Goal: Information Seeking & Learning: Compare options

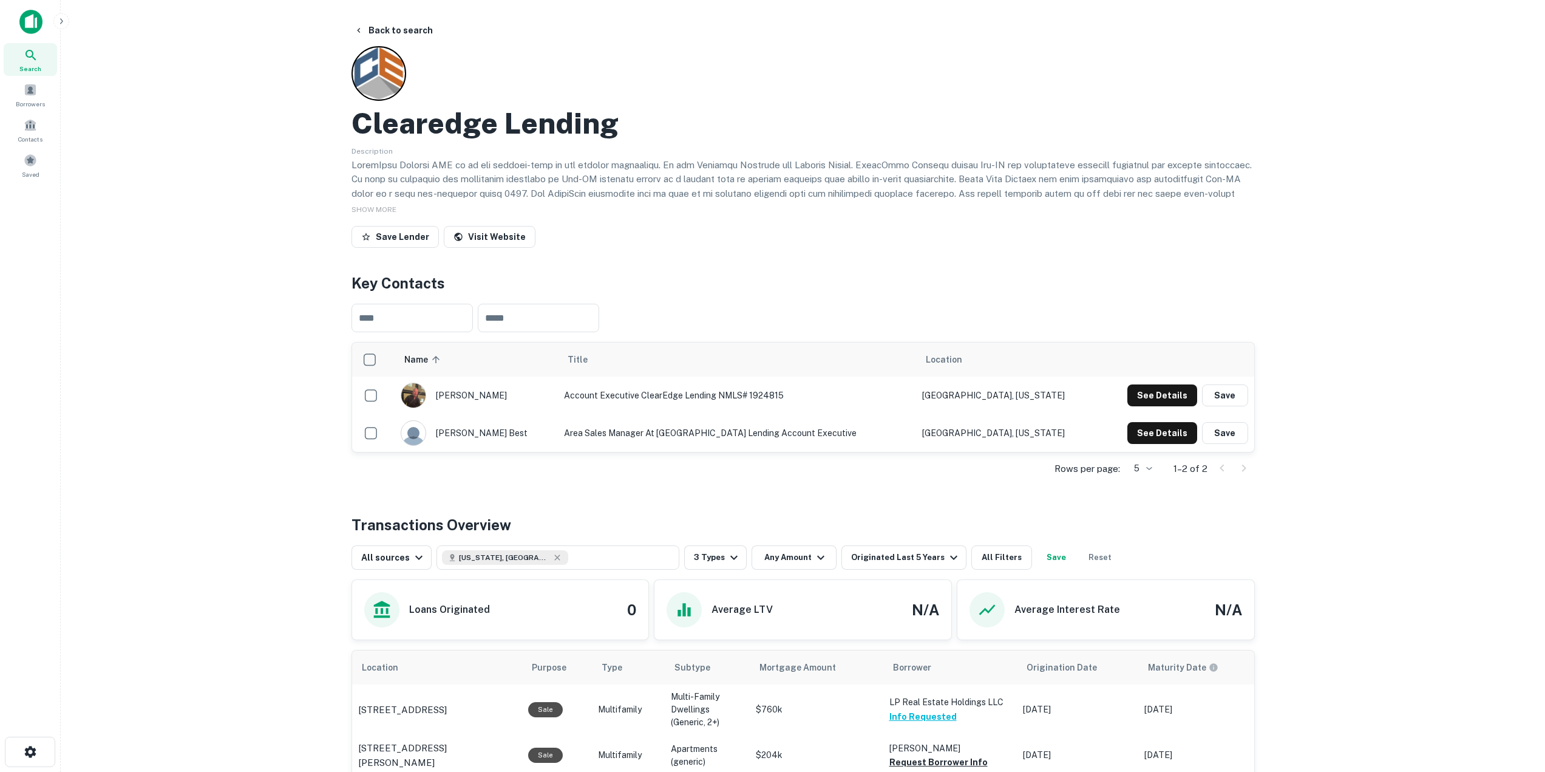
click at [30, 15] on img at bounding box center [30, 22] width 23 height 24
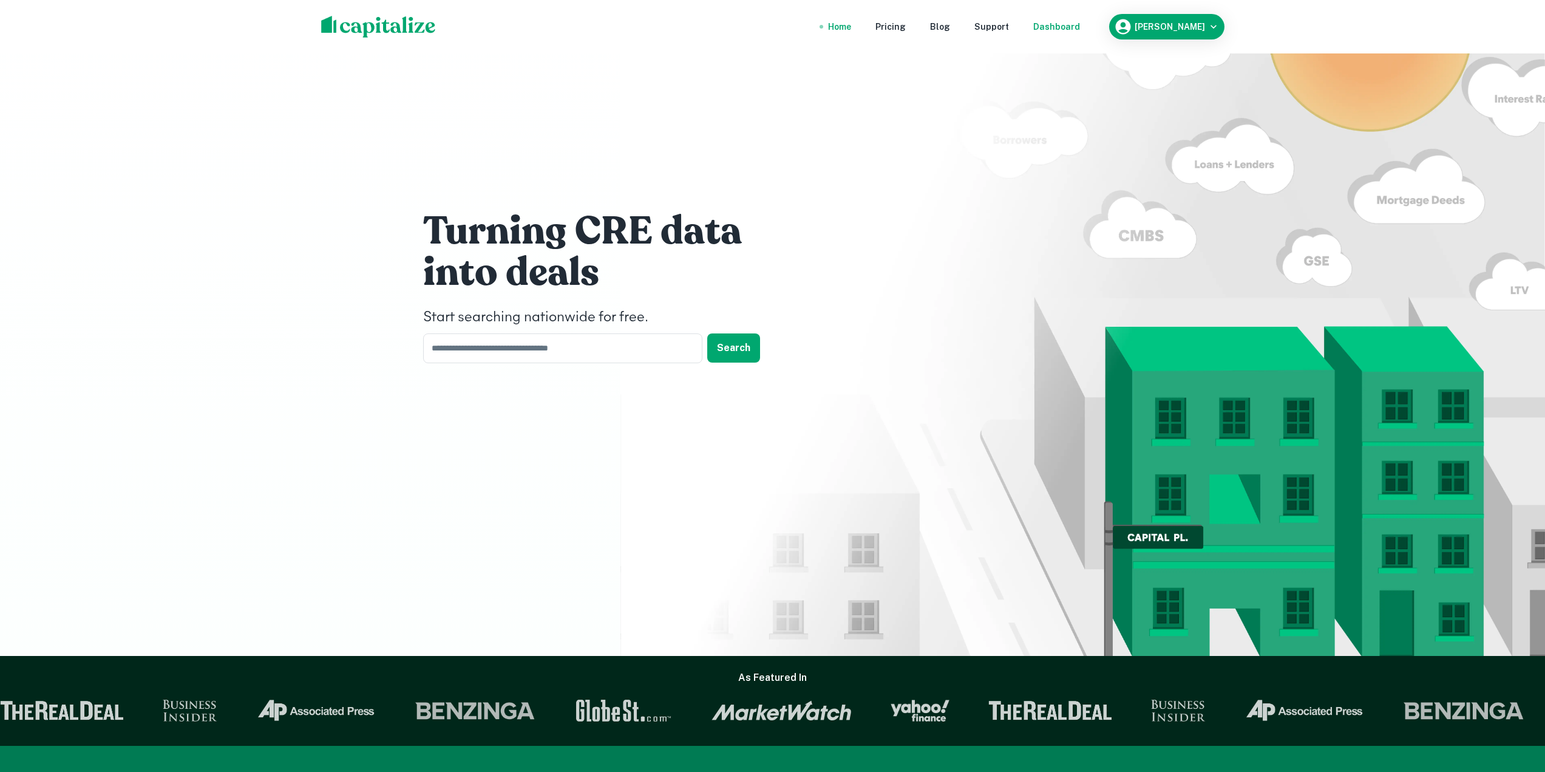
click at [1079, 25] on div "Dashboard" at bounding box center [1056, 26] width 47 height 13
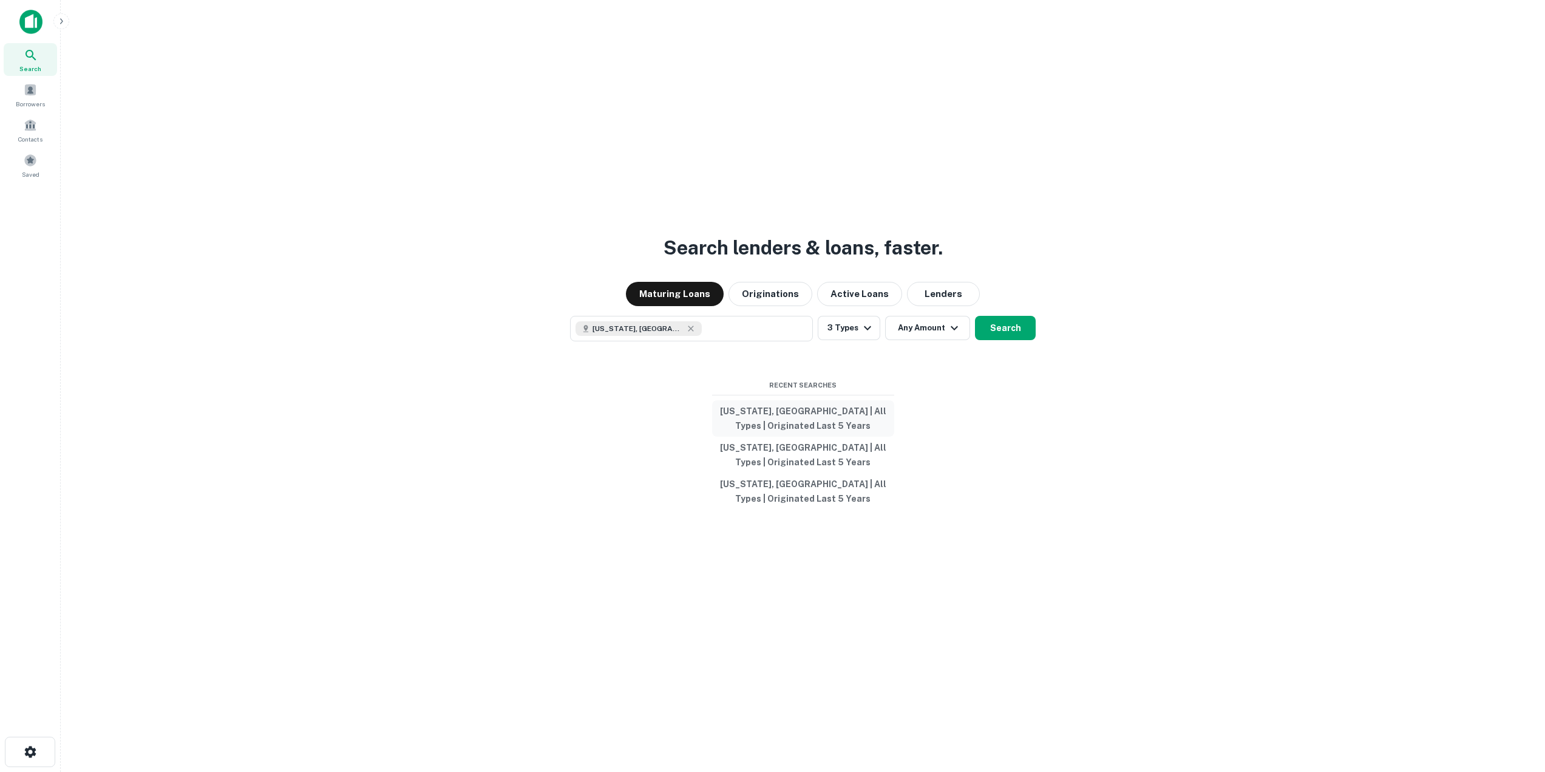
click at [781, 416] on button "Georgia, USA | All Types | Originated Last 5 Years" at bounding box center [803, 418] width 182 height 36
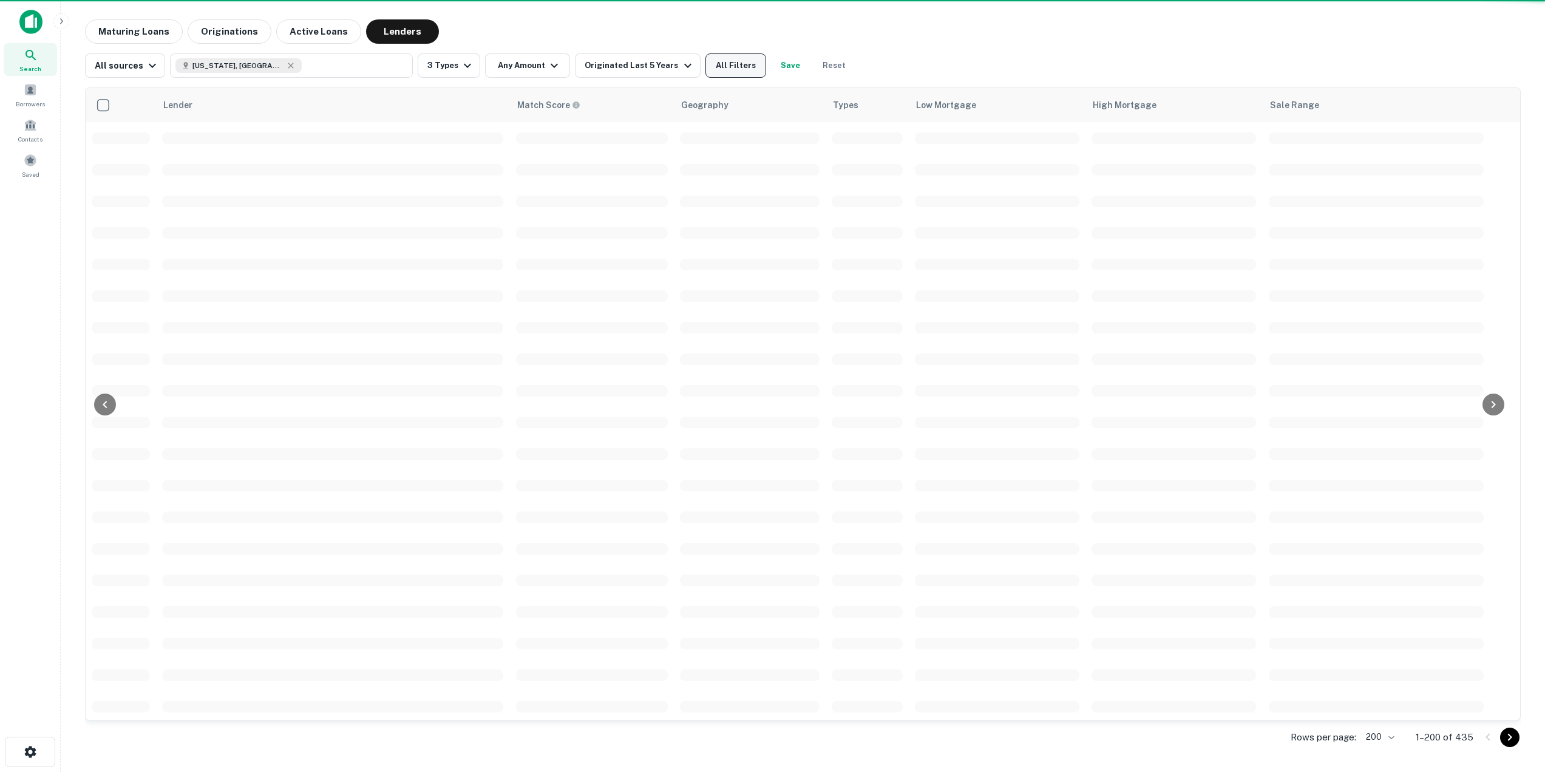
click at [718, 71] on button "All Filters" at bounding box center [735, 65] width 61 height 24
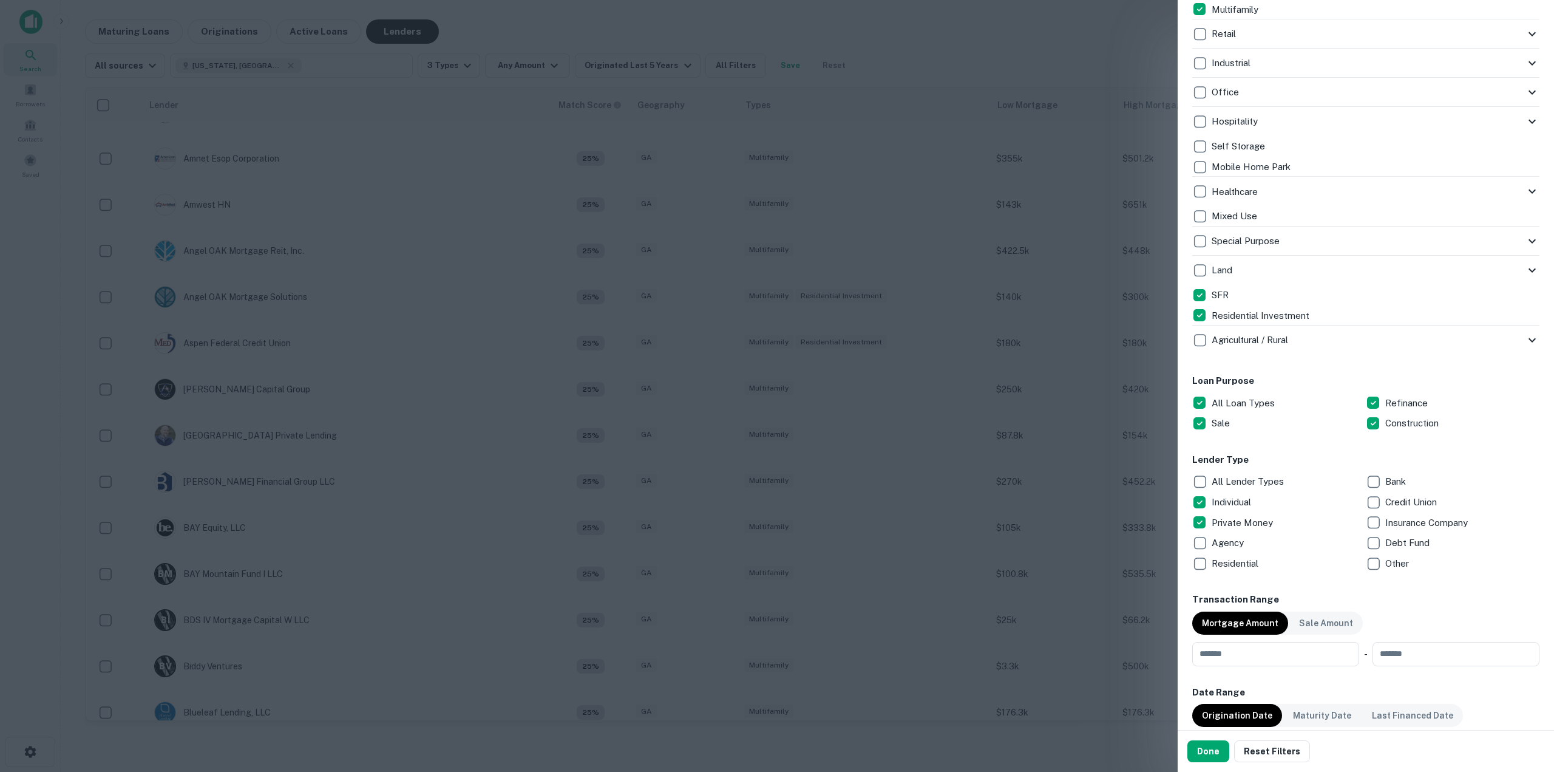
scroll to position [316, 0]
click at [1209, 758] on button "Done" at bounding box center [1208, 751] width 42 height 22
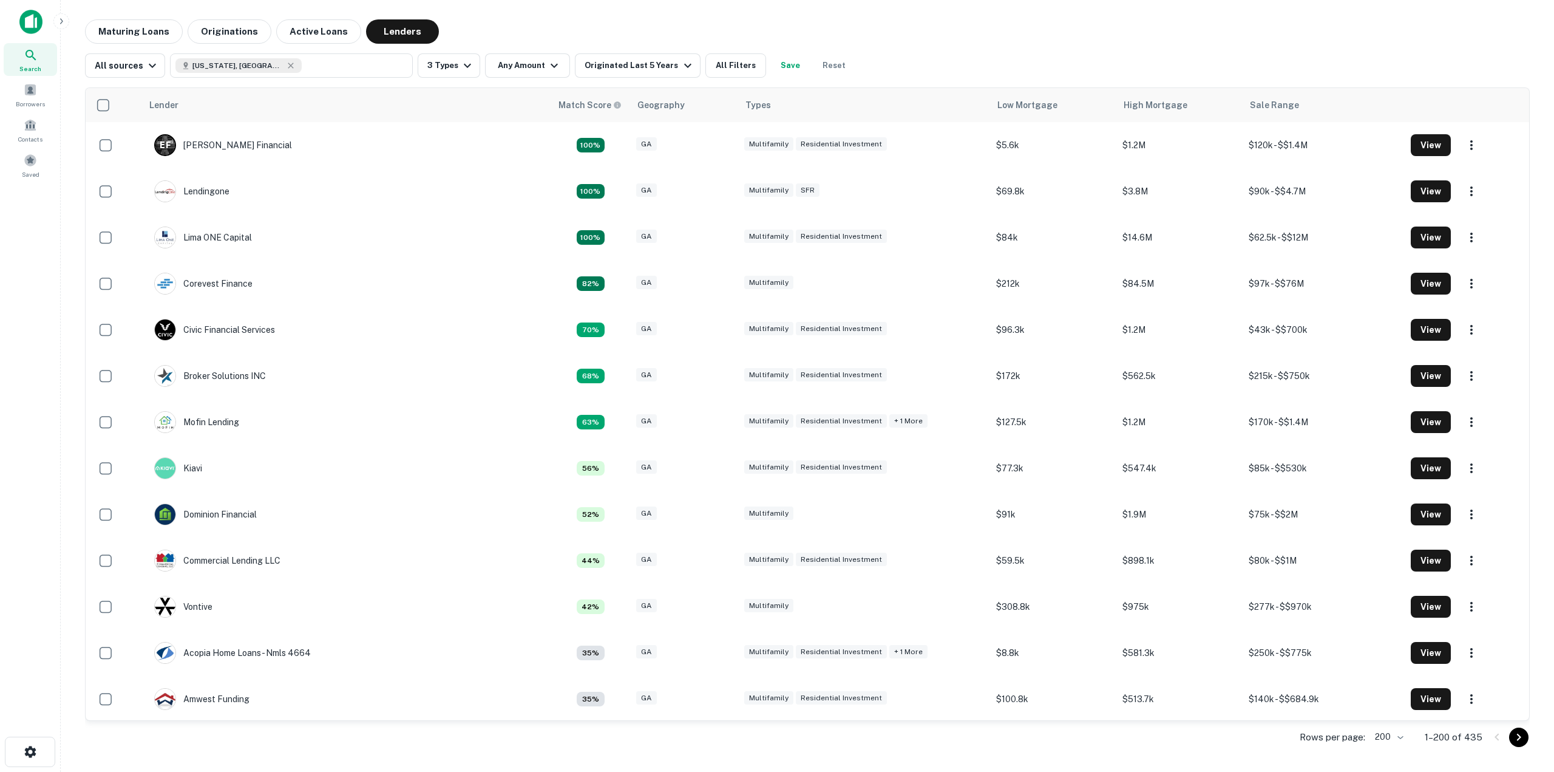
click at [543, 8] on main "Maturing Loans Originations Active Loans Lenders All sources [US_STATE], [GEOGR…" at bounding box center [807, 386] width 1493 height 772
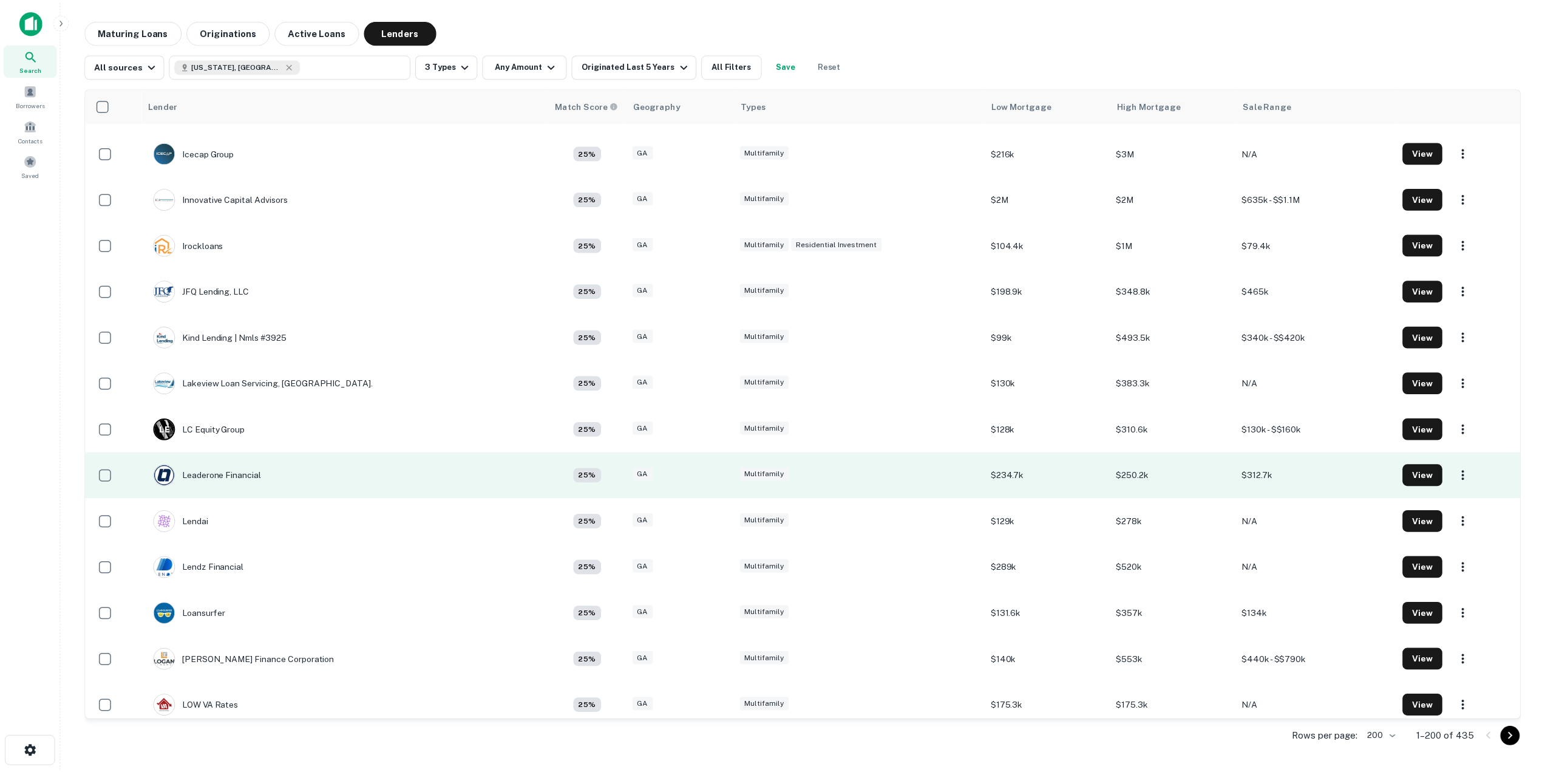
scroll to position [4976, 0]
click at [221, 478] on div "Leaderone Financial" at bounding box center [208, 475] width 109 height 22
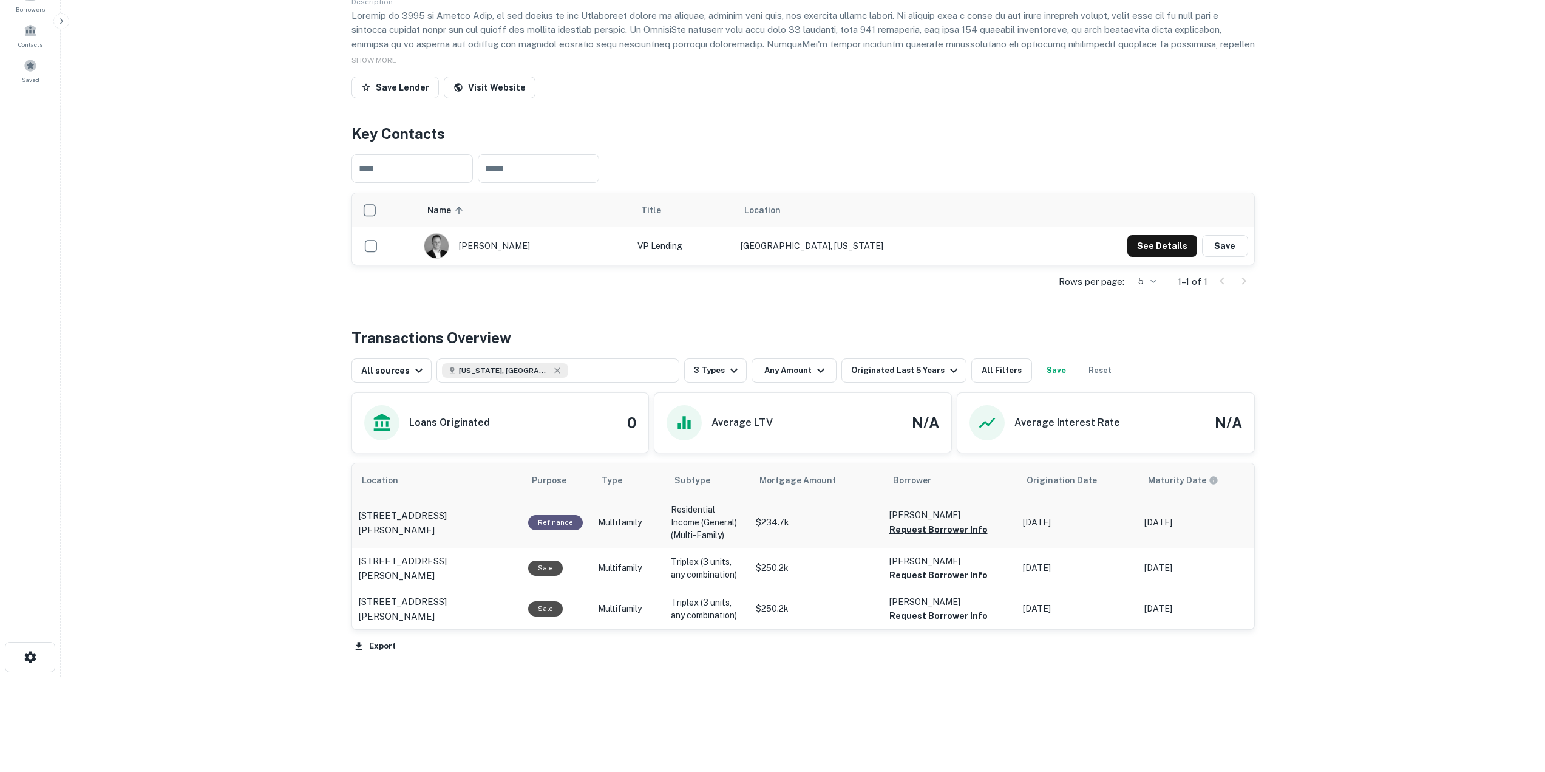
scroll to position [149, 0]
click at [929, 526] on button "Request Borrower Info" at bounding box center [938, 529] width 98 height 15
click at [933, 571] on button "Request Borrower Info" at bounding box center [938, 575] width 98 height 15
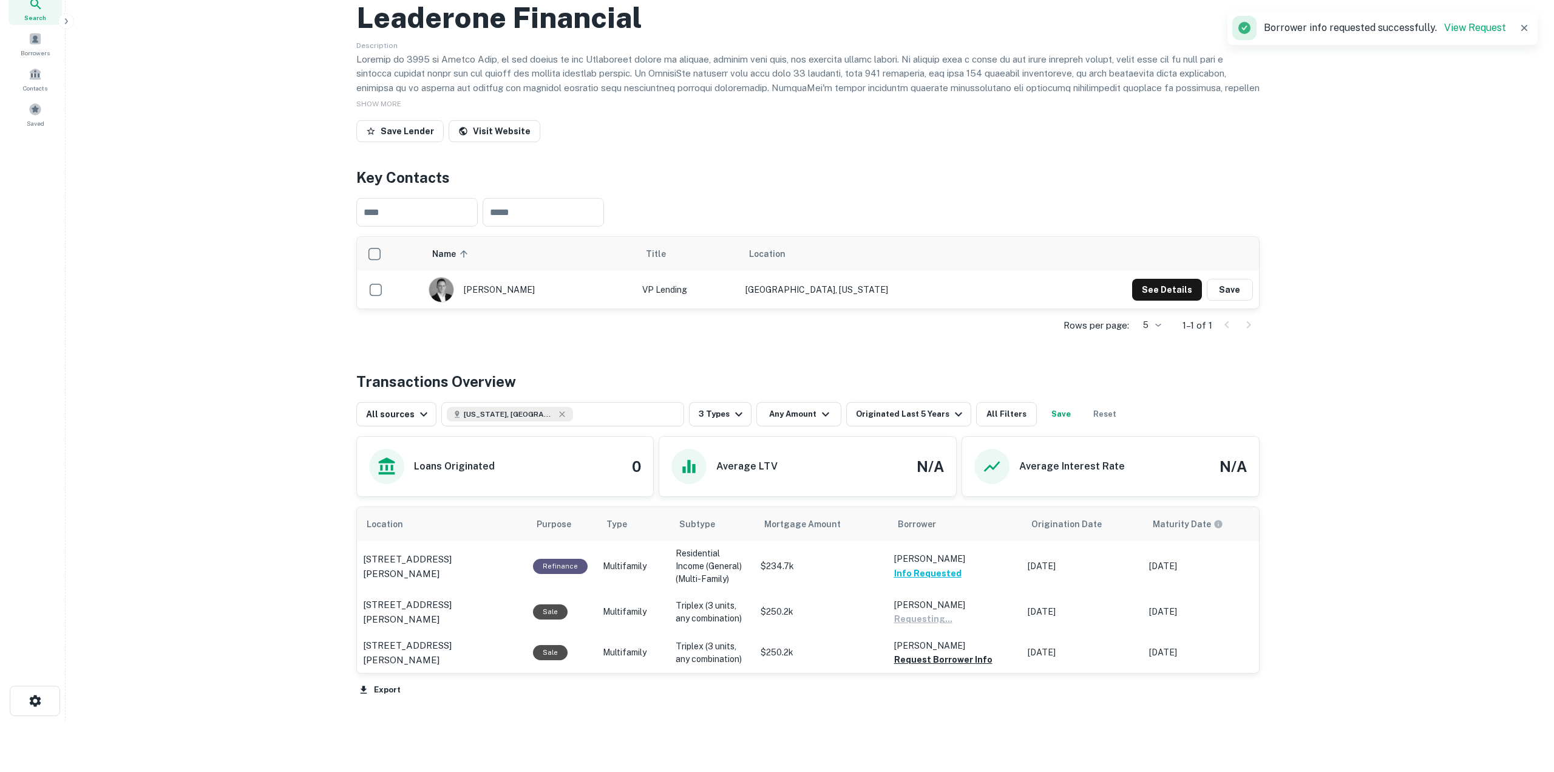
scroll to position [0, 0]
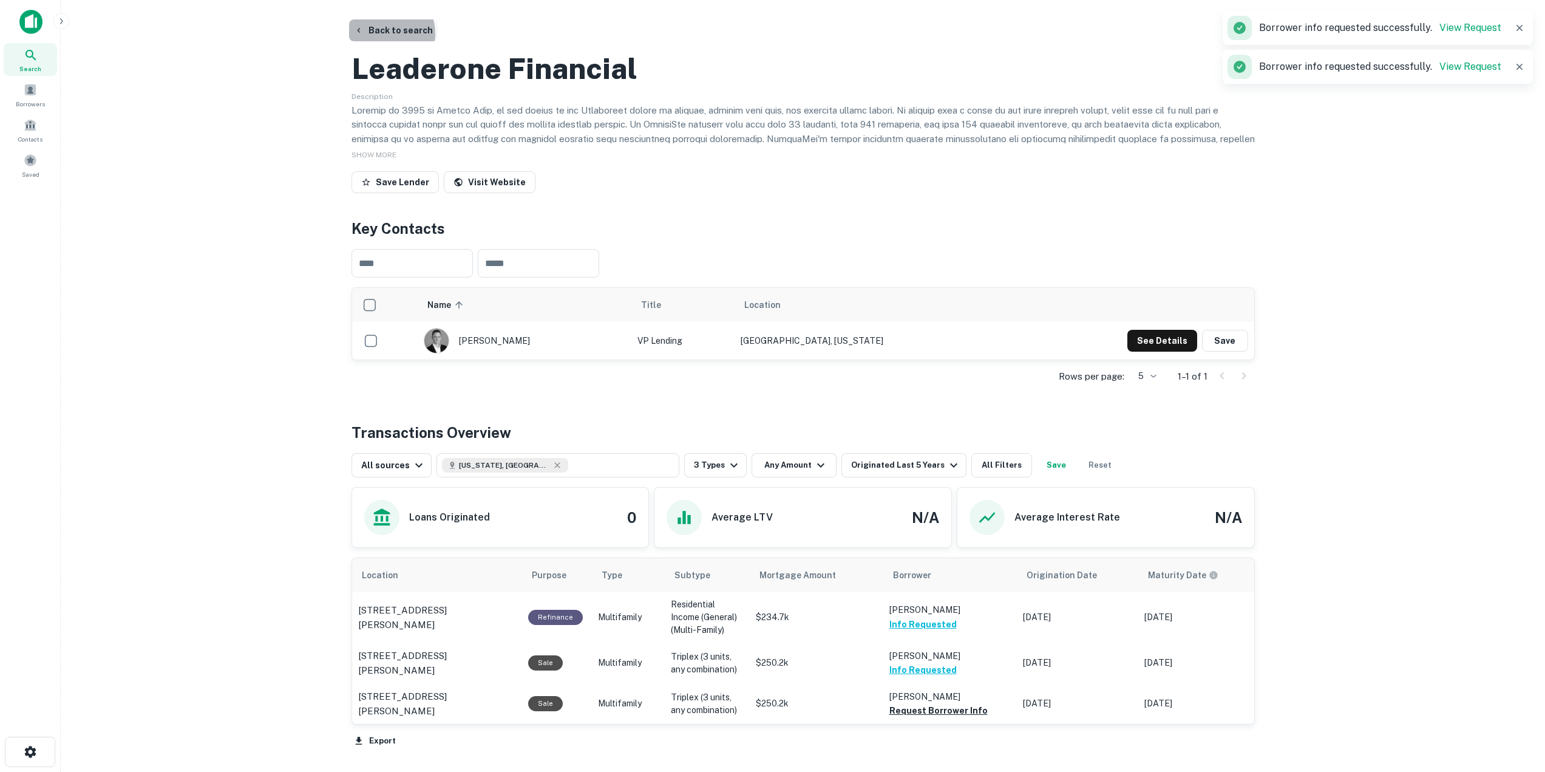
click at [382, 34] on button "Back to search" at bounding box center [393, 30] width 89 height 22
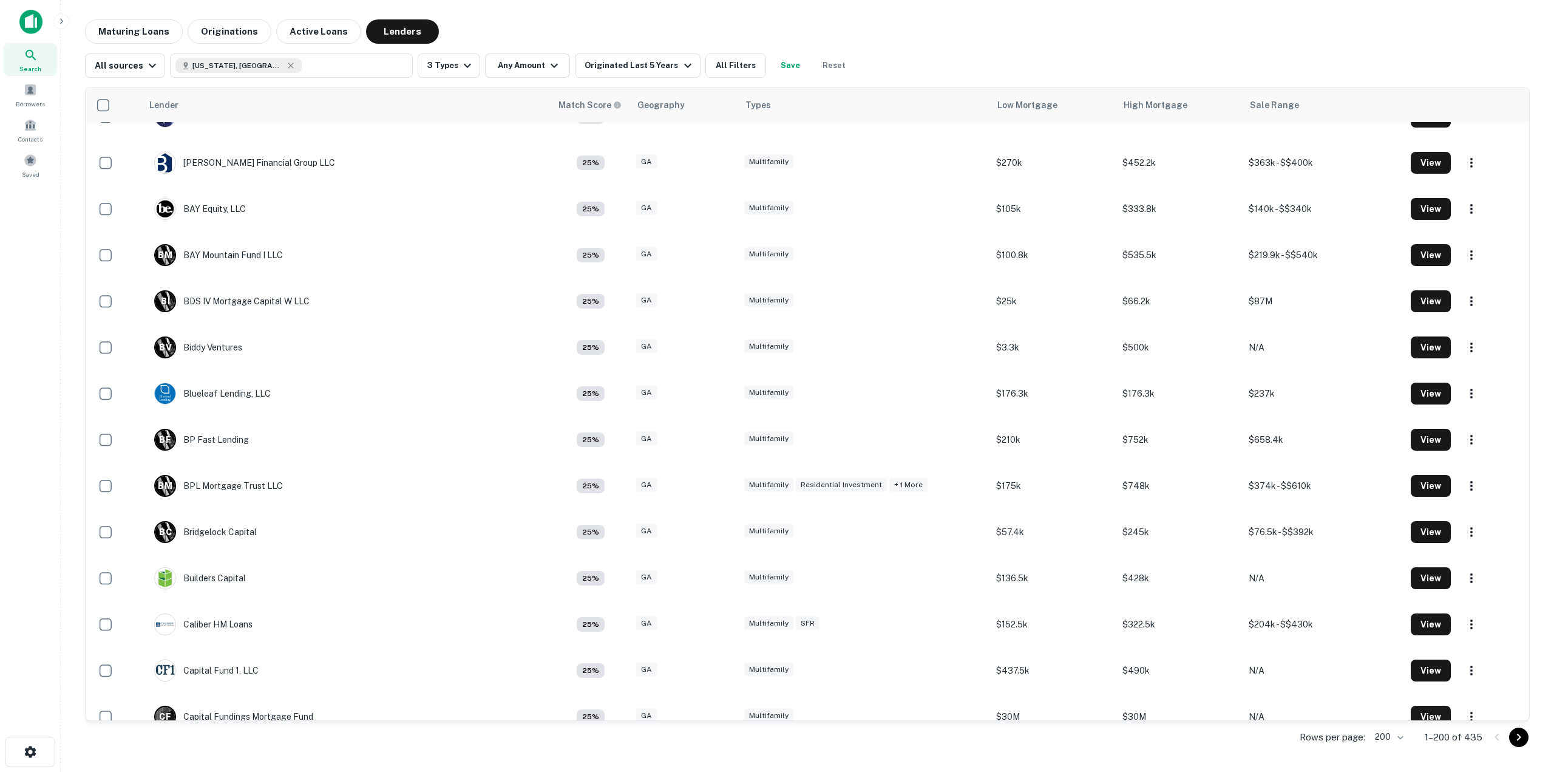
click at [25, 573] on div "Search Borrowers Contacts Saved" at bounding box center [30, 367] width 60 height 734
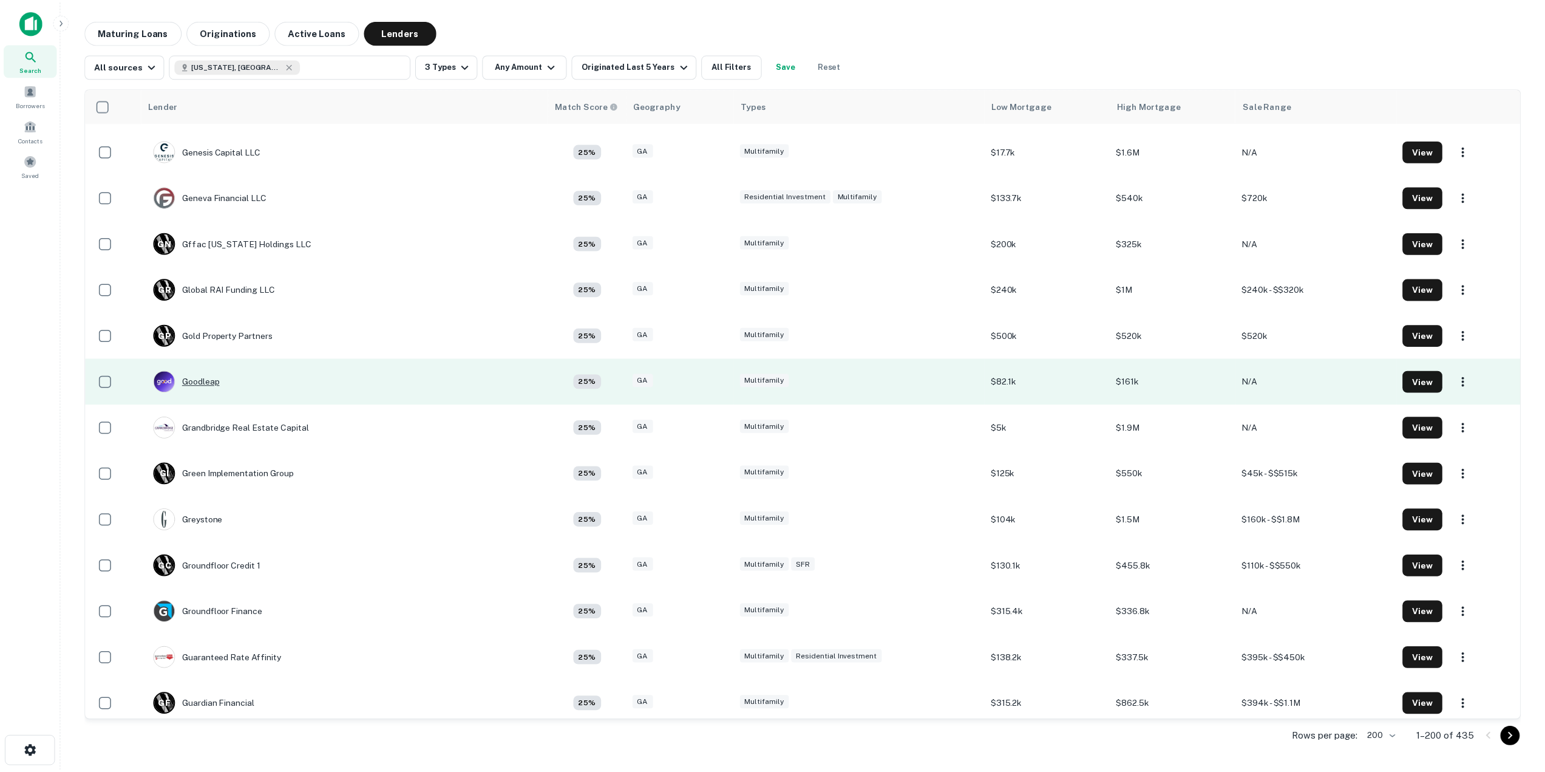
scroll to position [4103, 0]
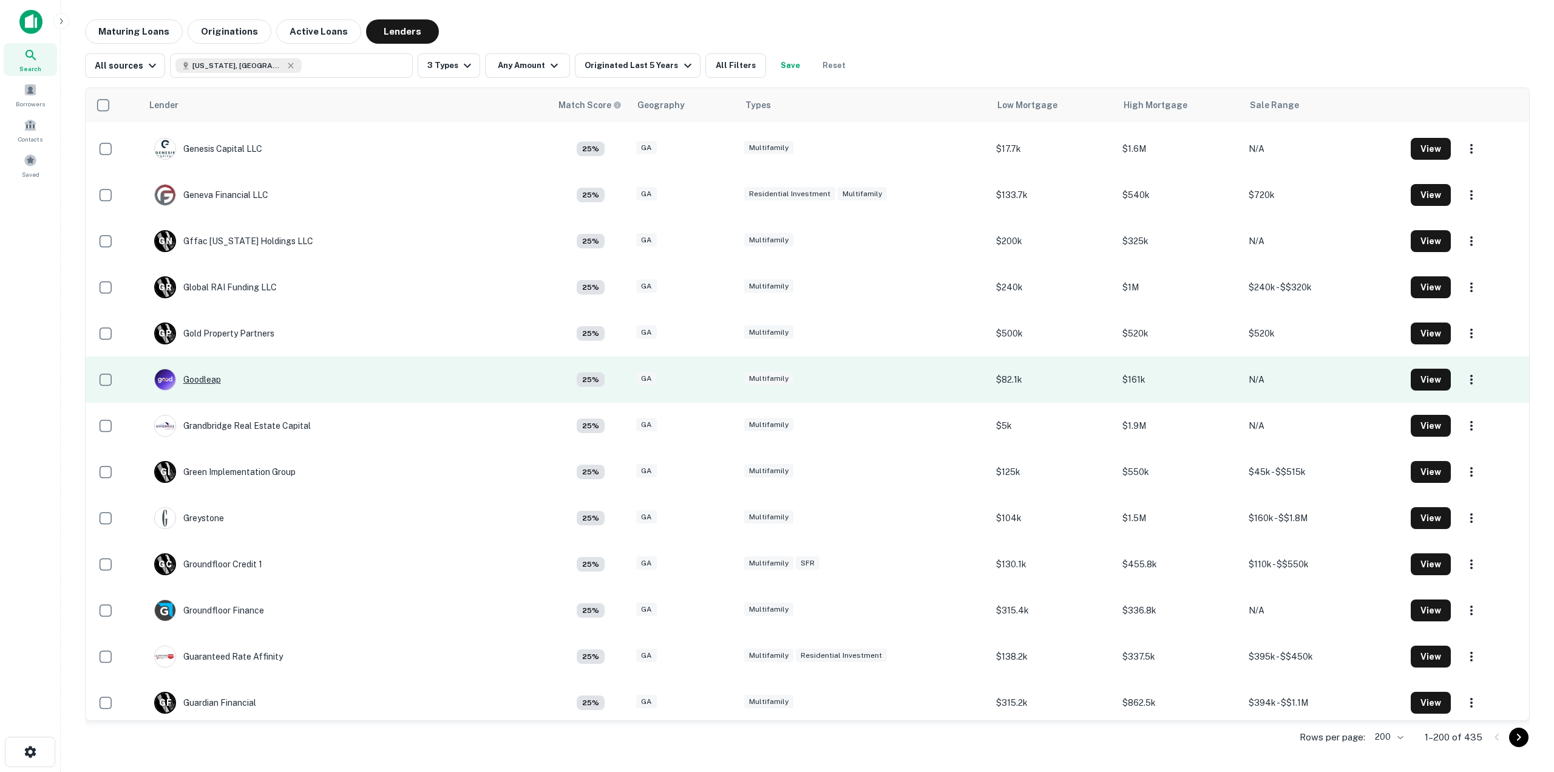
click at [198, 381] on div "Goodleap" at bounding box center [187, 380] width 67 height 22
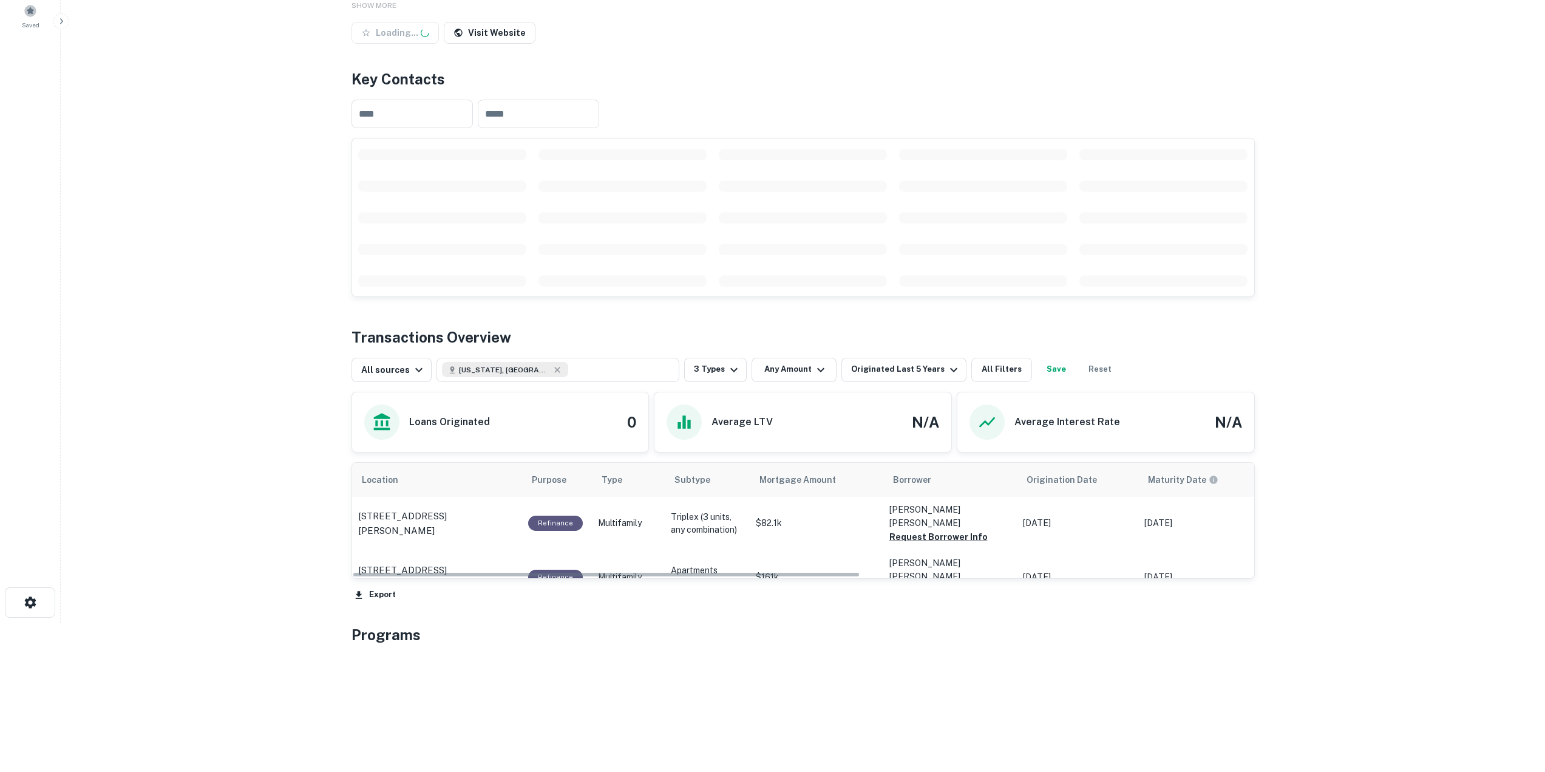
scroll to position [207, 0]
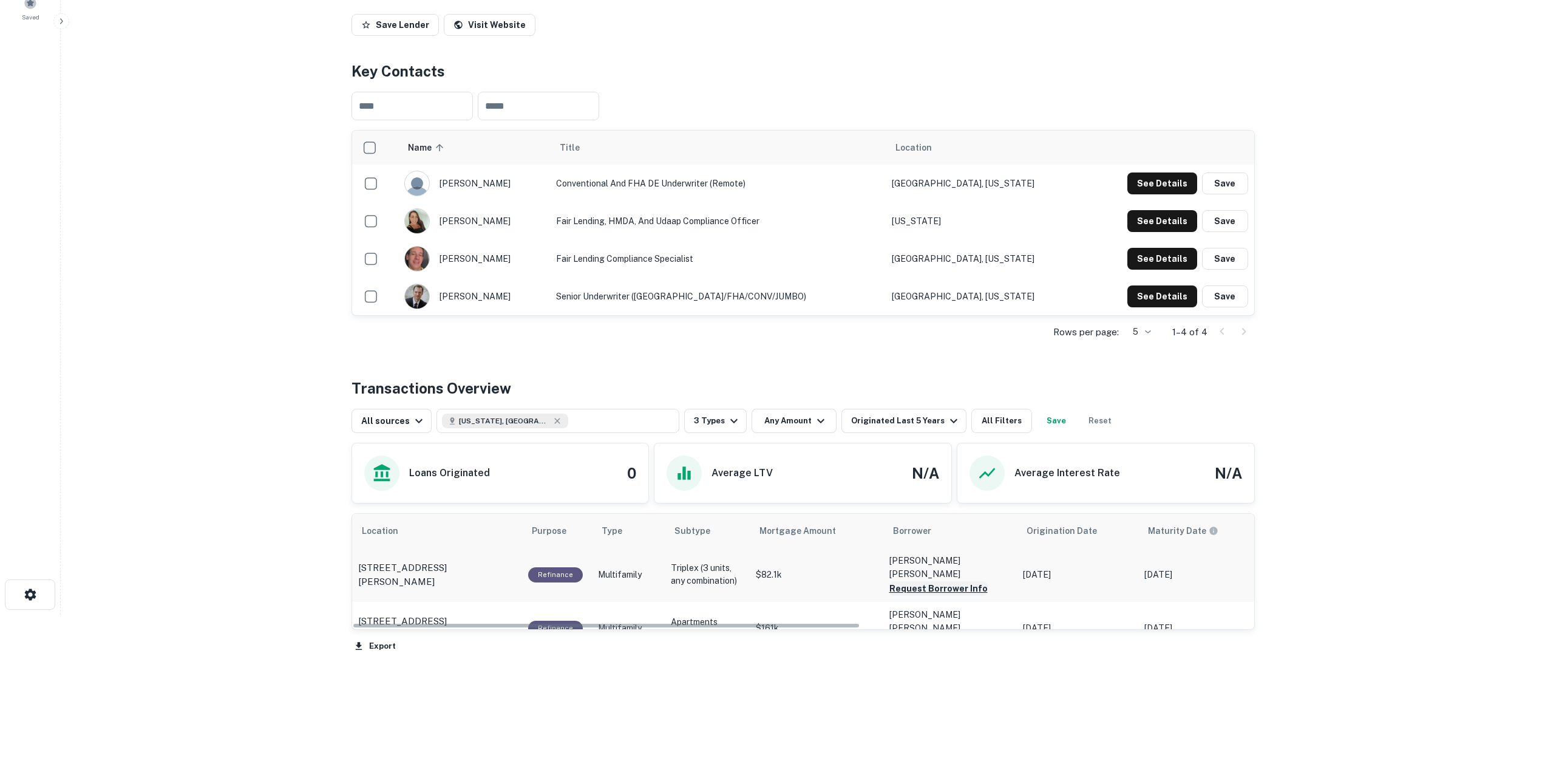
click at [939, 581] on button "Request Borrower Info" at bounding box center [938, 588] width 98 height 15
click at [943, 634] on button "Request Borrower Info" at bounding box center [938, 641] width 98 height 15
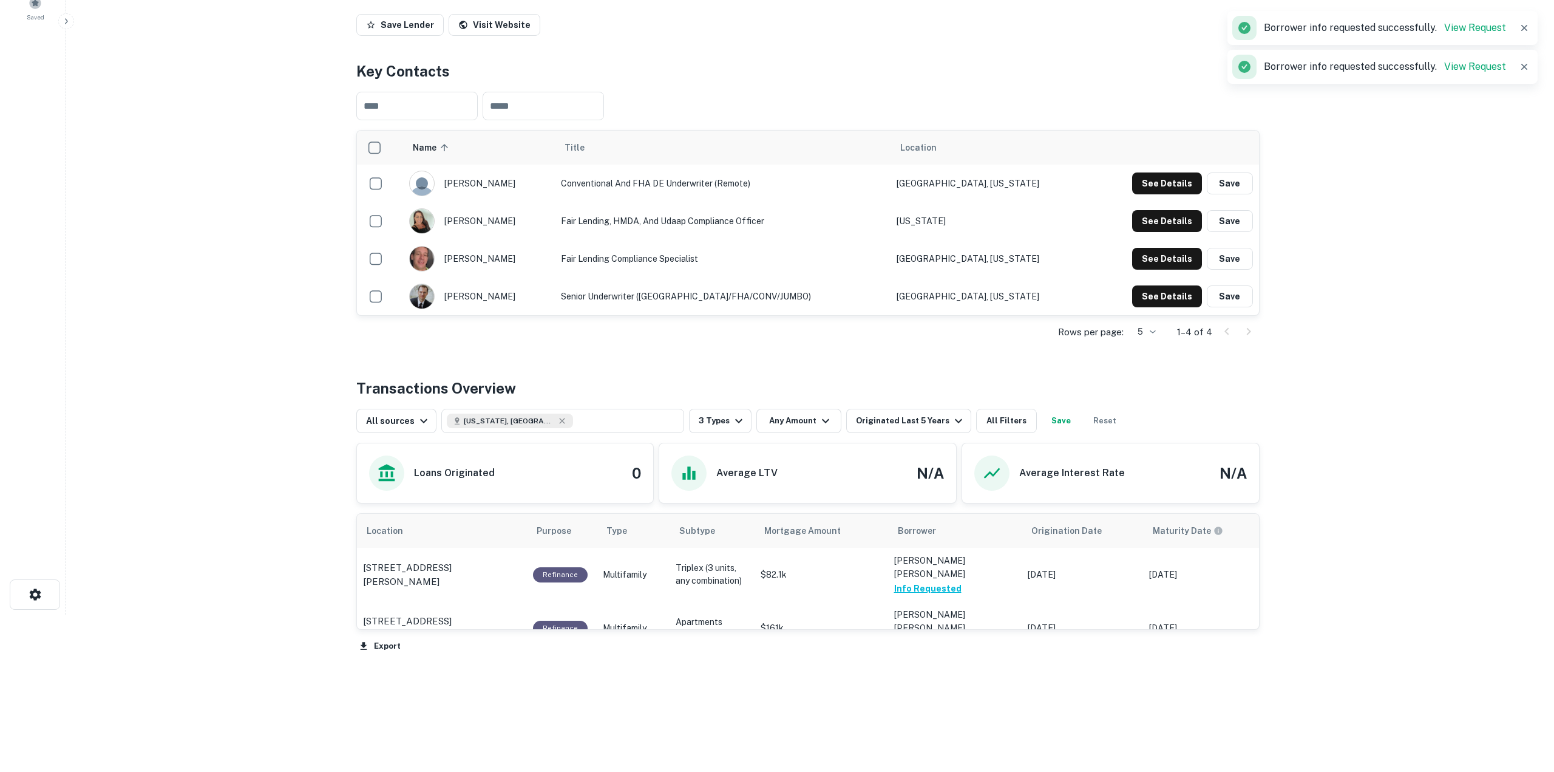
scroll to position [0, 0]
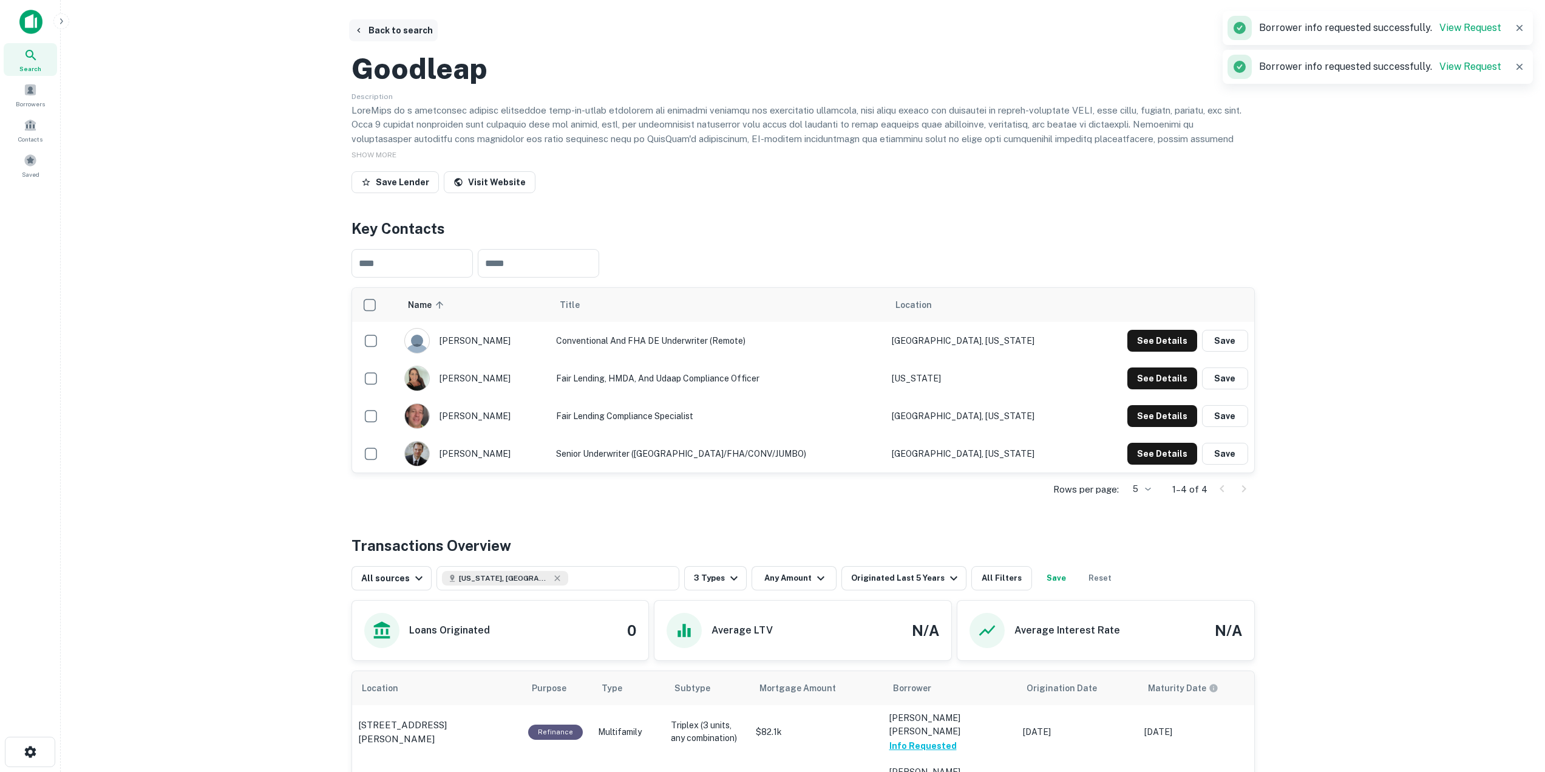
click at [389, 32] on button "Back to search" at bounding box center [393, 30] width 89 height 22
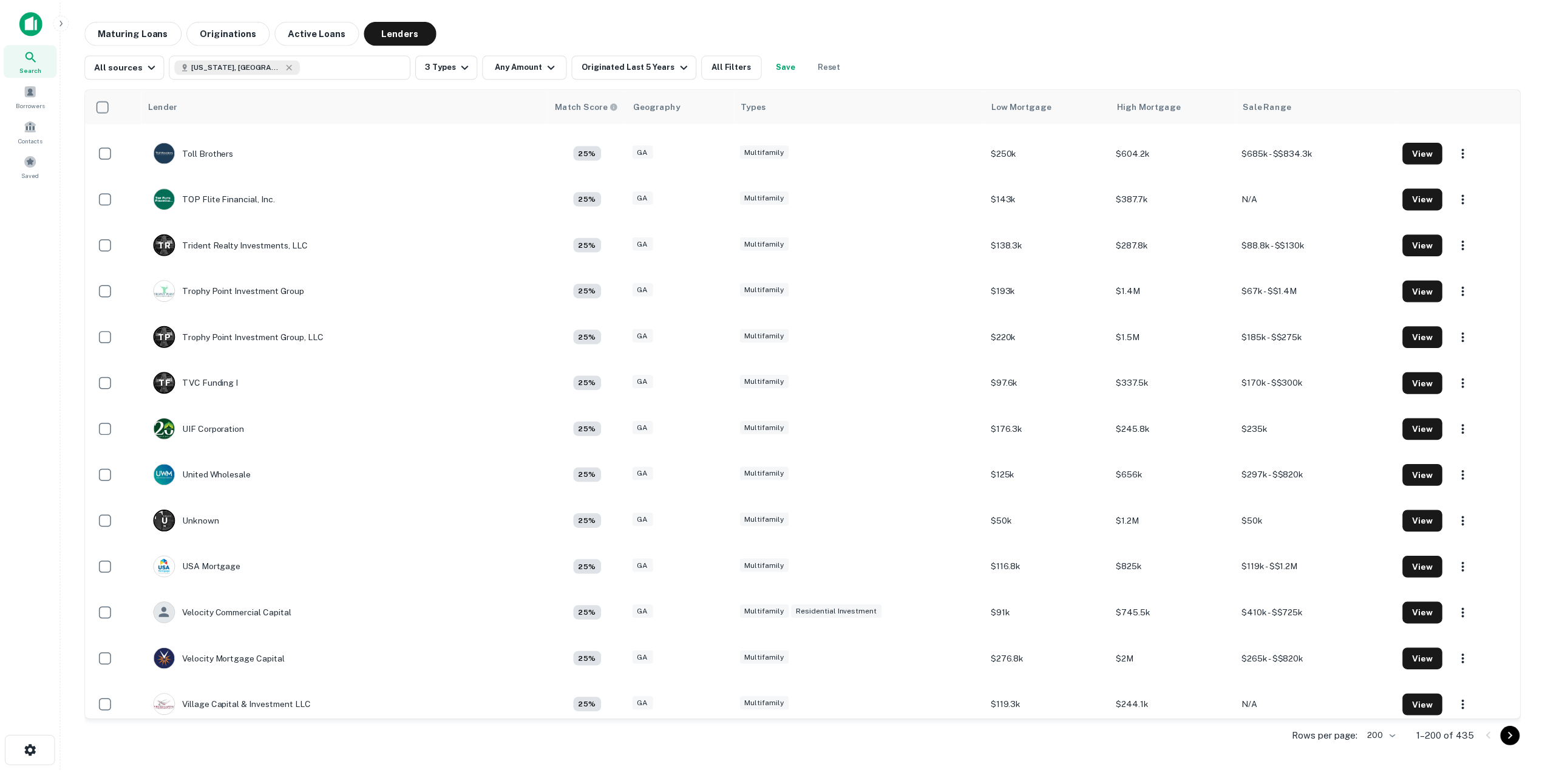
scroll to position [8630, 0]
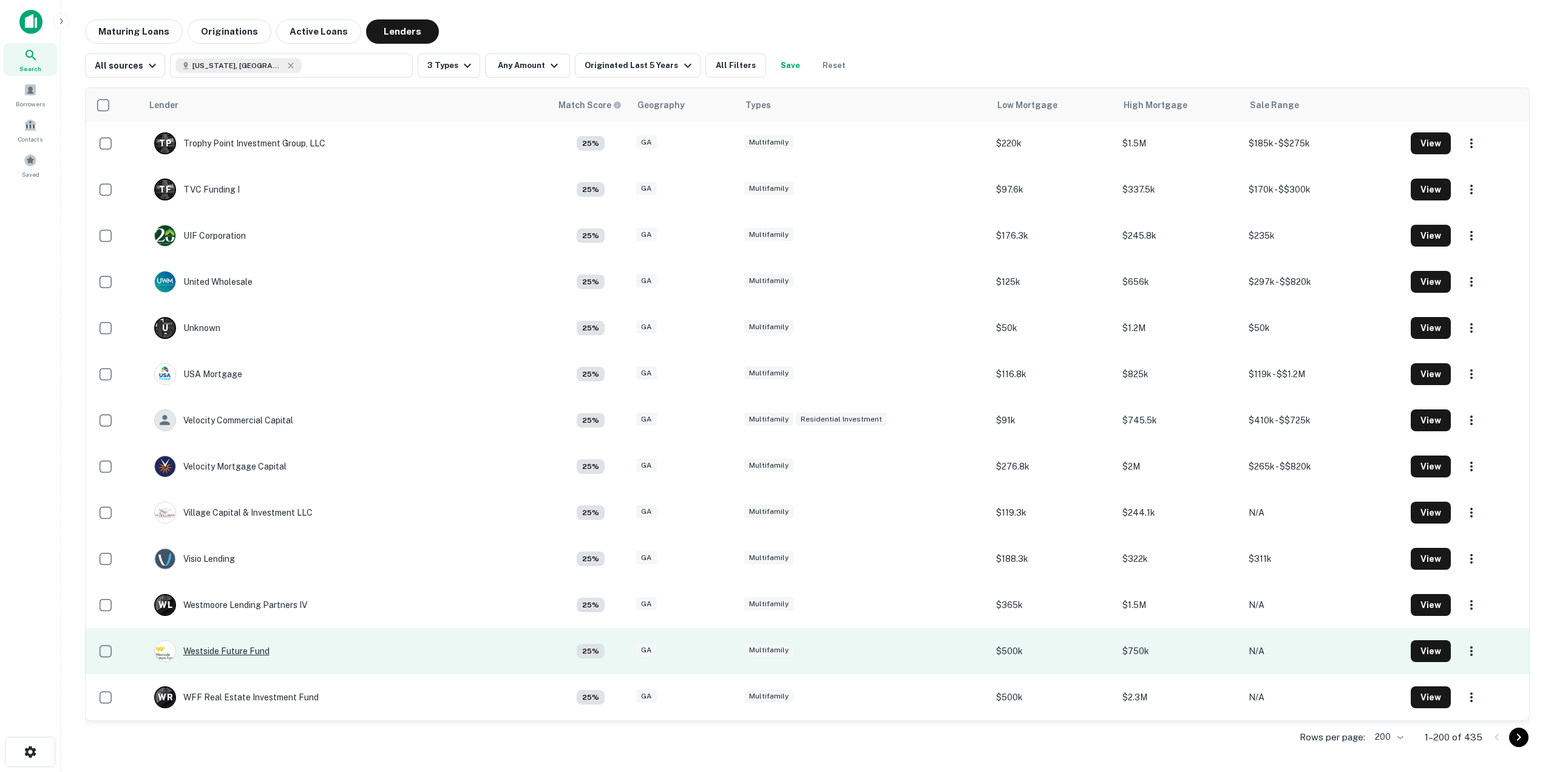
click at [246, 651] on div "Westside Future Fund" at bounding box center [211, 651] width 115 height 22
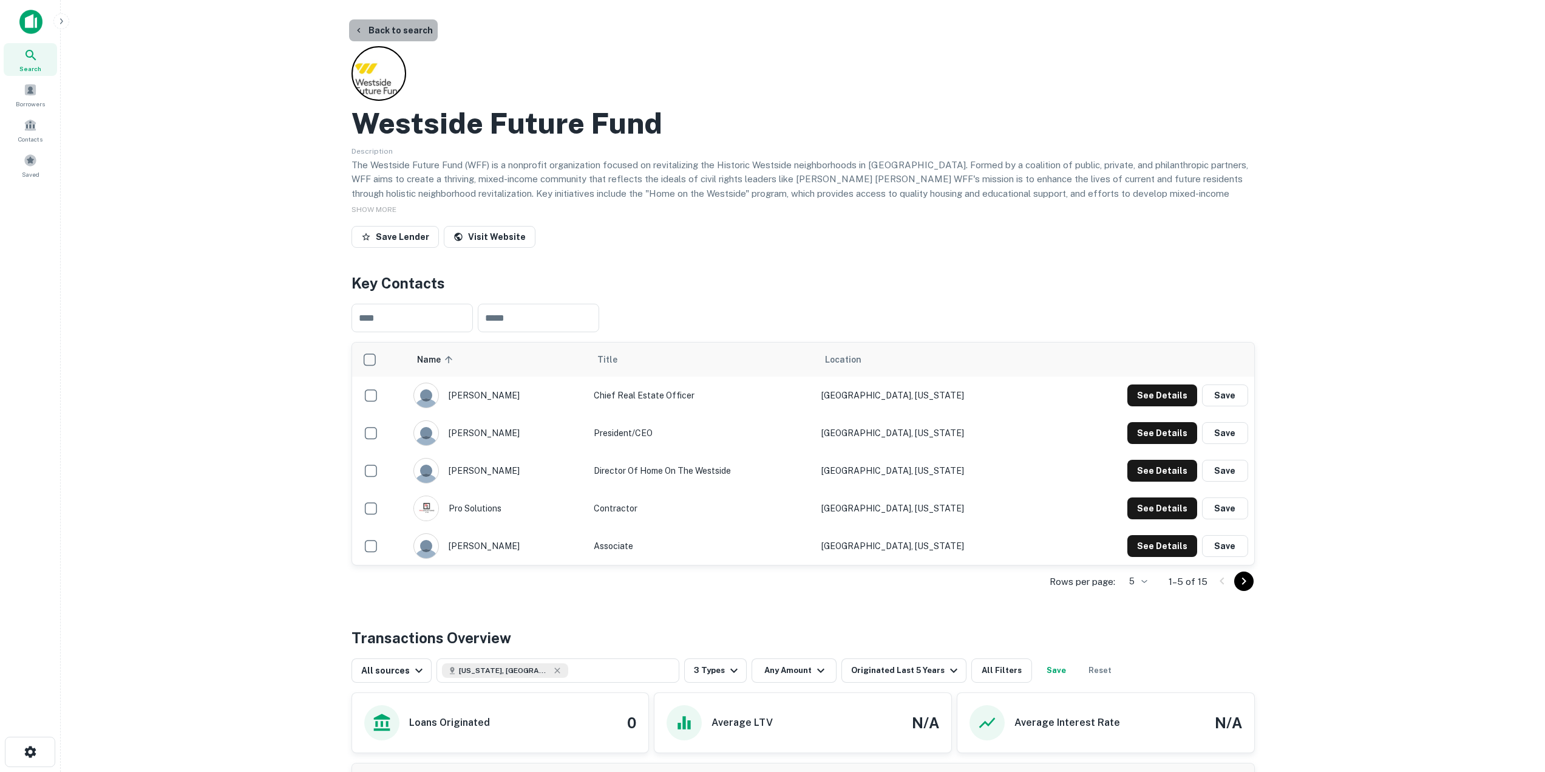
click at [393, 32] on button "Back to search" at bounding box center [393, 30] width 89 height 22
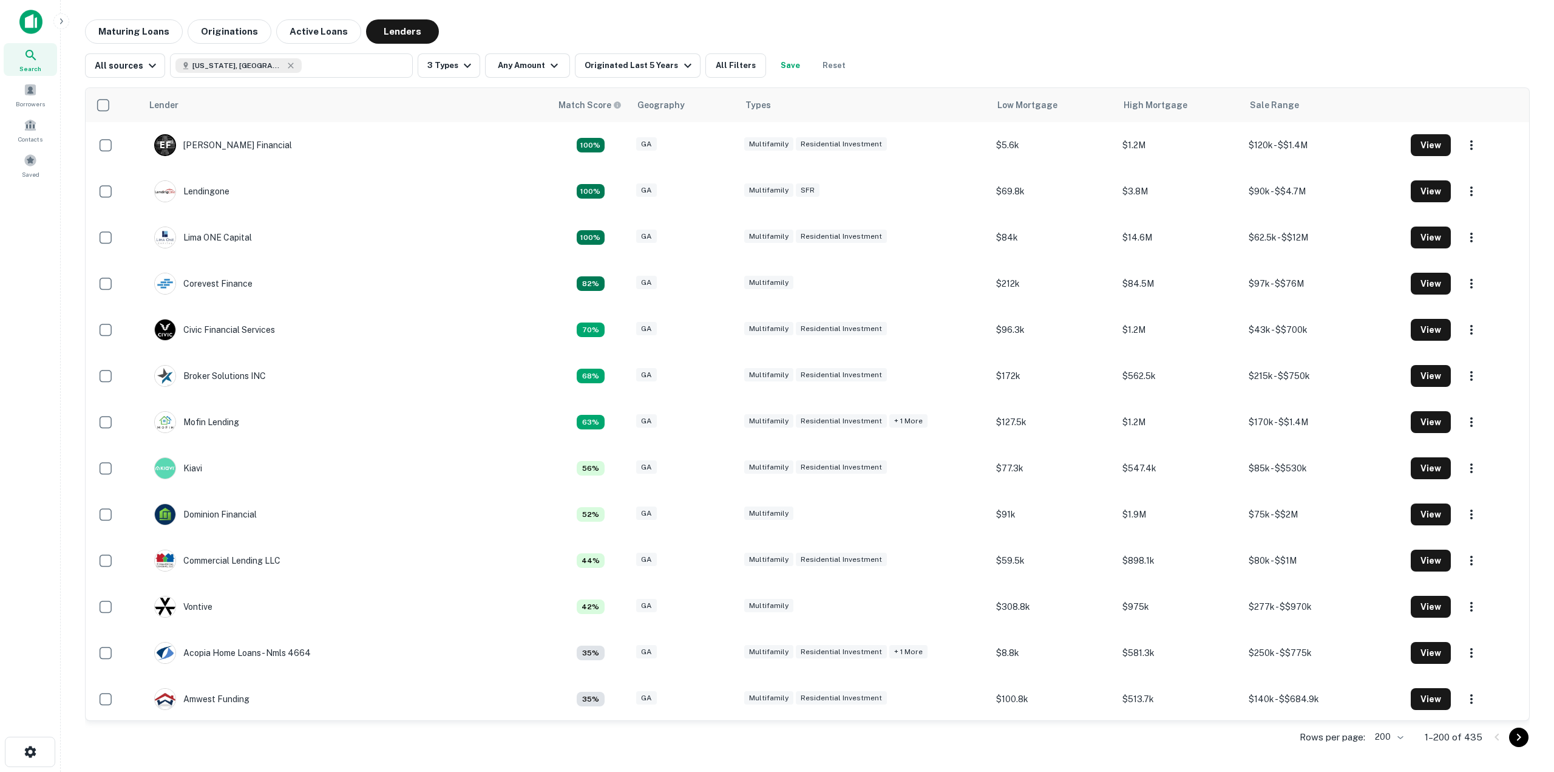
scroll to position [1858, 0]
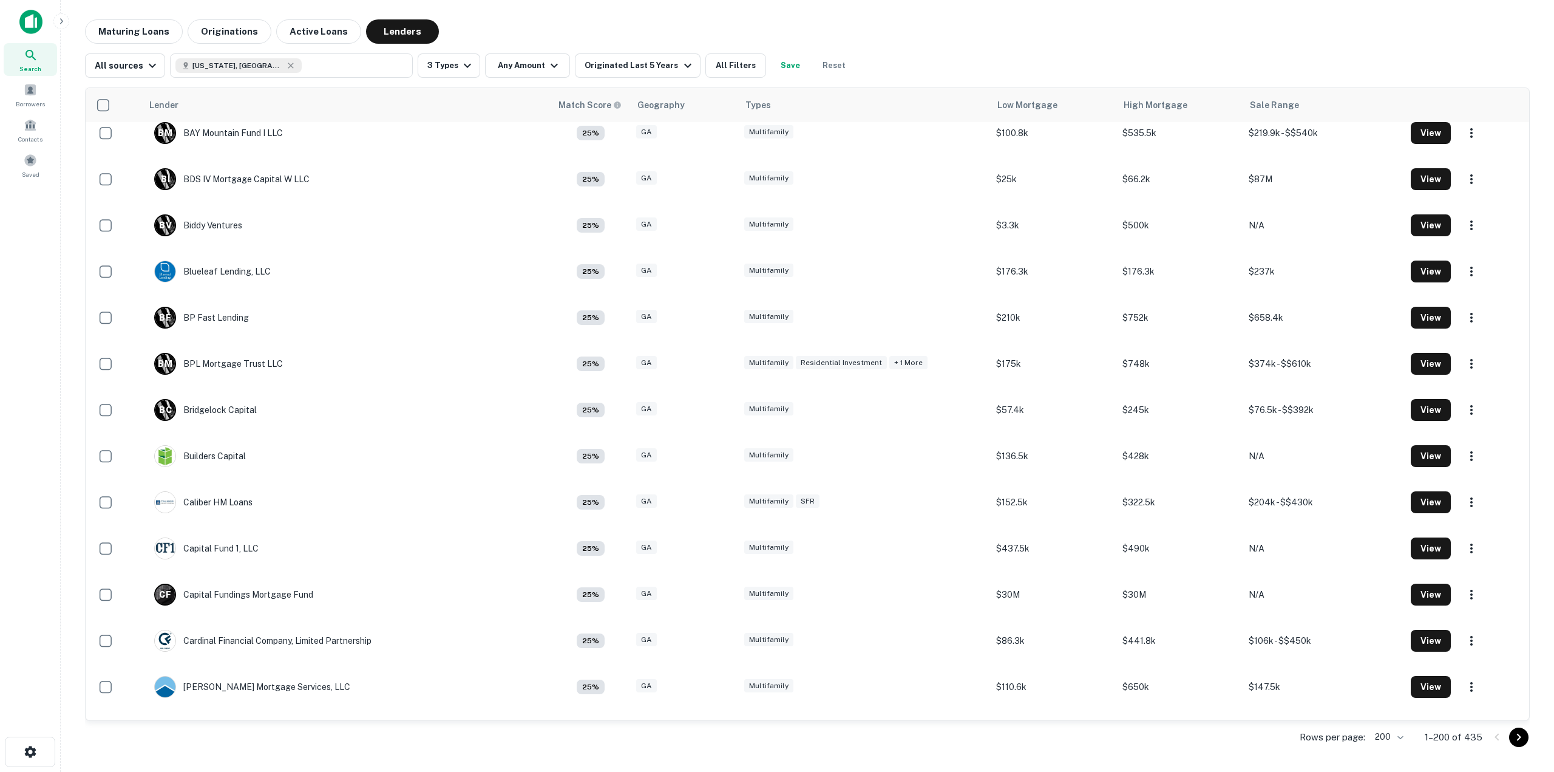
drag, startPoint x: 521, startPoint y: 415, endPoint x: 4, endPoint y: 617, distance: 554.8
click at [5, 617] on div "Search Borrowers Contacts Saved" at bounding box center [30, 367] width 60 height 734
click at [30, 562] on div "Search Borrowers Contacts Saved" at bounding box center [30, 367] width 60 height 734
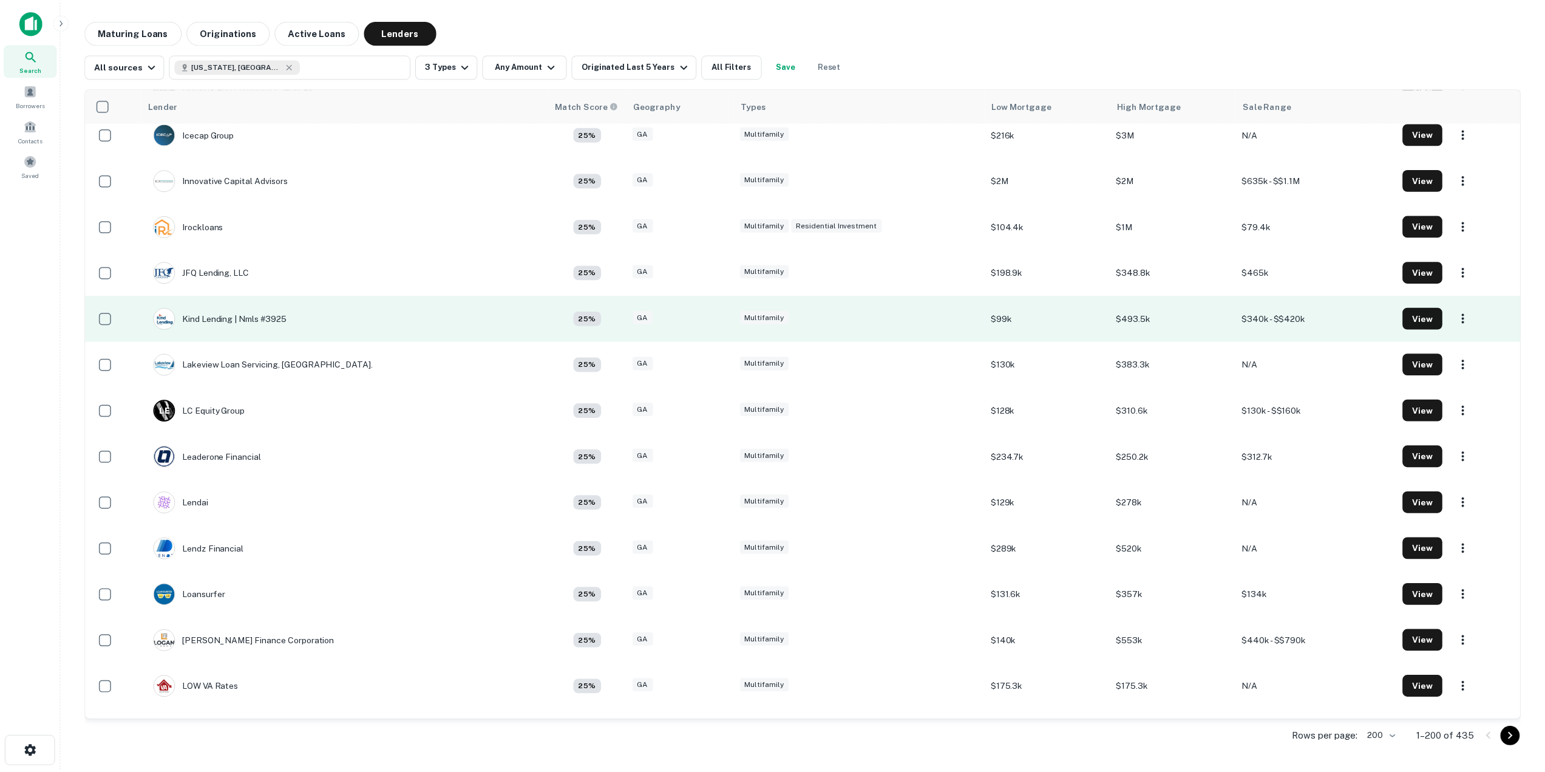
scroll to position [5075, 0]
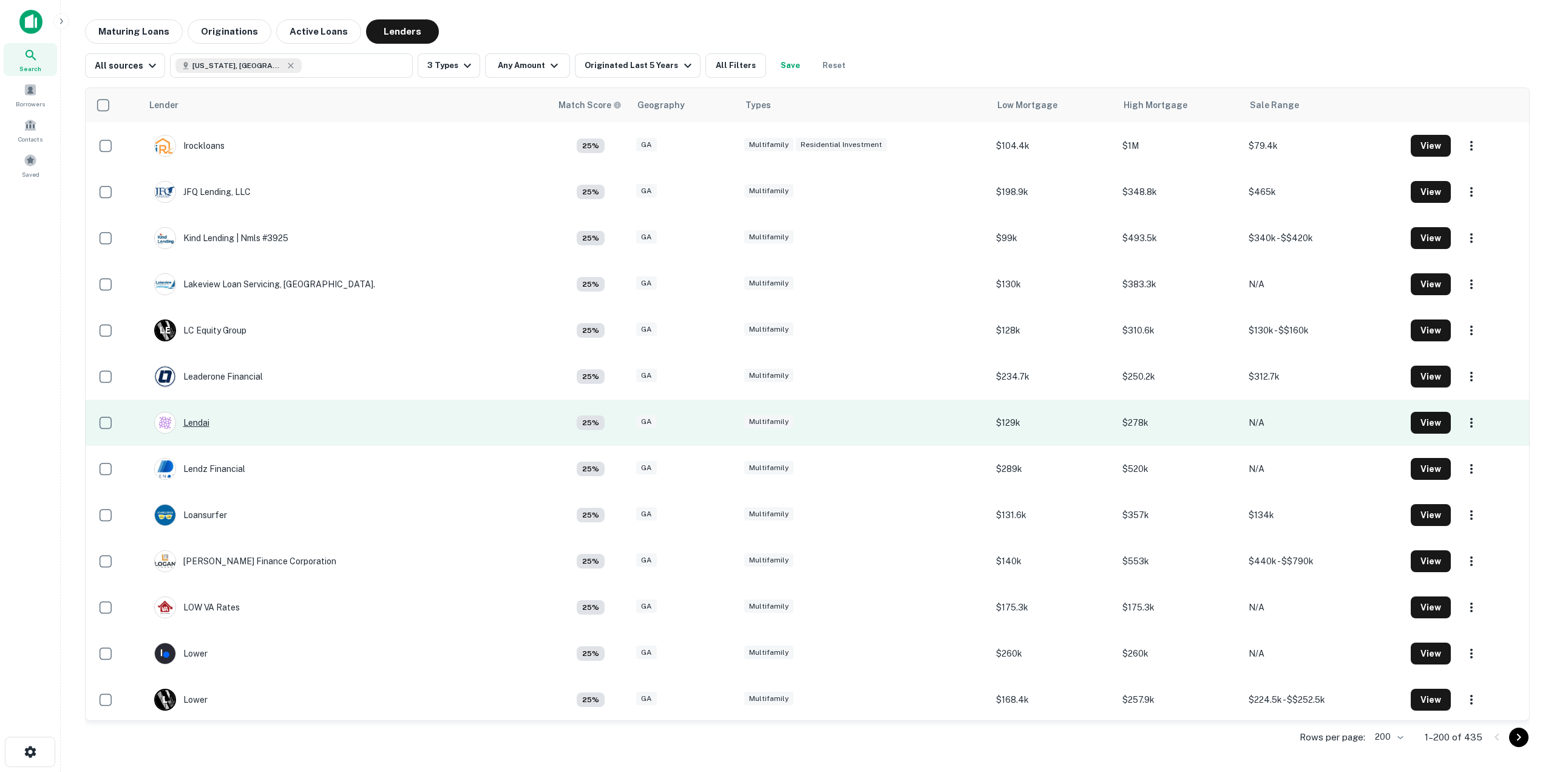
click at [193, 423] on div "Lendai" at bounding box center [181, 423] width 55 height 22
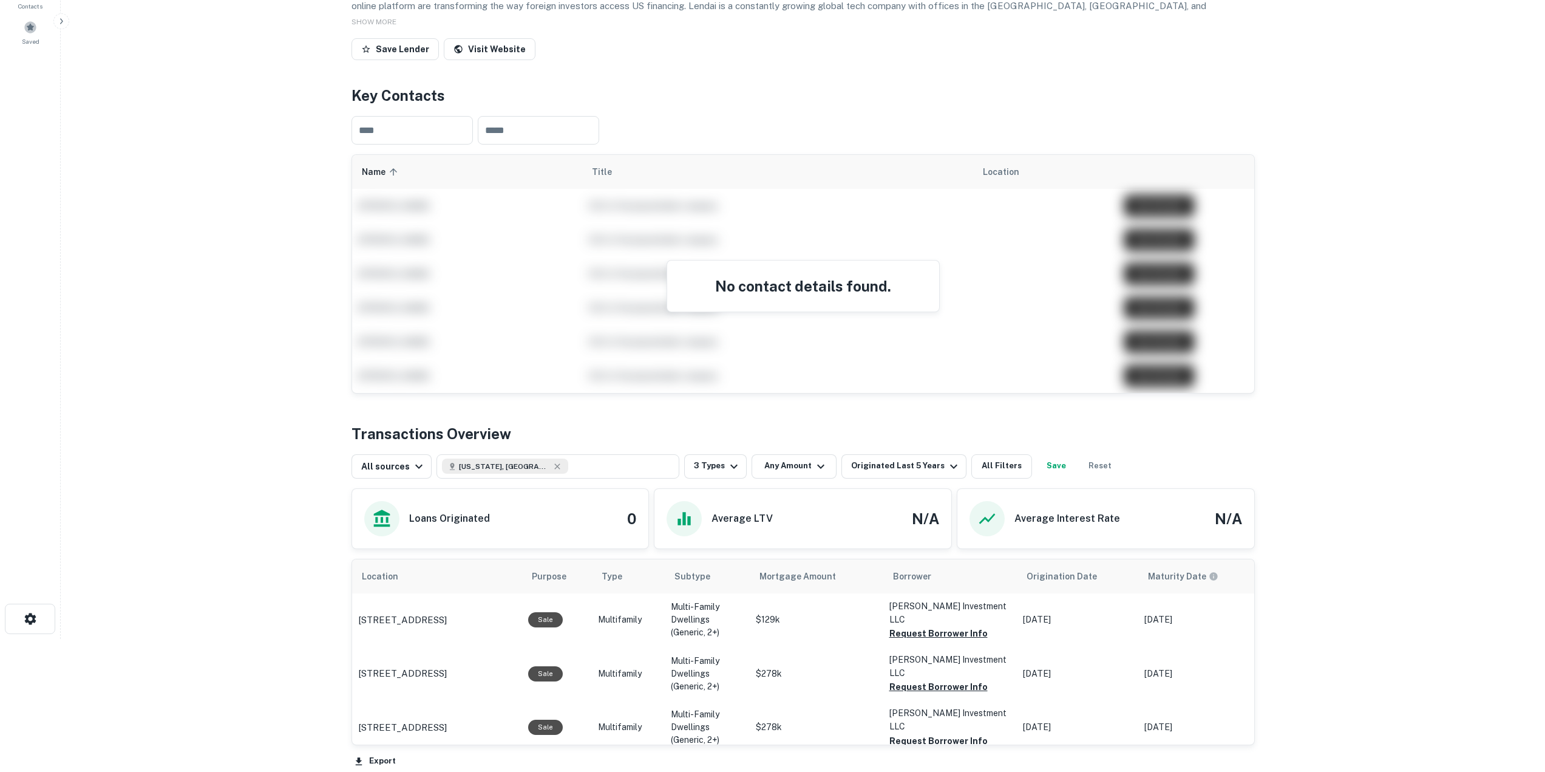
scroll to position [303, 0]
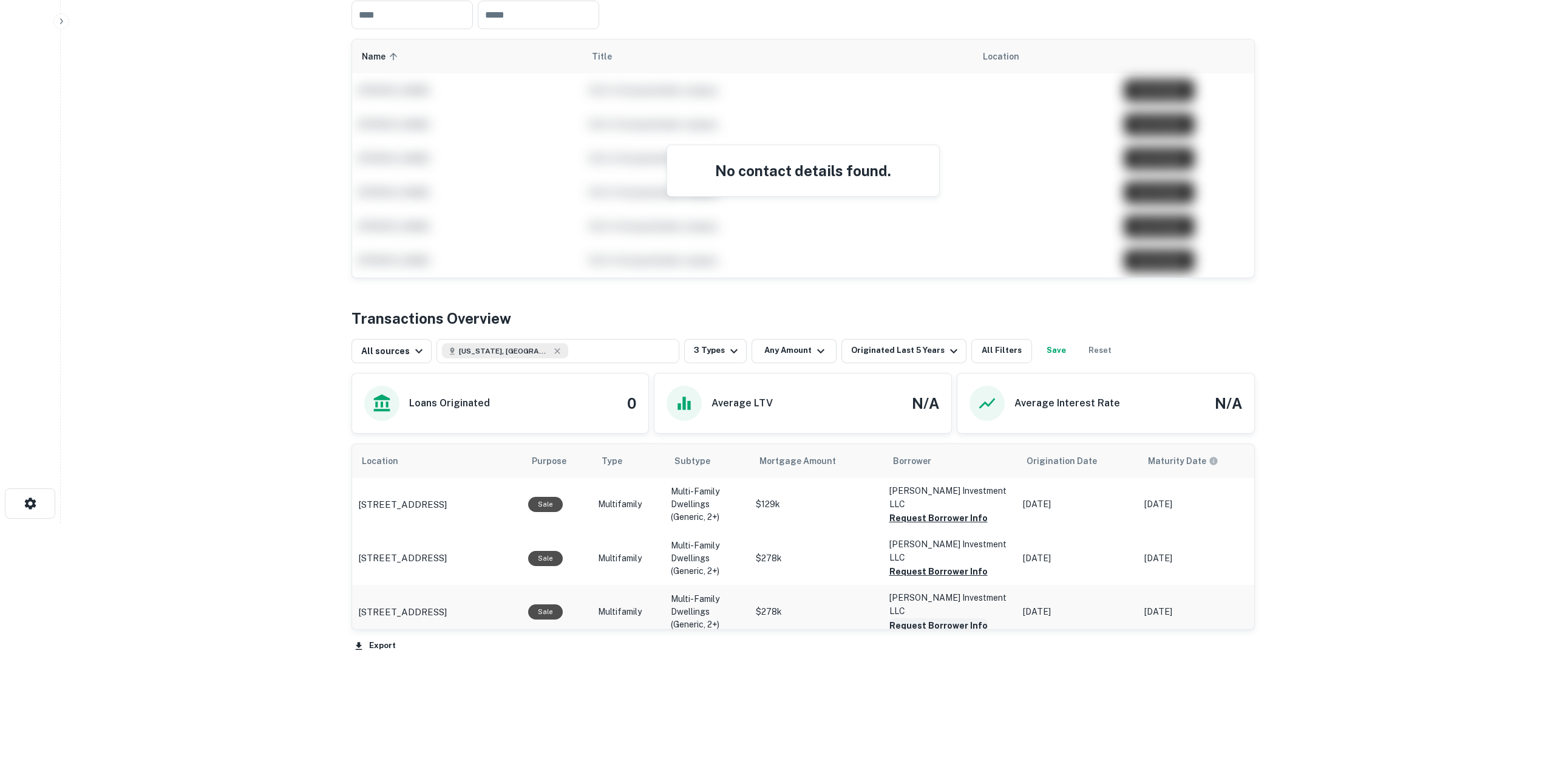
click at [944, 618] on button "Request Borrower Info" at bounding box center [938, 625] width 98 height 15
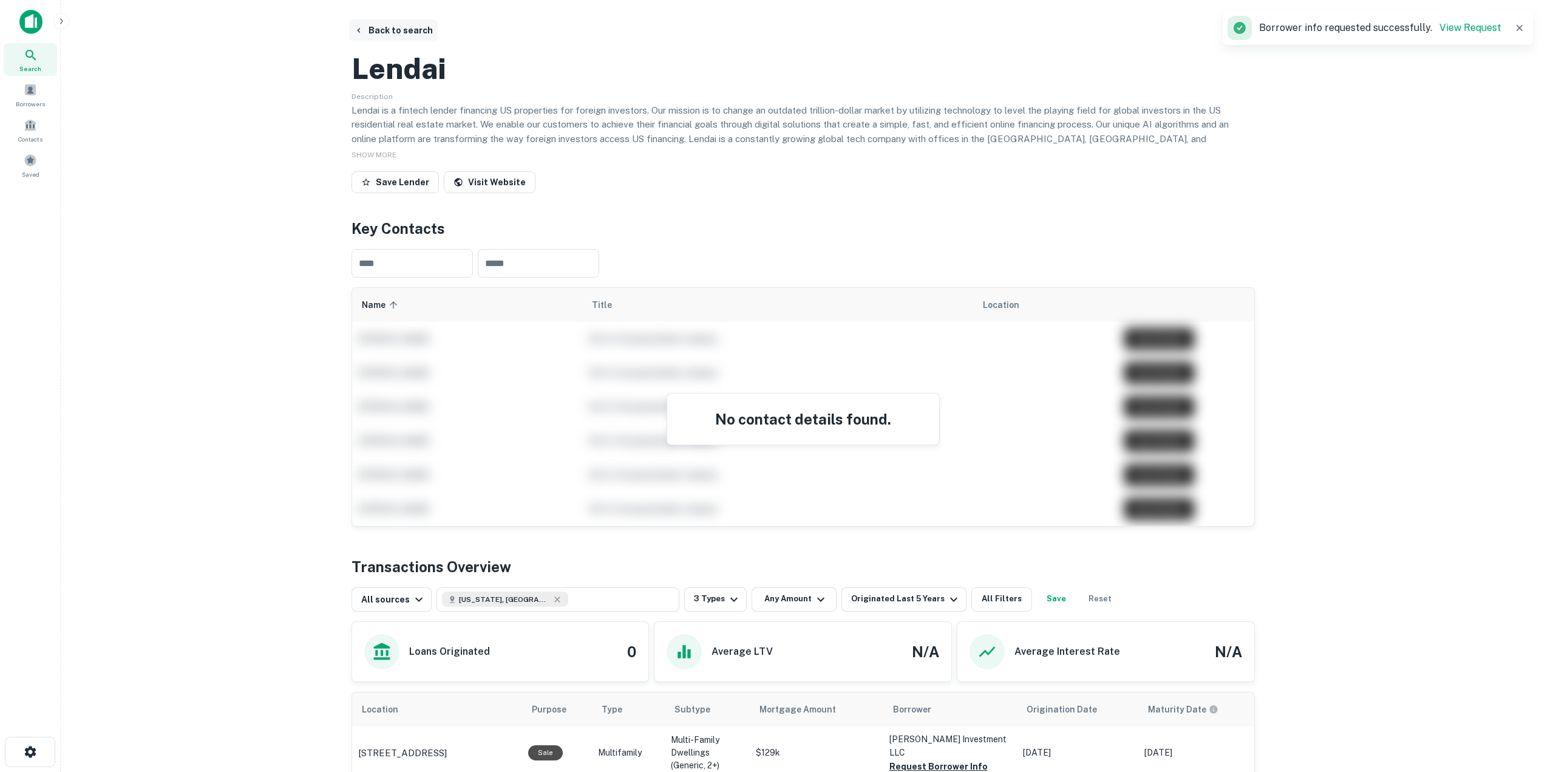
click at [373, 28] on button "Back to search" at bounding box center [393, 30] width 89 height 22
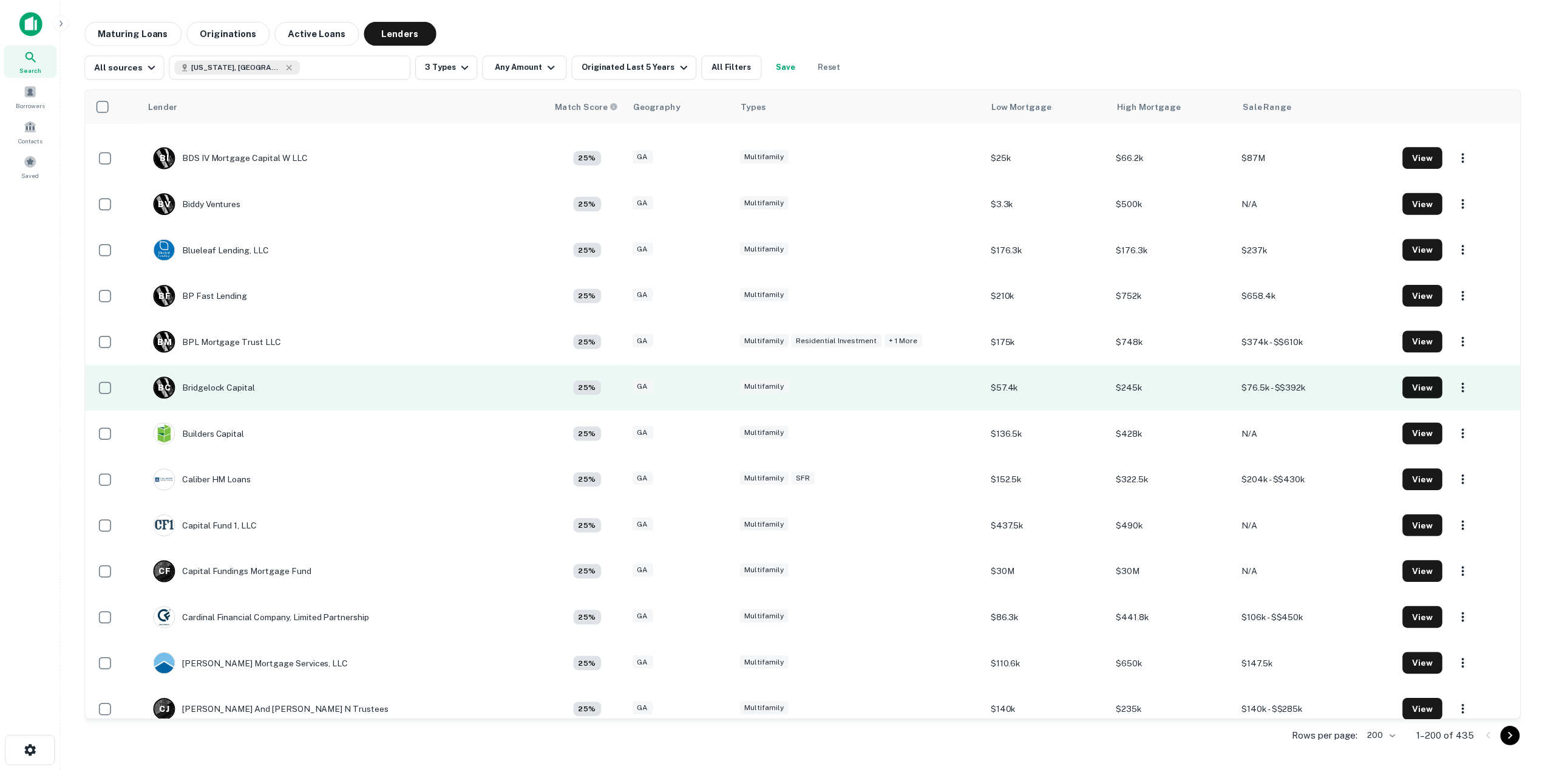
scroll to position [1881, 0]
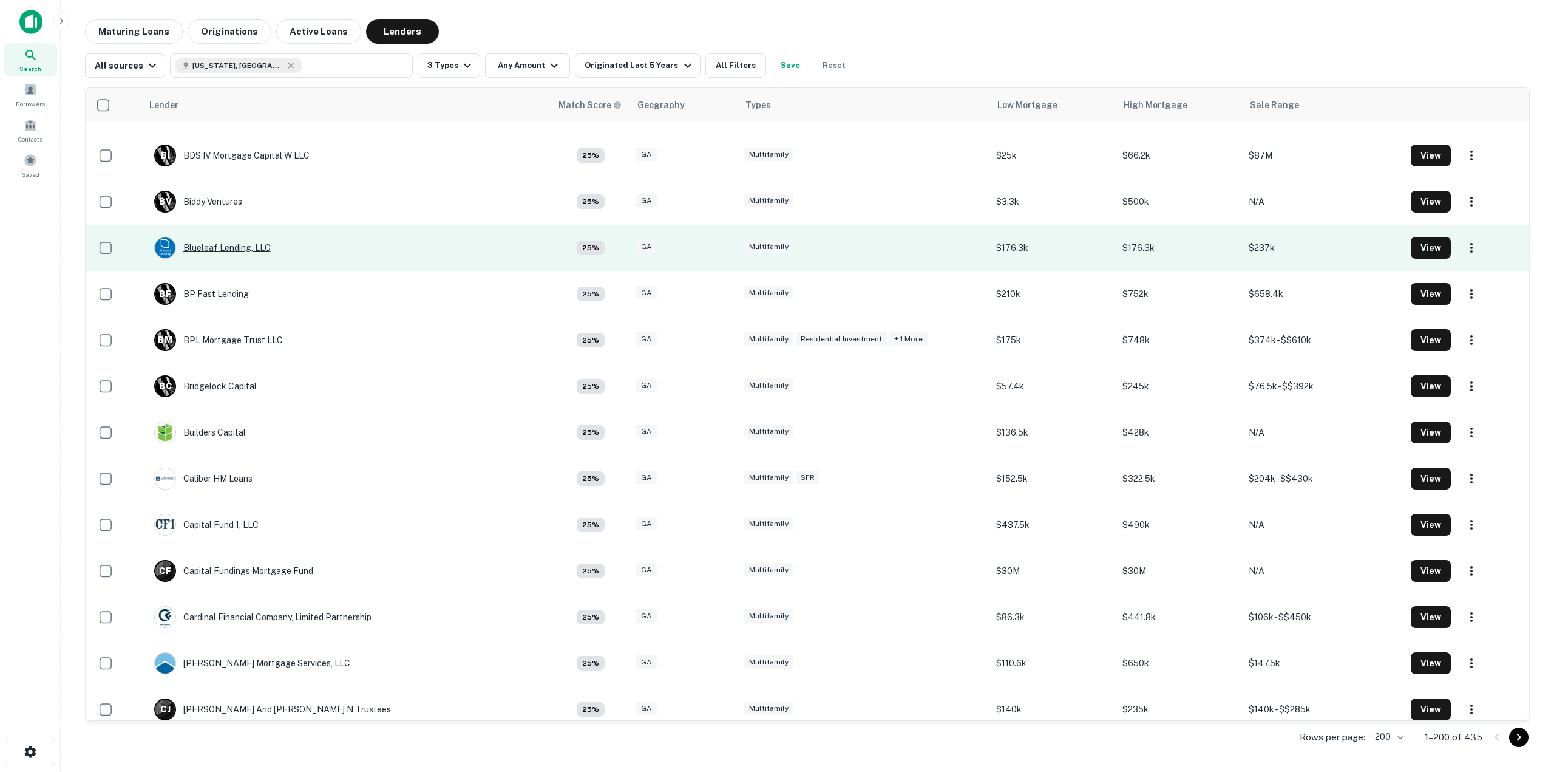
click at [228, 248] on div "Blueleaf Lending, LLC" at bounding box center [212, 248] width 117 height 22
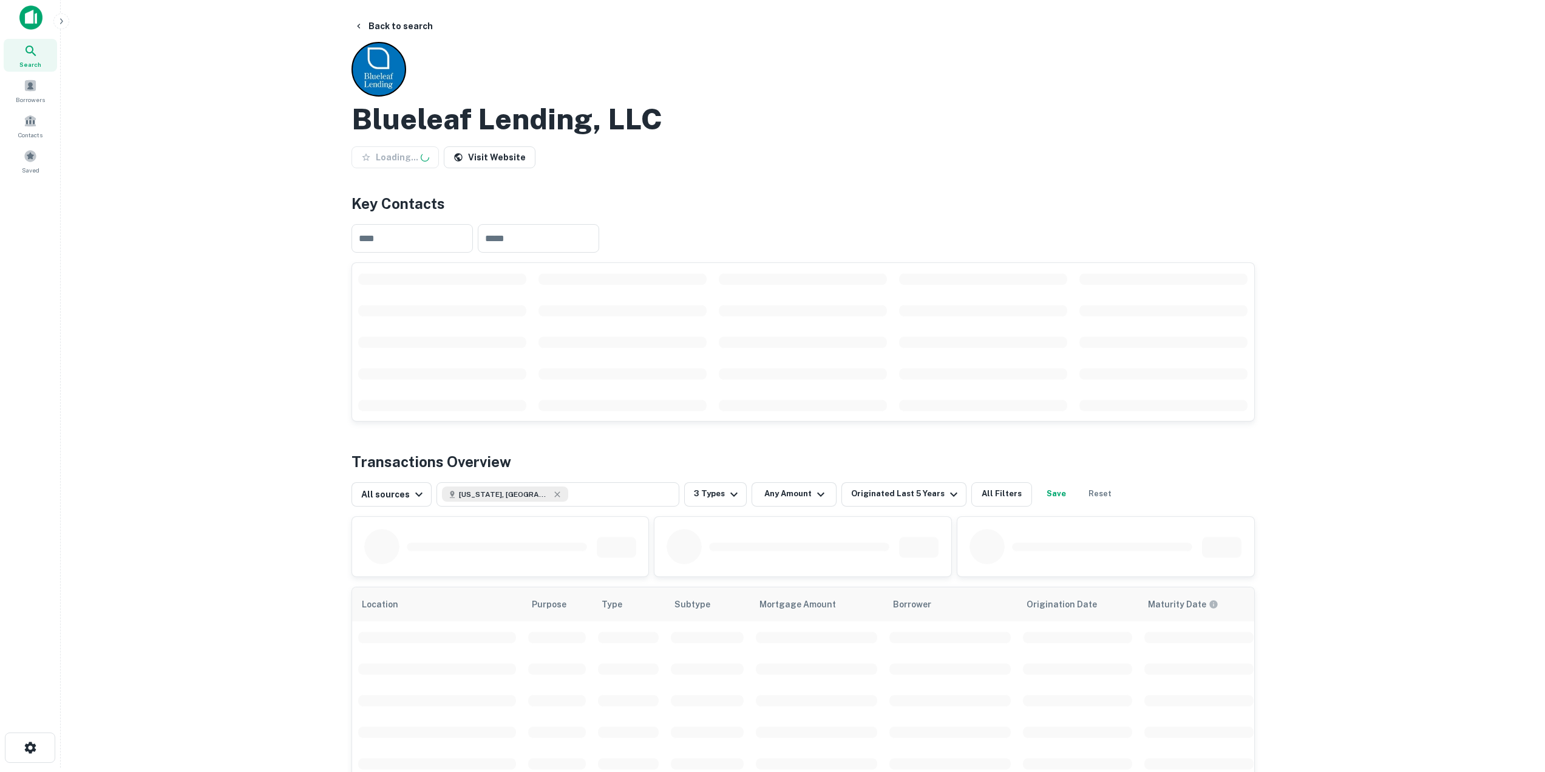
scroll to position [98, 0]
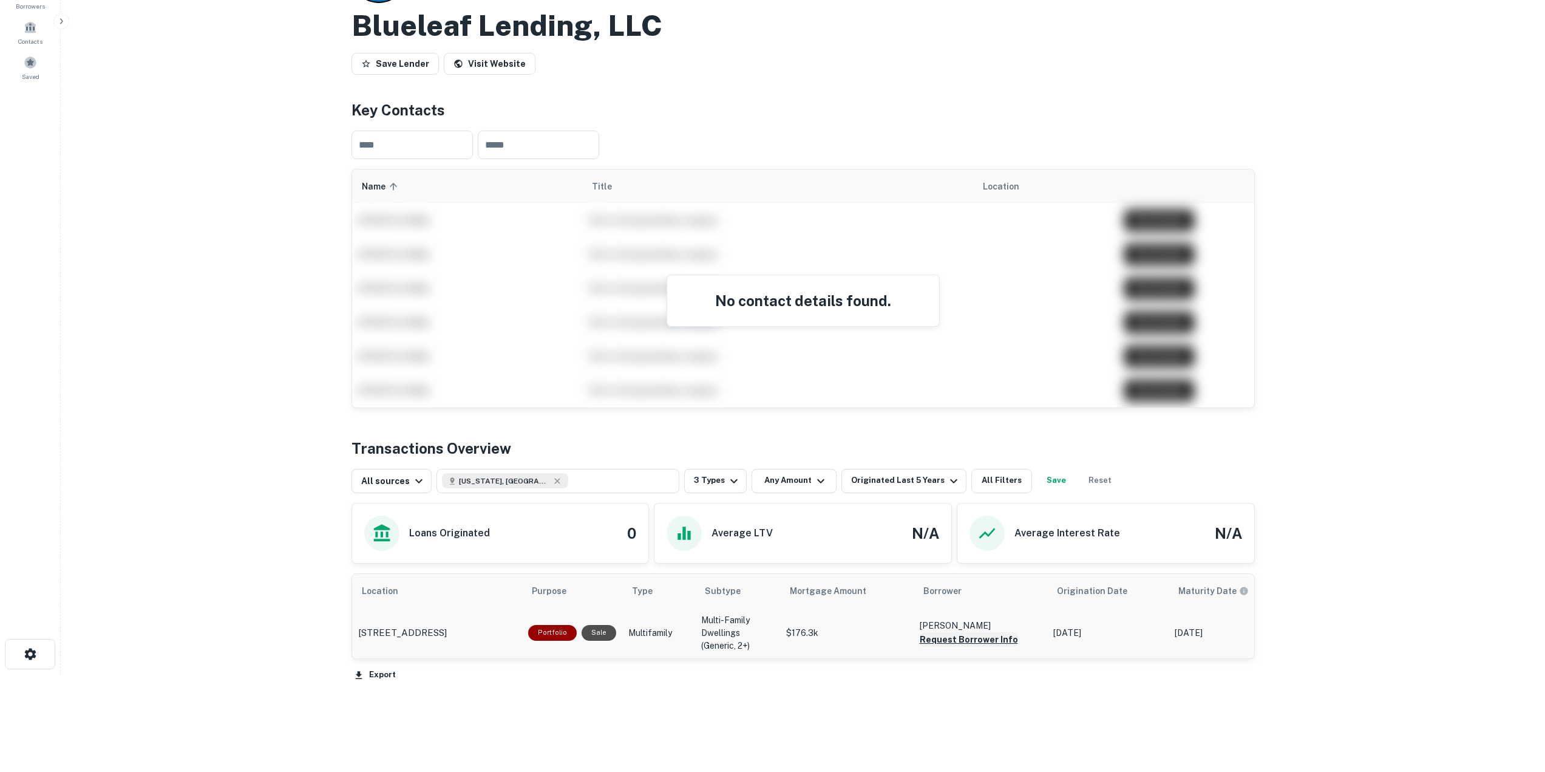
click at [953, 640] on button "Request Borrower Info" at bounding box center [969, 639] width 98 height 15
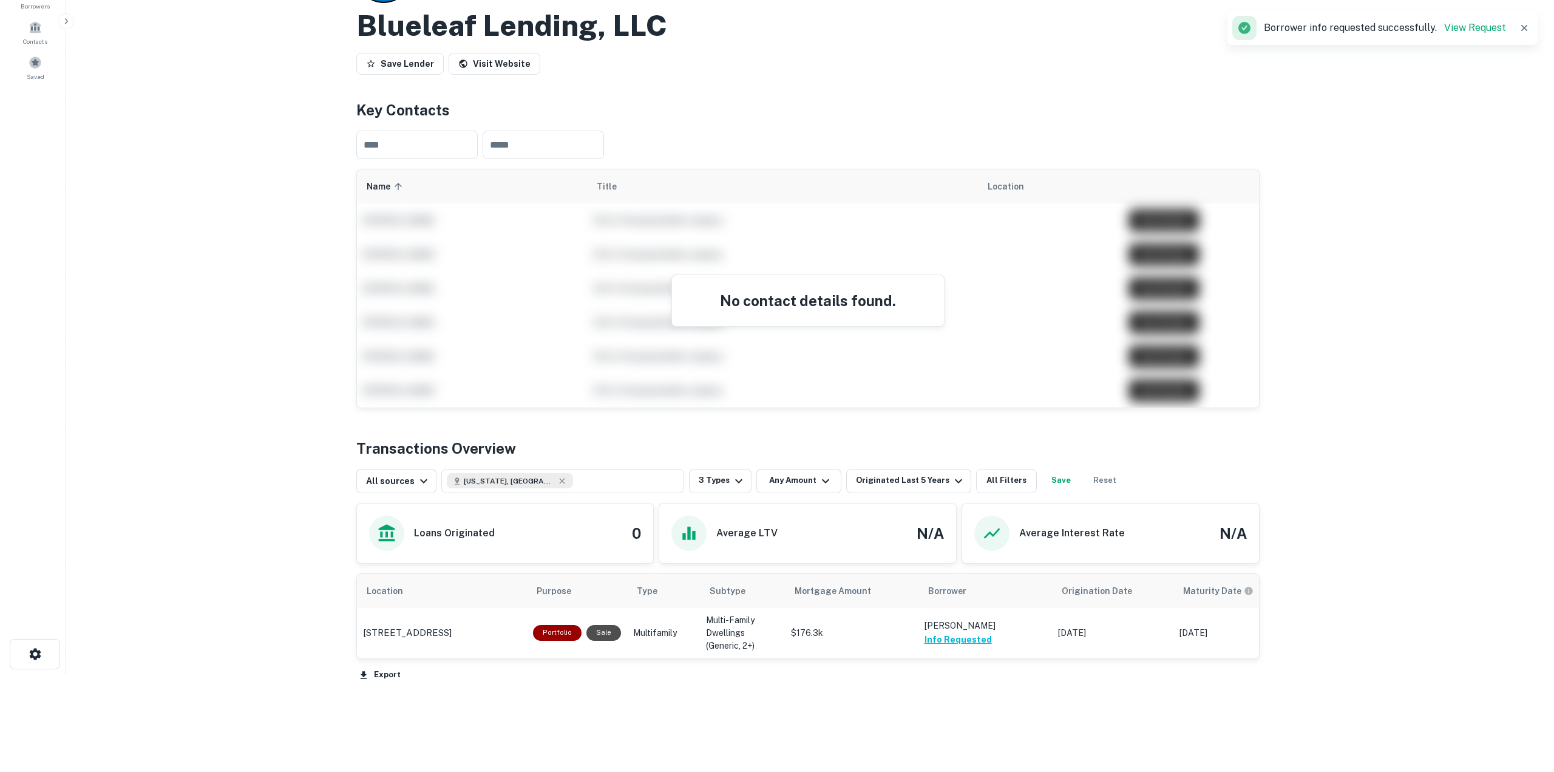
scroll to position [0, 0]
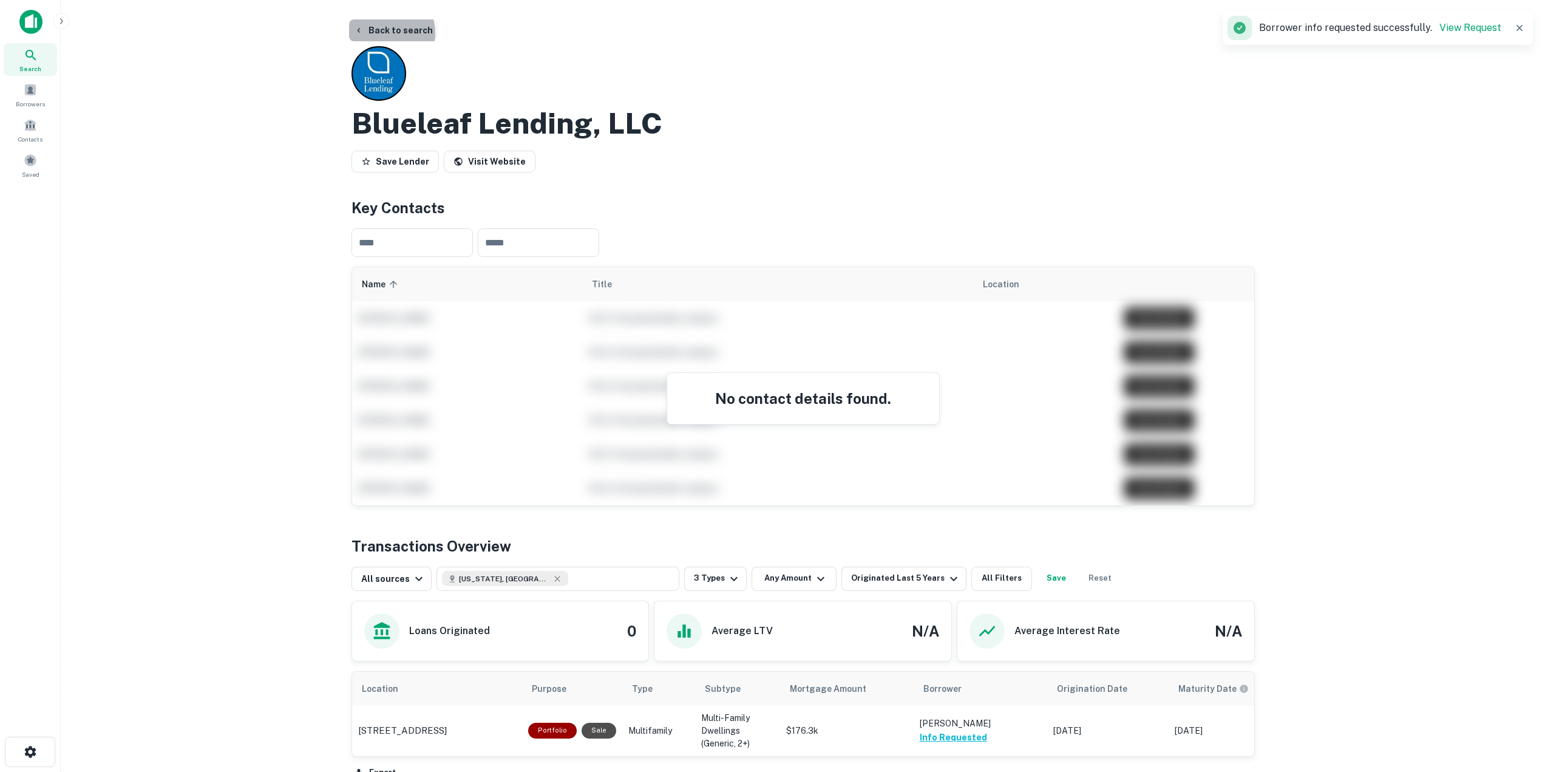
click at [378, 33] on button "Back to search" at bounding box center [393, 30] width 89 height 22
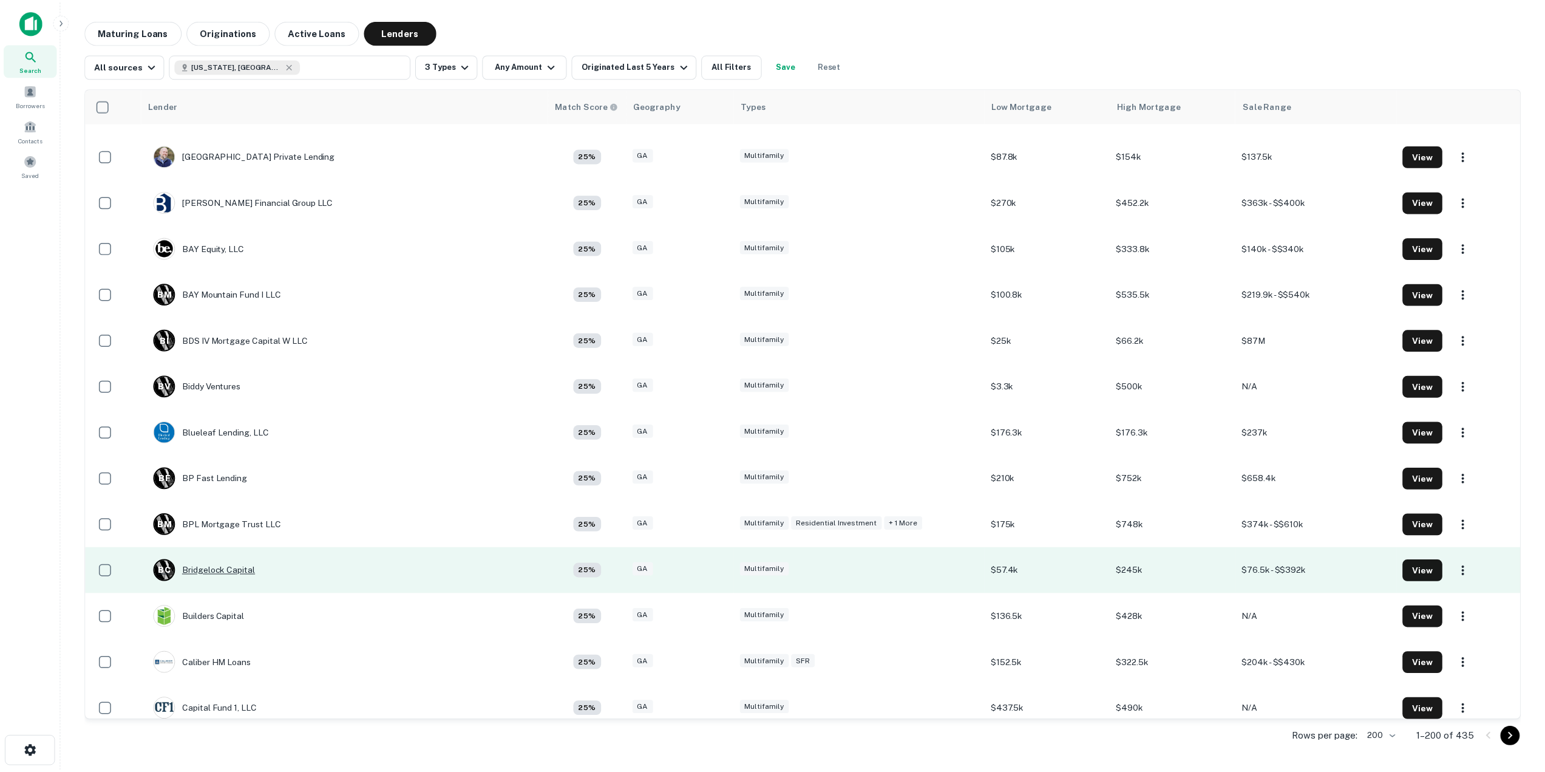
scroll to position [1698, 0]
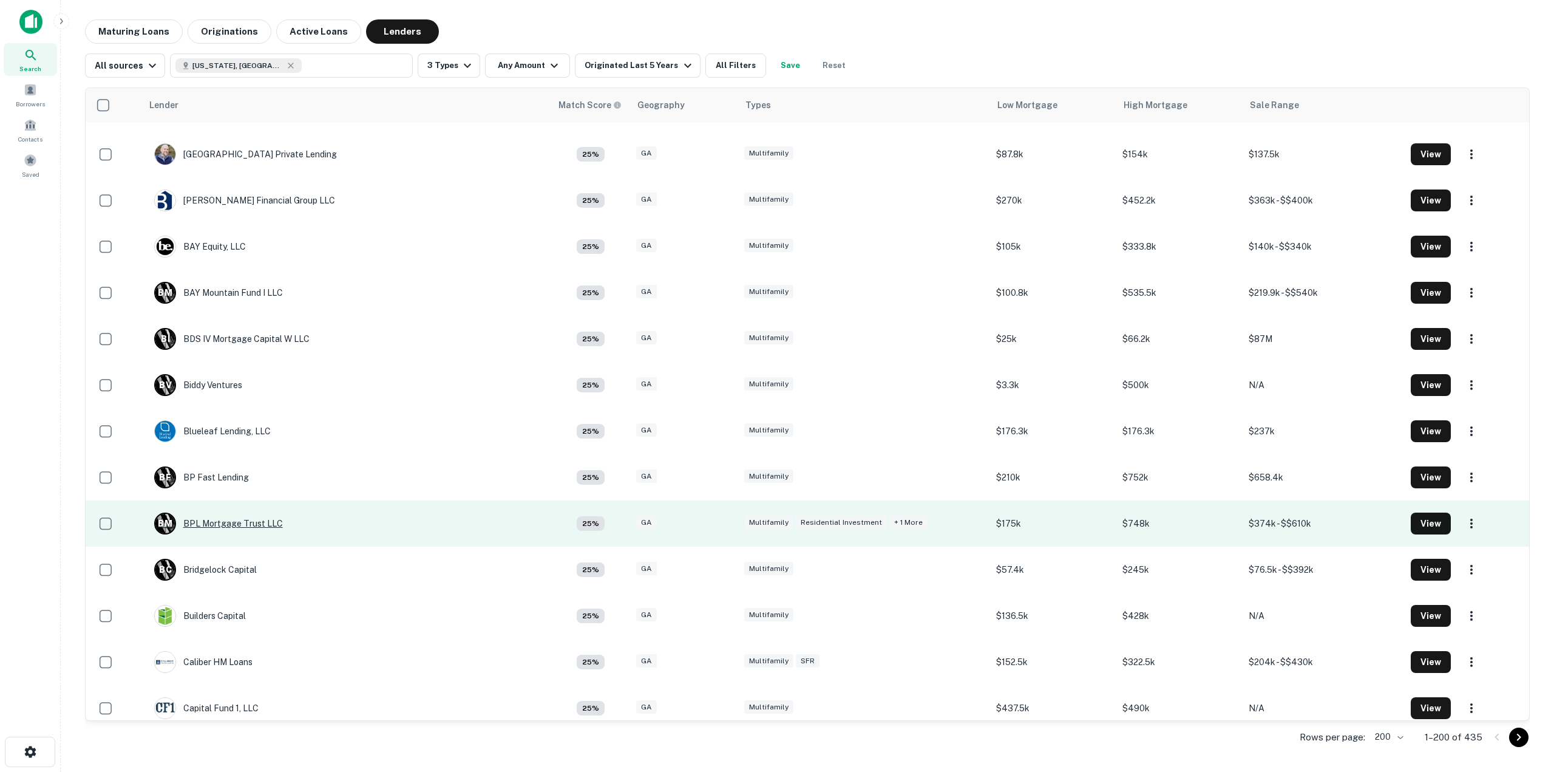
click at [212, 524] on div "B M BPL Mortgage Trust LLC" at bounding box center [218, 523] width 129 height 22
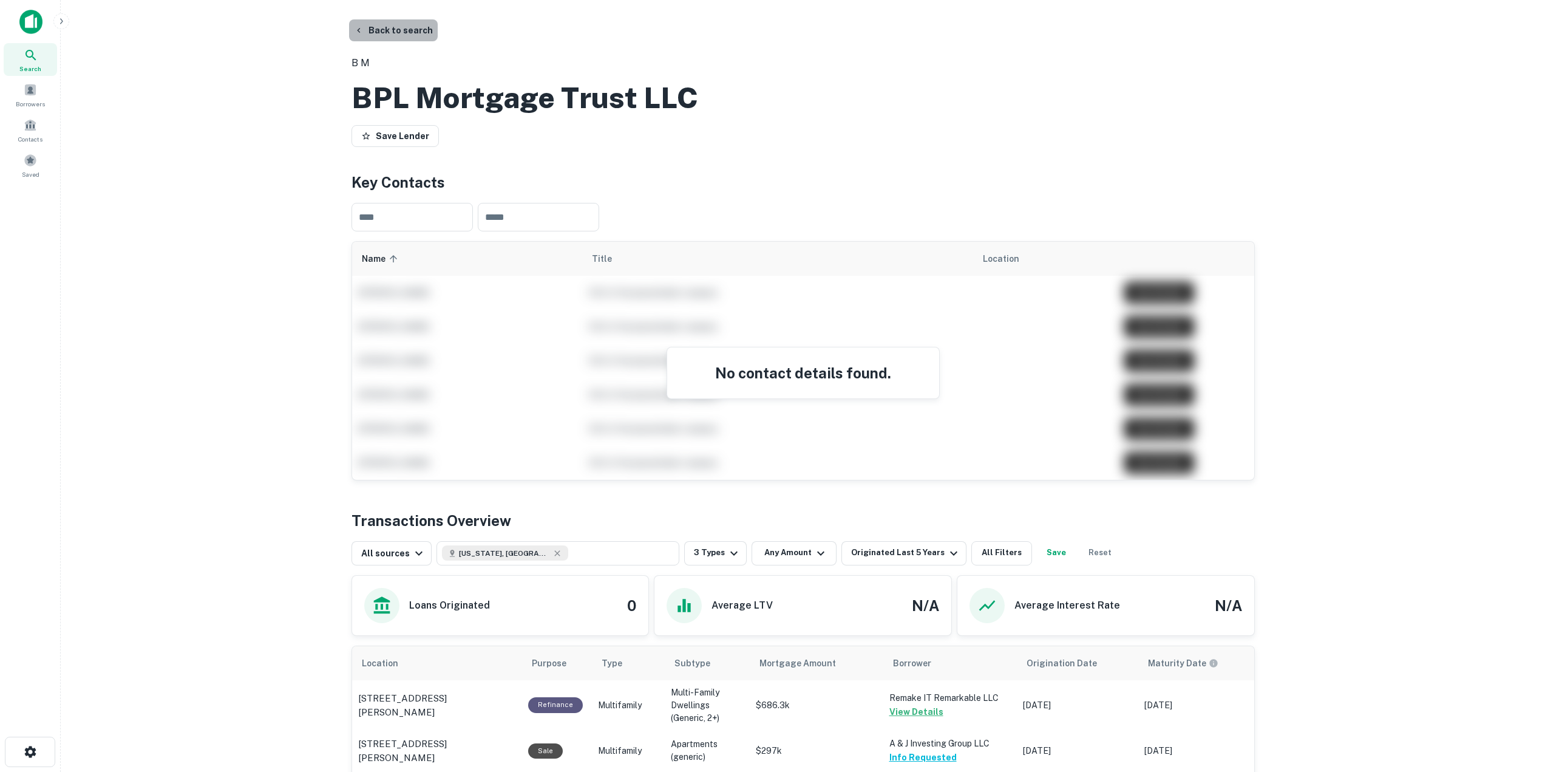
click at [394, 35] on button "Back to search" at bounding box center [393, 30] width 89 height 22
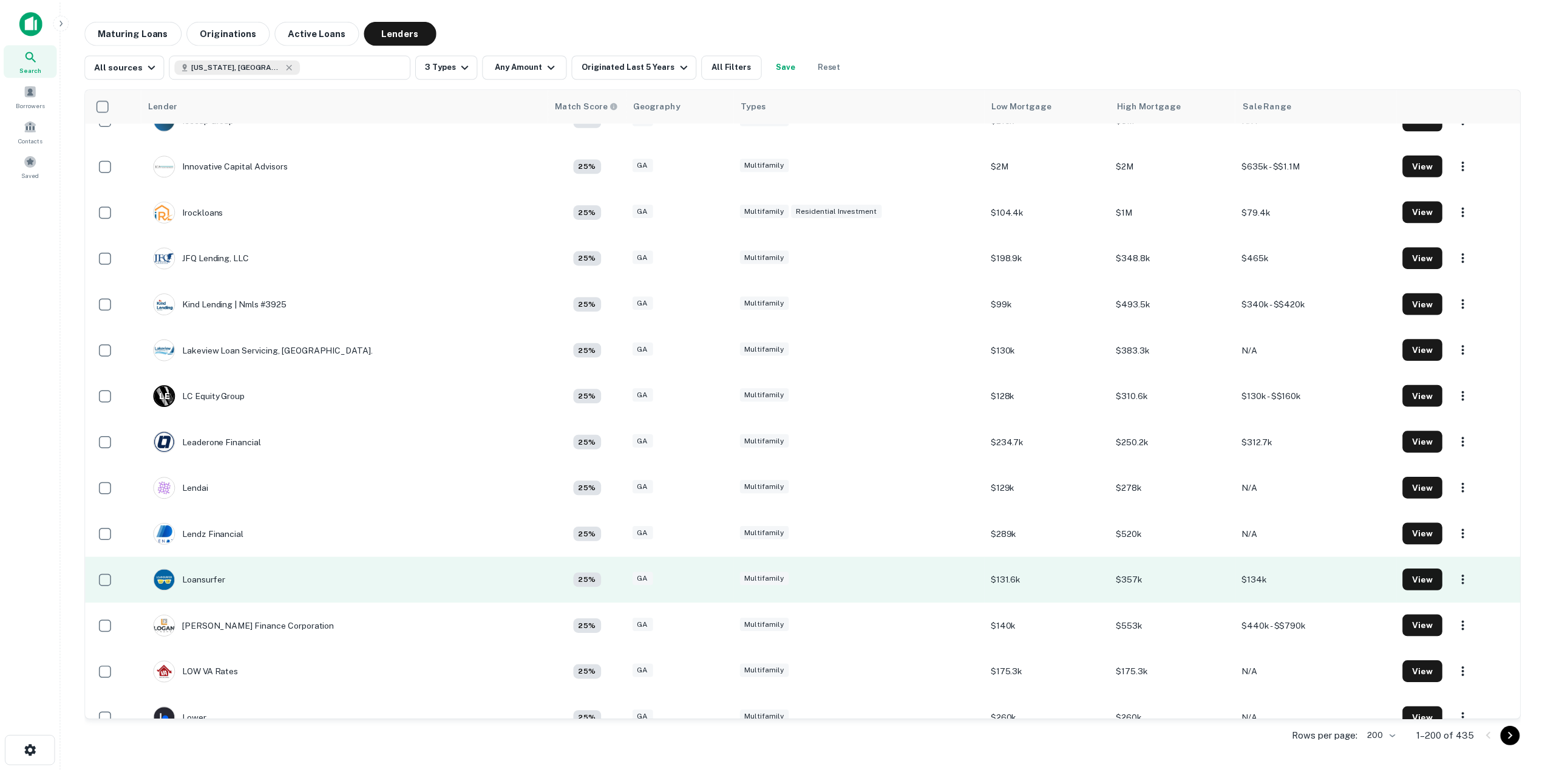
scroll to position [5015, 0]
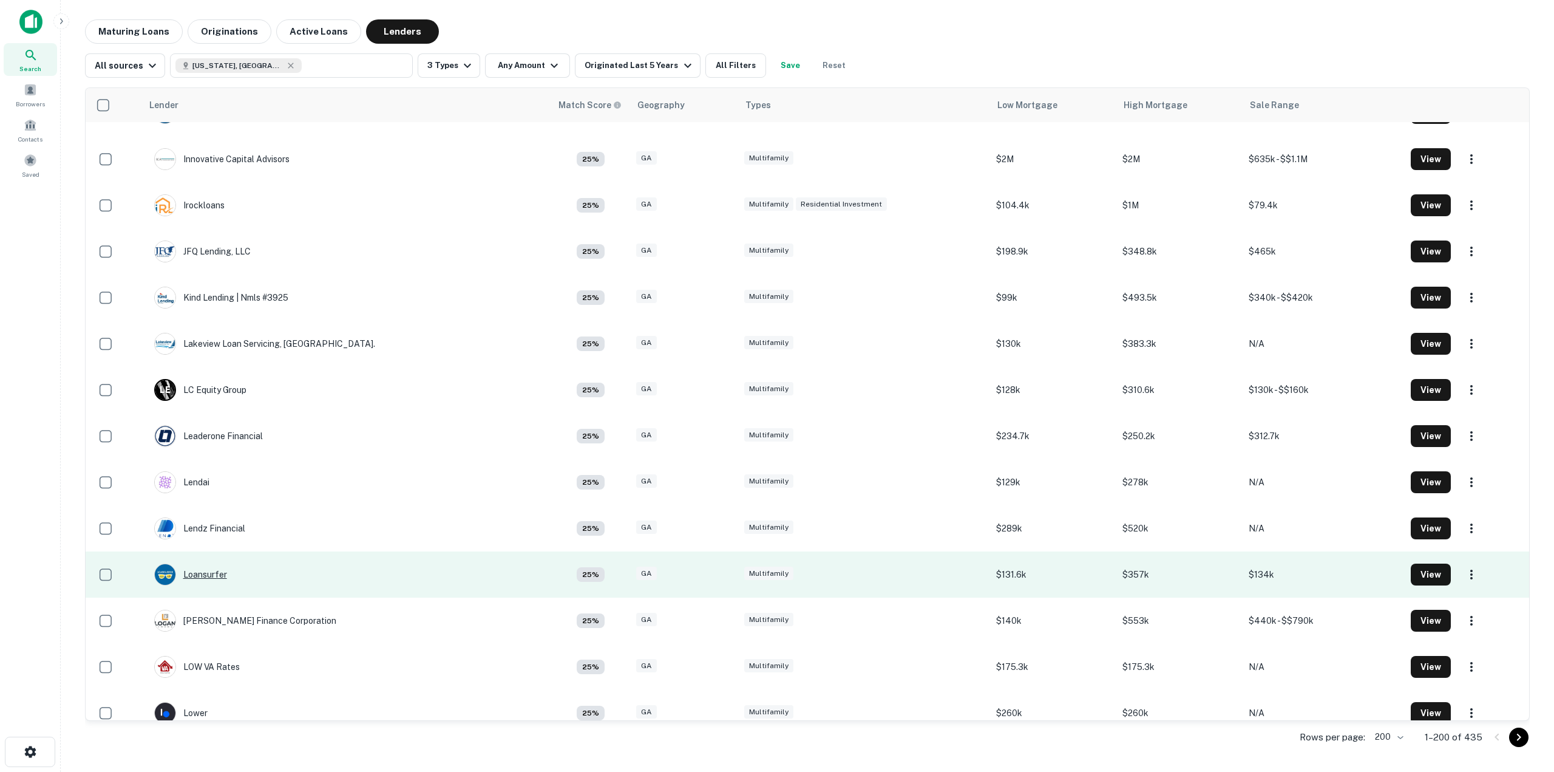
click at [208, 571] on div "Loansurfer" at bounding box center [190, 574] width 73 height 22
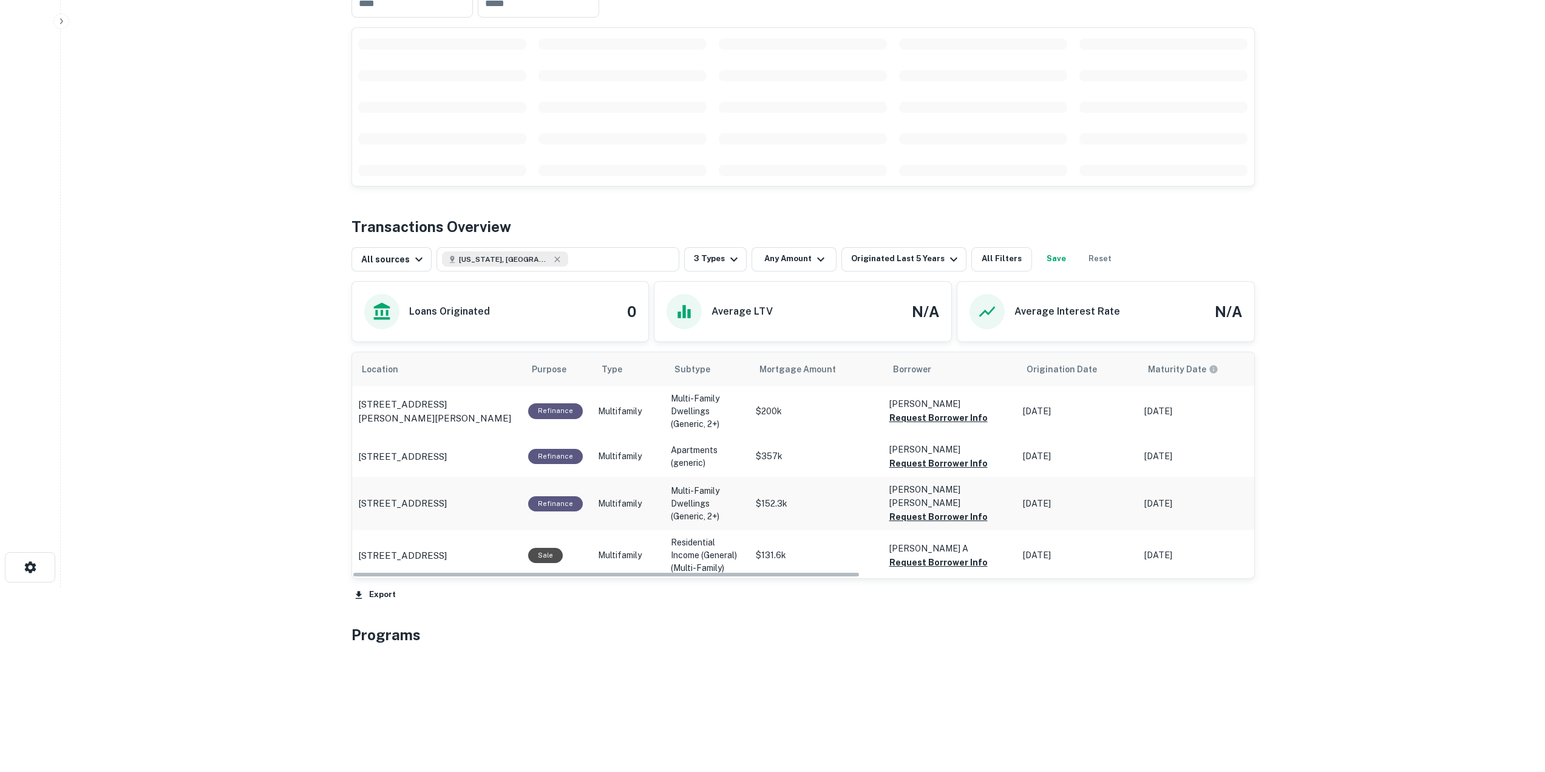
scroll to position [239, 0]
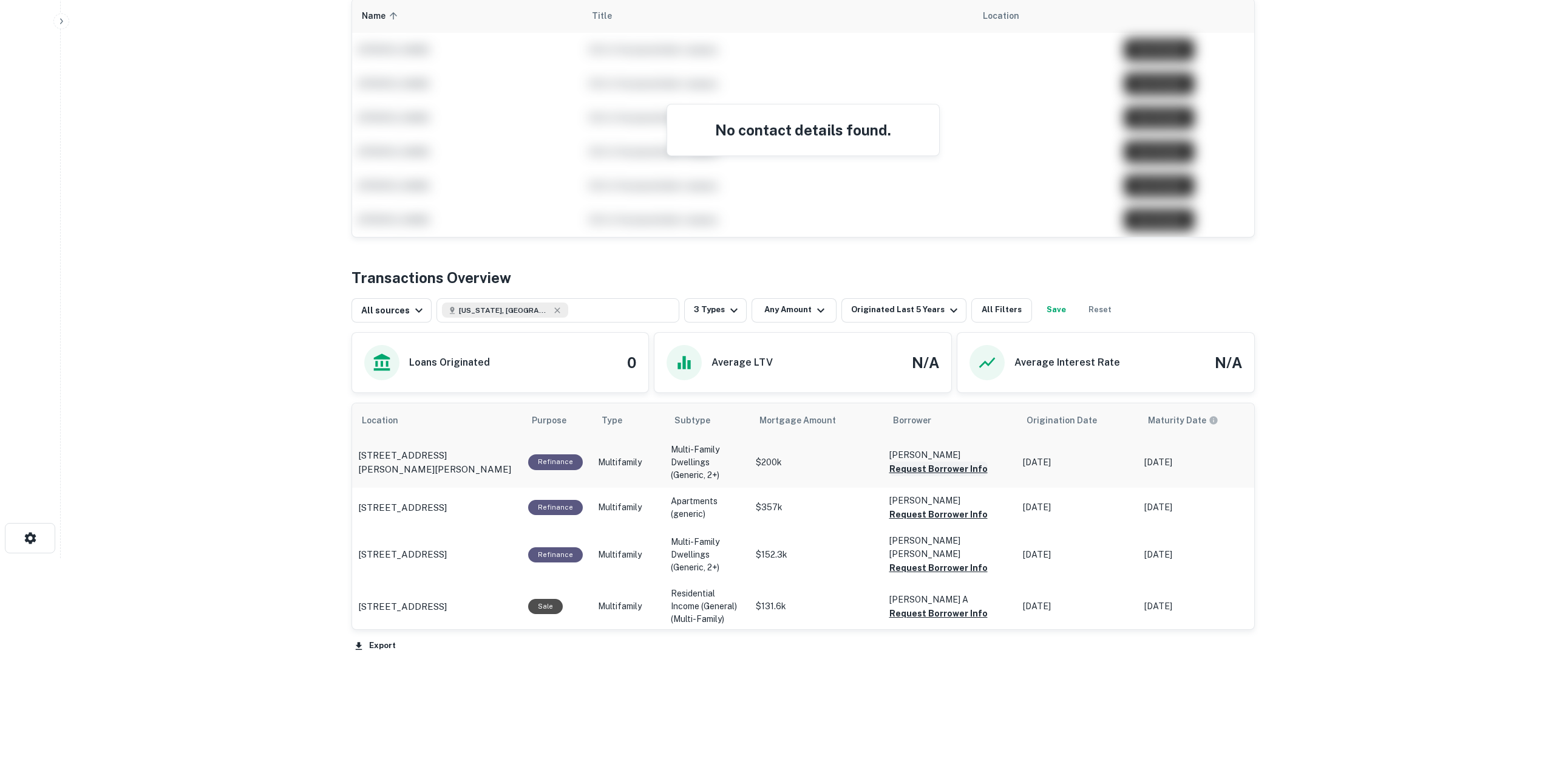
click at [941, 476] on button "Request Borrower Info" at bounding box center [938, 468] width 98 height 15
click at [941, 521] on button "Request Borrower Info" at bounding box center [938, 514] width 98 height 15
click at [946, 575] on button "Request Borrower Info" at bounding box center [938, 567] width 98 height 15
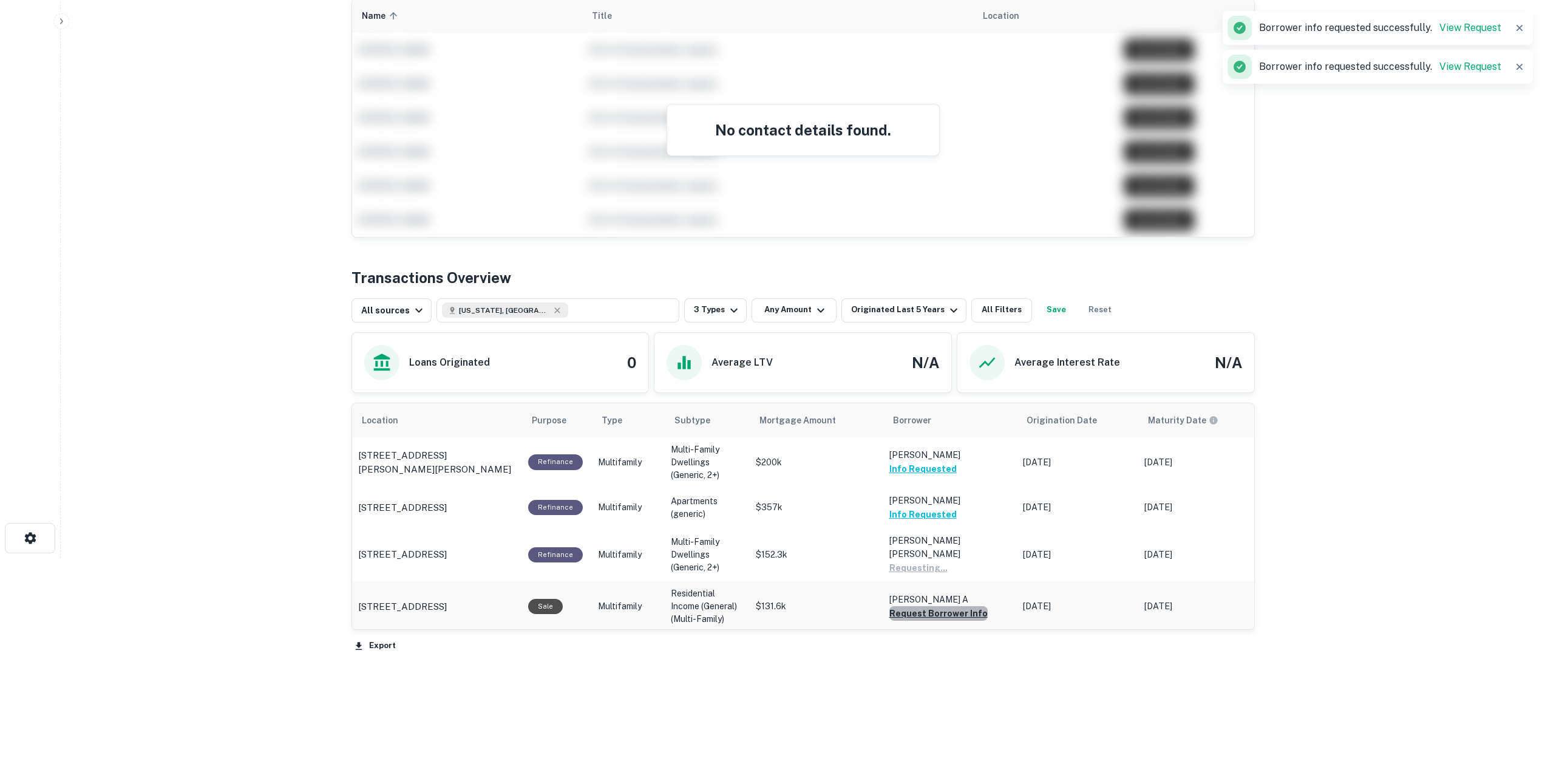
click at [949, 620] on button "Request Borrower Info" at bounding box center [938, 613] width 98 height 15
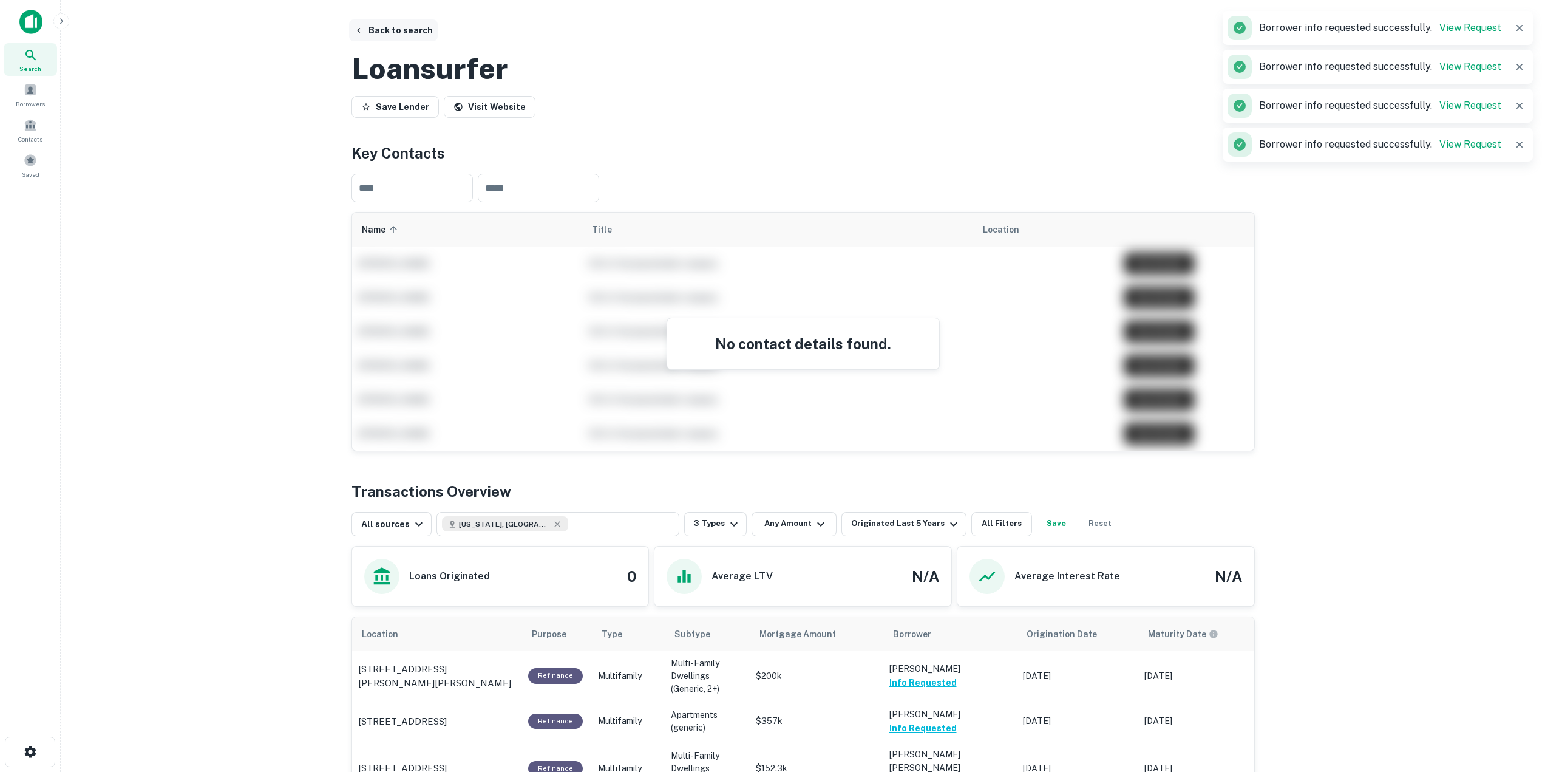
click at [394, 33] on button "Back to search" at bounding box center [393, 30] width 89 height 22
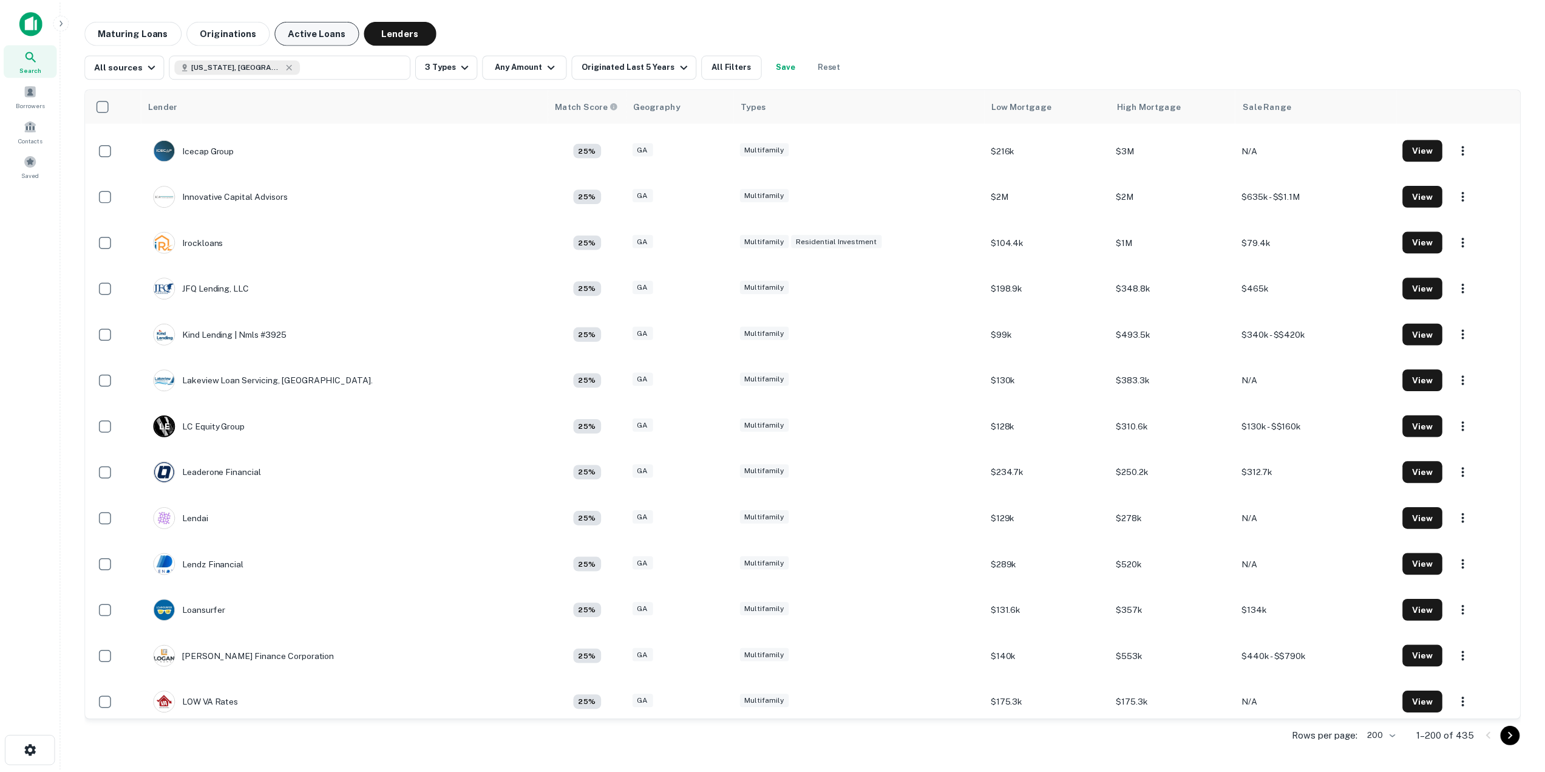
scroll to position [5123, 0]
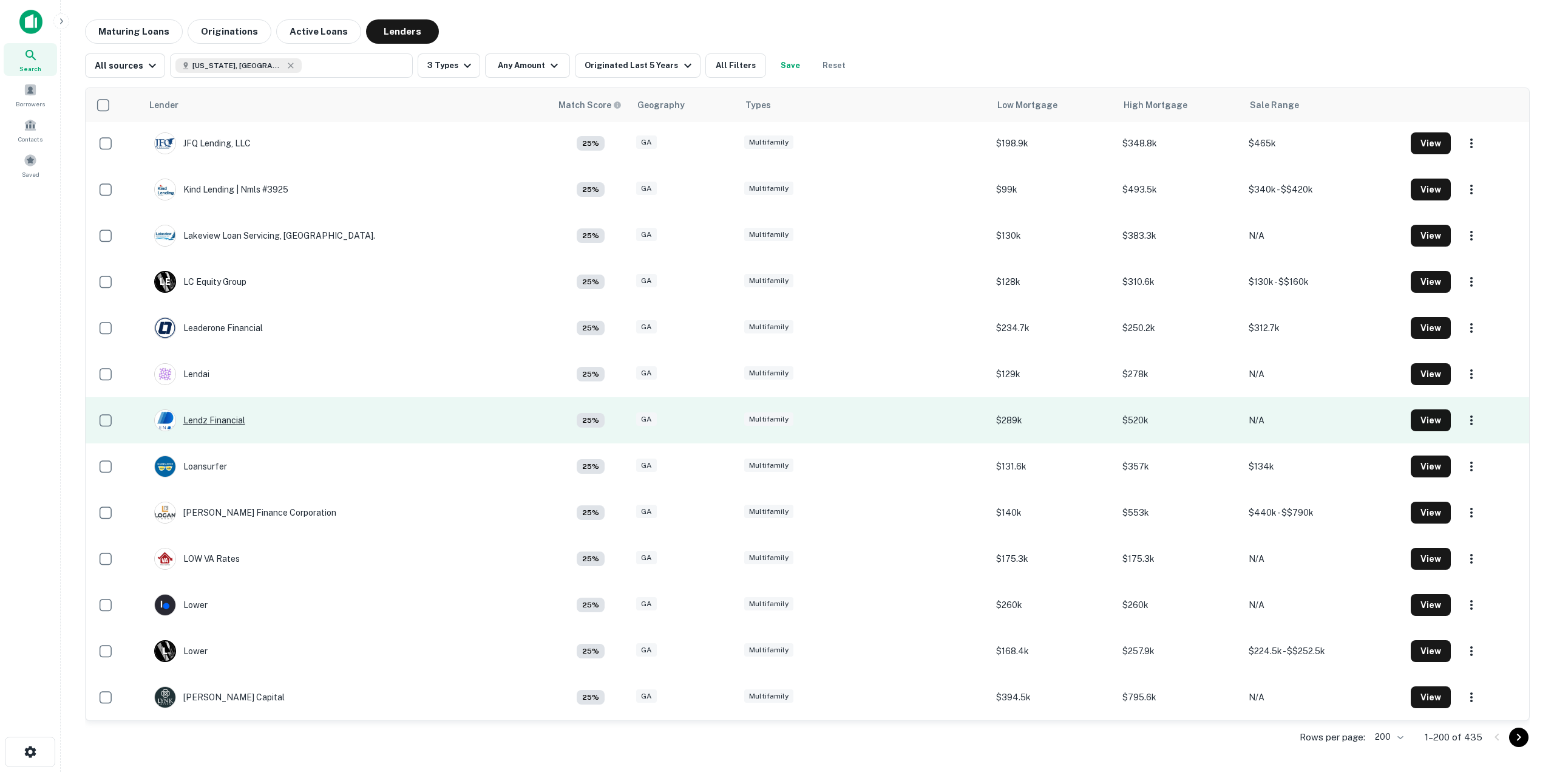
click at [238, 417] on div "Lendz Financial" at bounding box center [199, 420] width 91 height 22
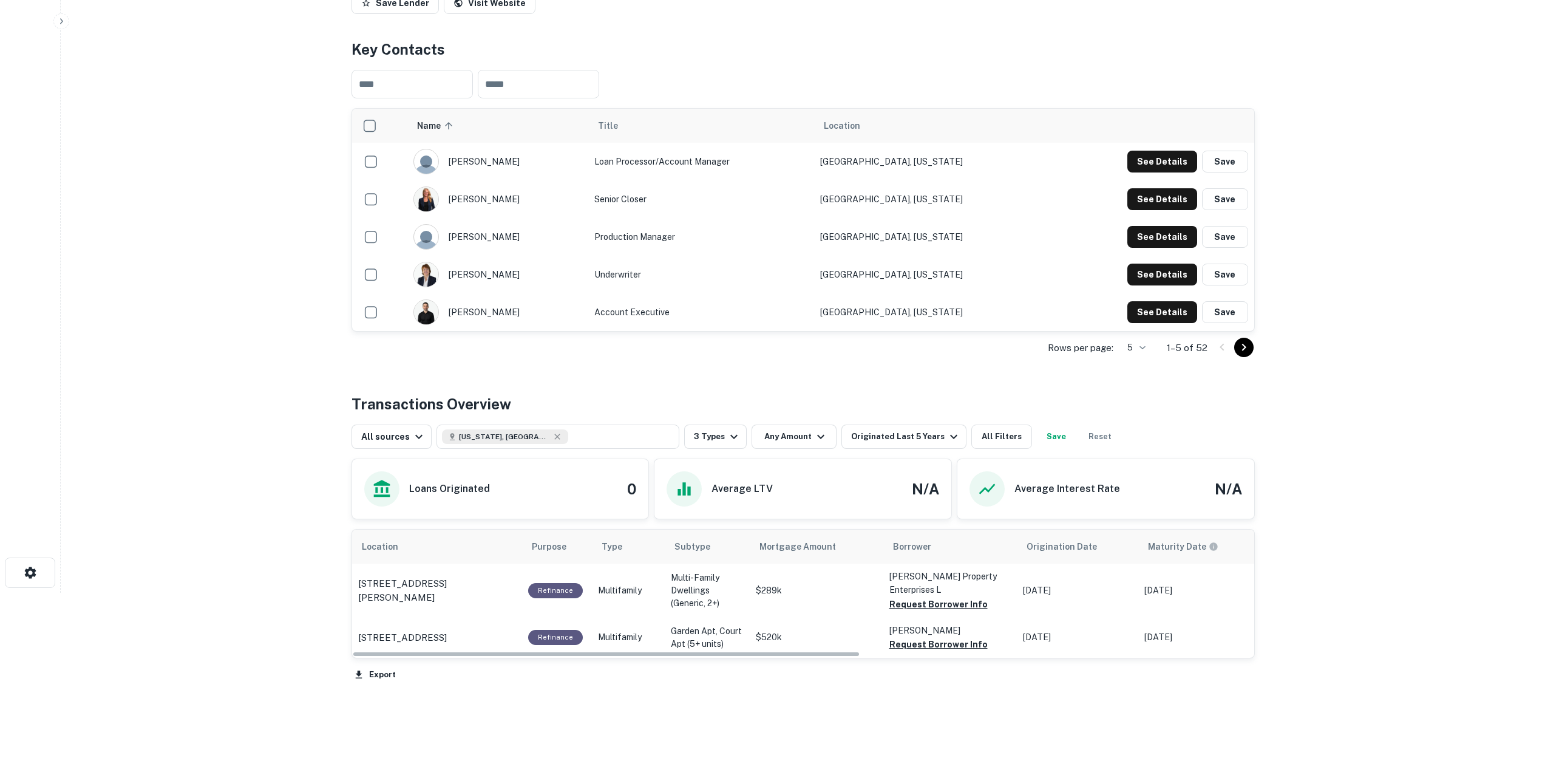
scroll to position [181, 0]
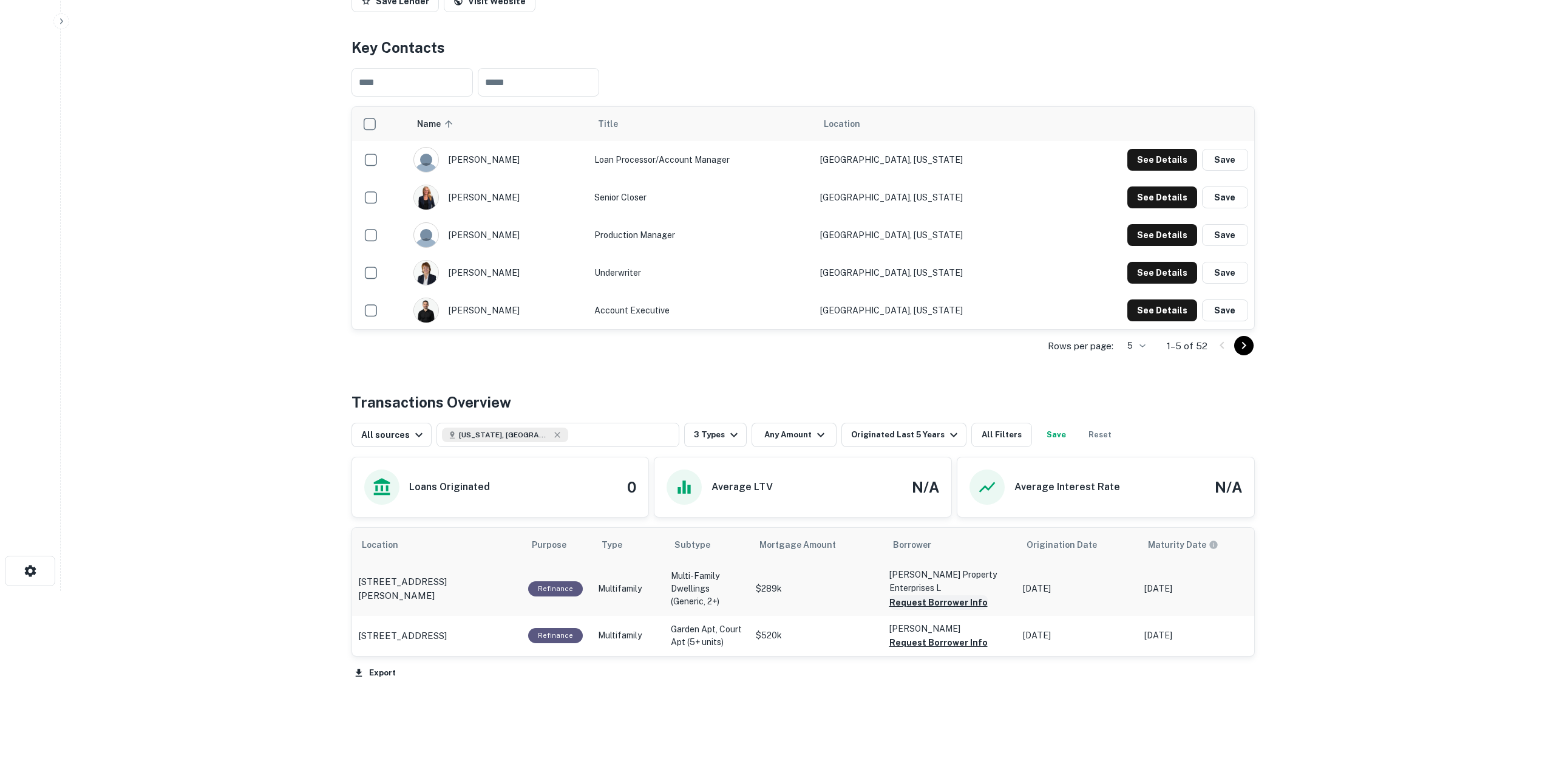
click at [914, 610] on button "Request Borrower Info" at bounding box center [938, 602] width 98 height 15
click at [923, 650] on button "Request Borrower Info" at bounding box center [938, 642] width 98 height 15
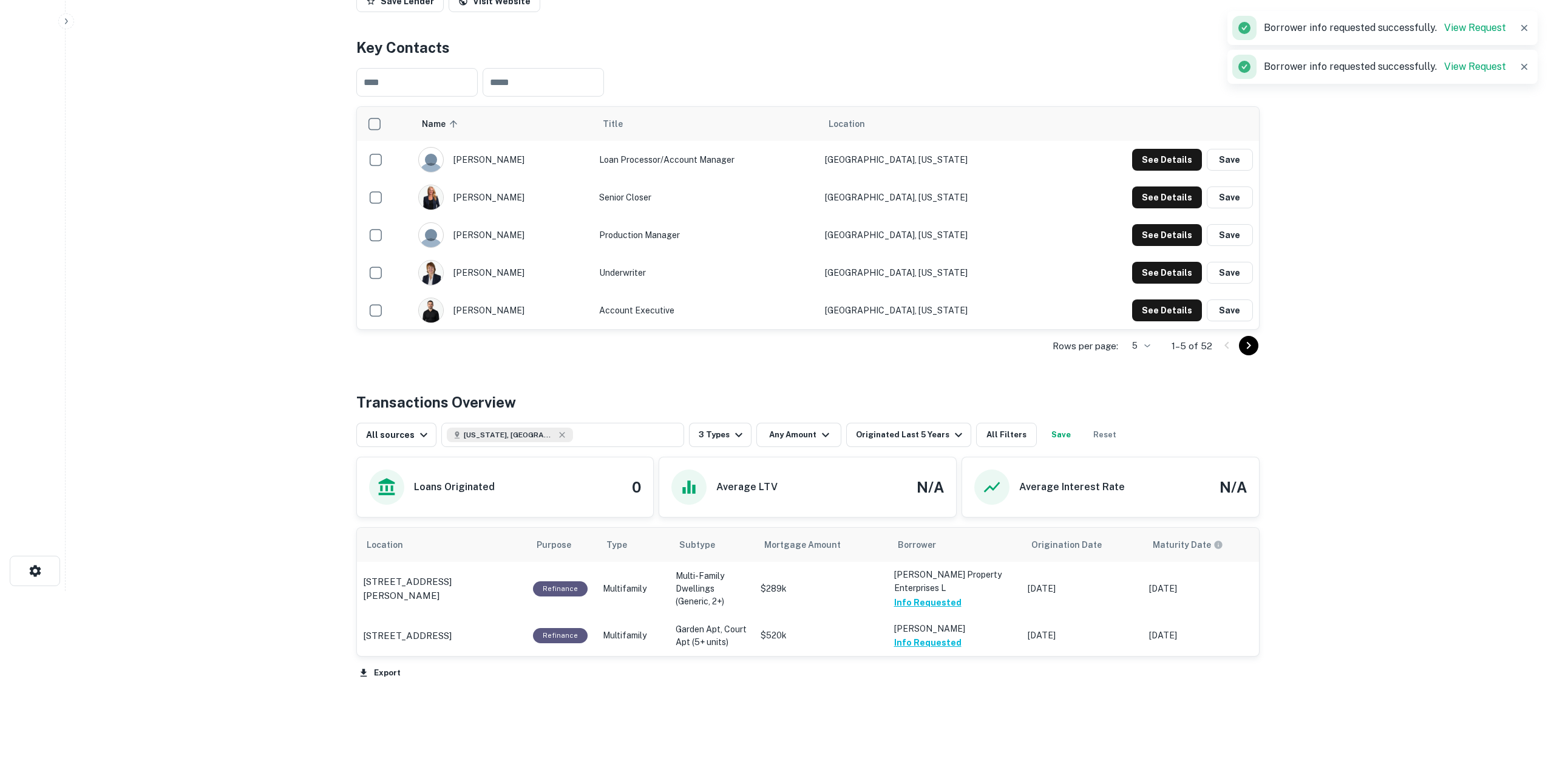
scroll to position [0, 0]
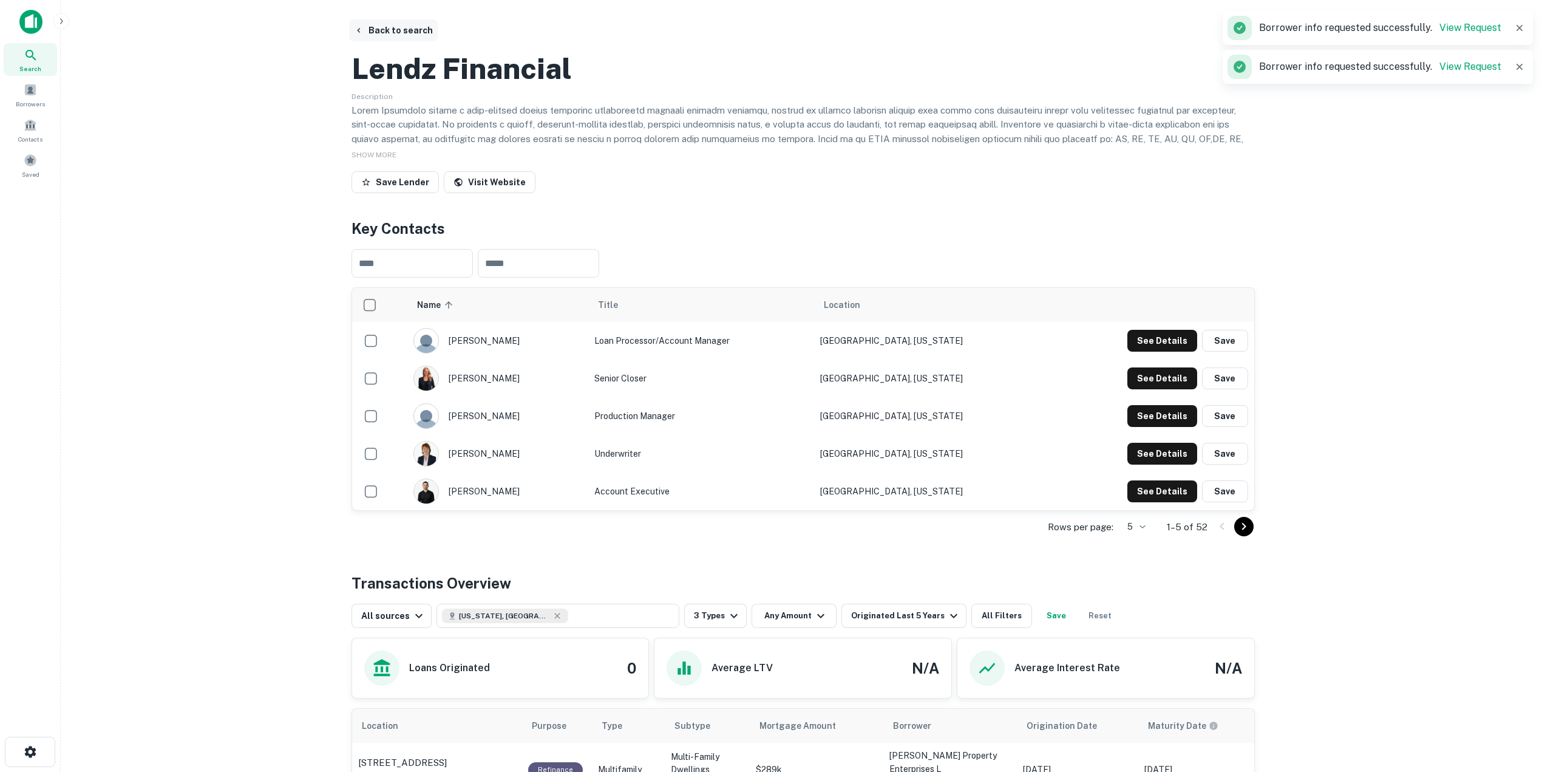
click at [374, 32] on button "Back to search" at bounding box center [393, 30] width 89 height 22
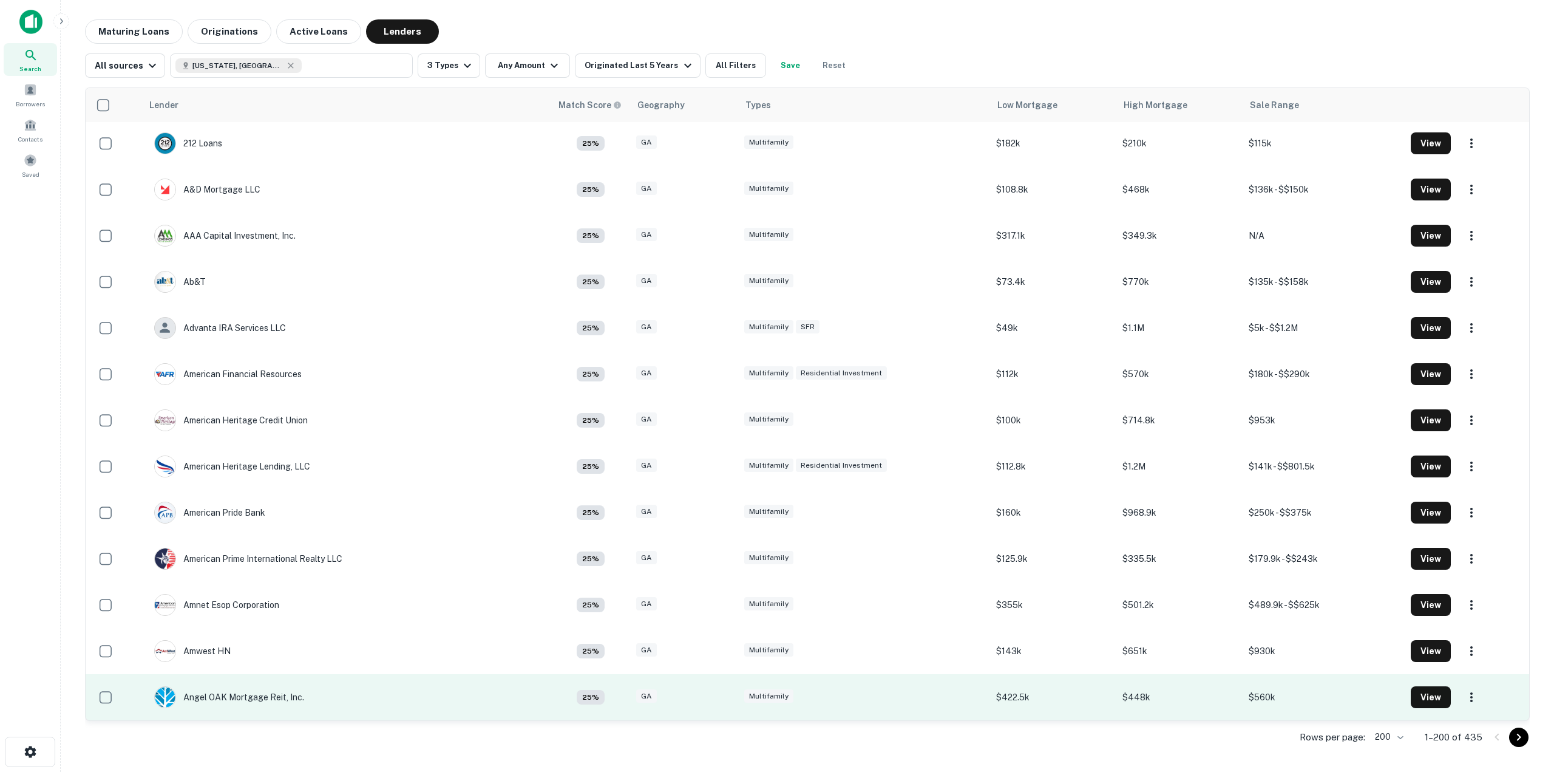
scroll to position [1082, 0]
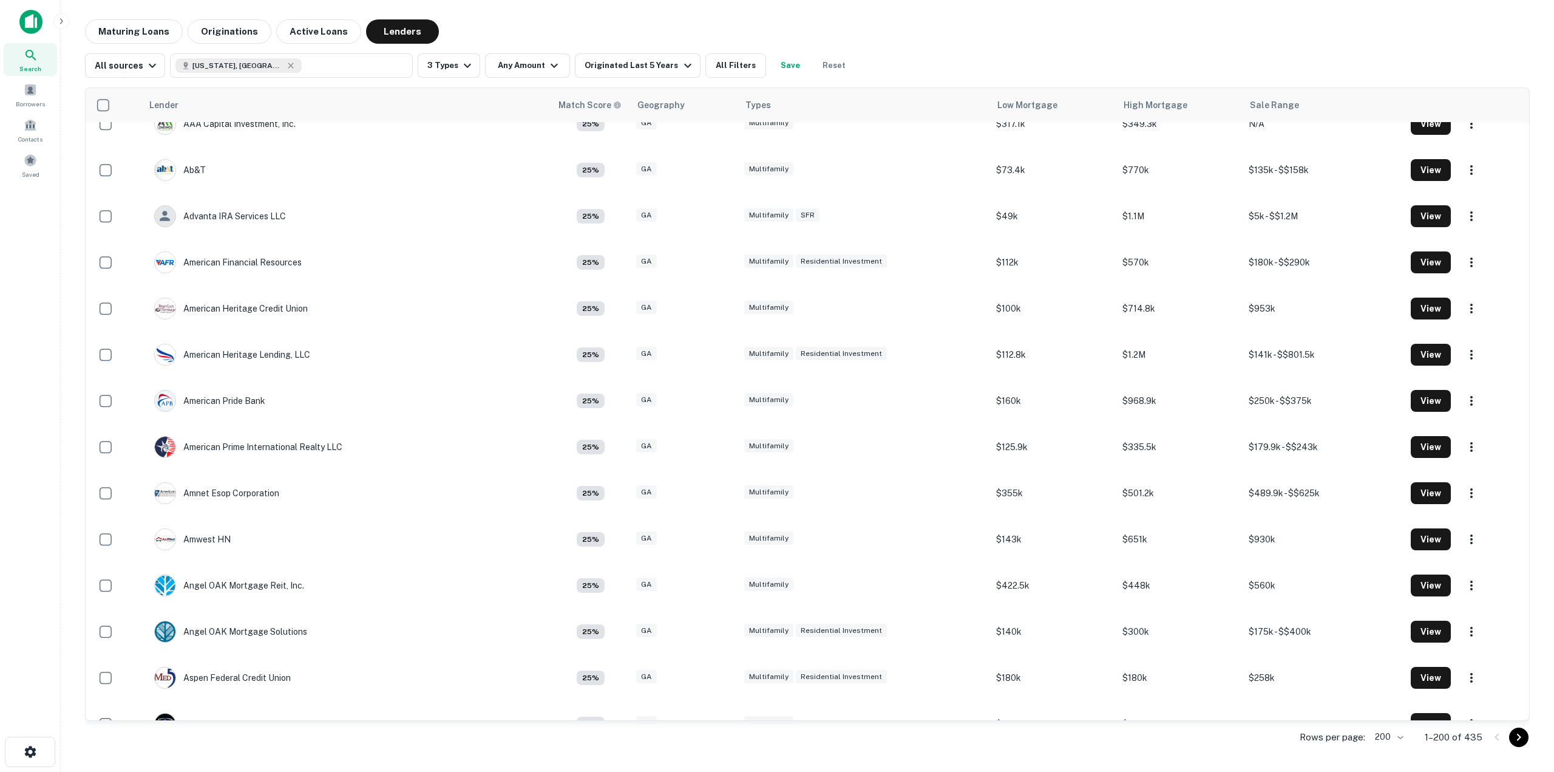
drag, startPoint x: 352, startPoint y: 599, endPoint x: 35, endPoint y: 525, distance: 324.7
click at [35, 525] on div "Search Borrowers Contacts Saved" at bounding box center [30, 367] width 60 height 734
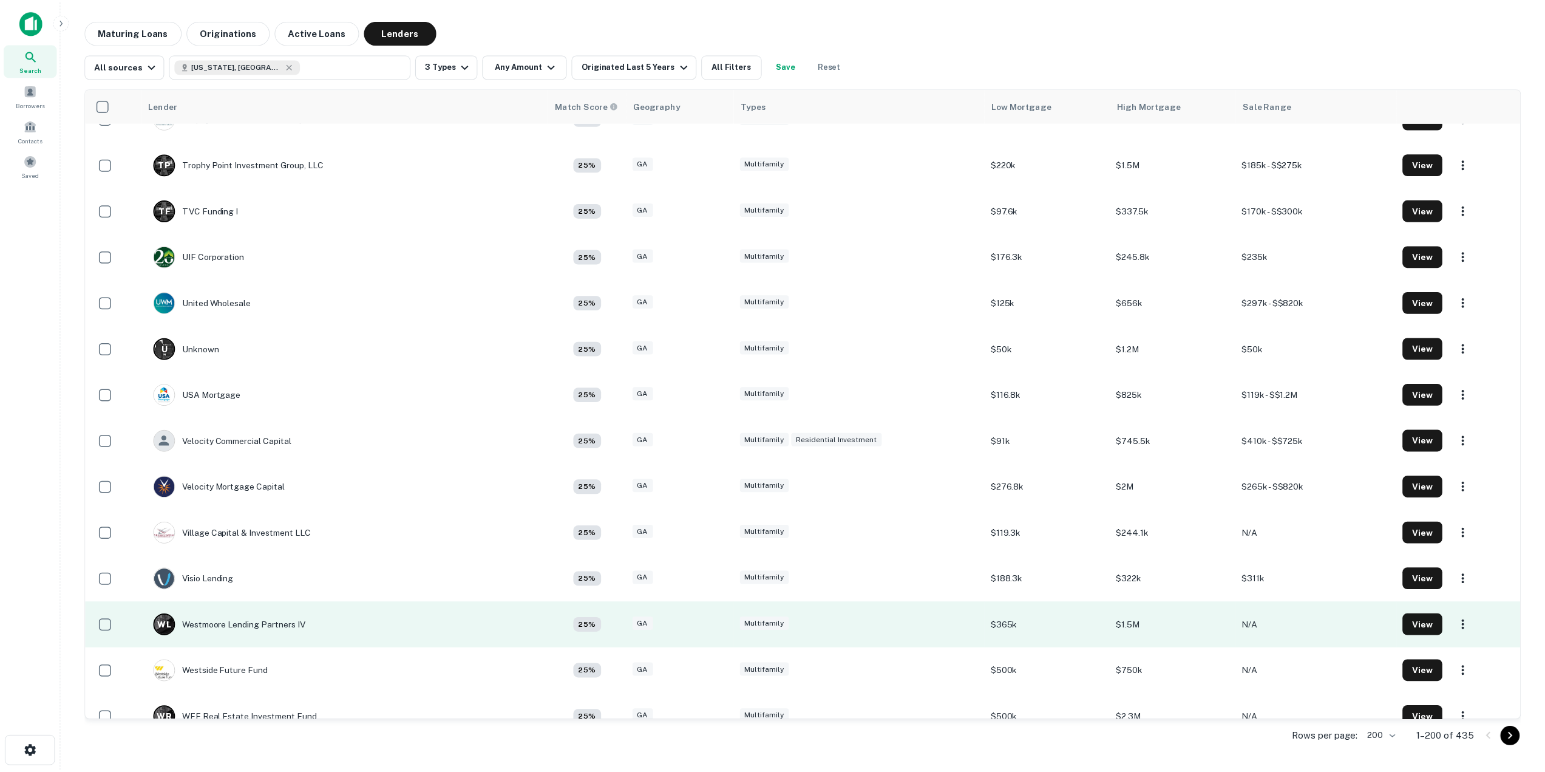
scroll to position [8630, 0]
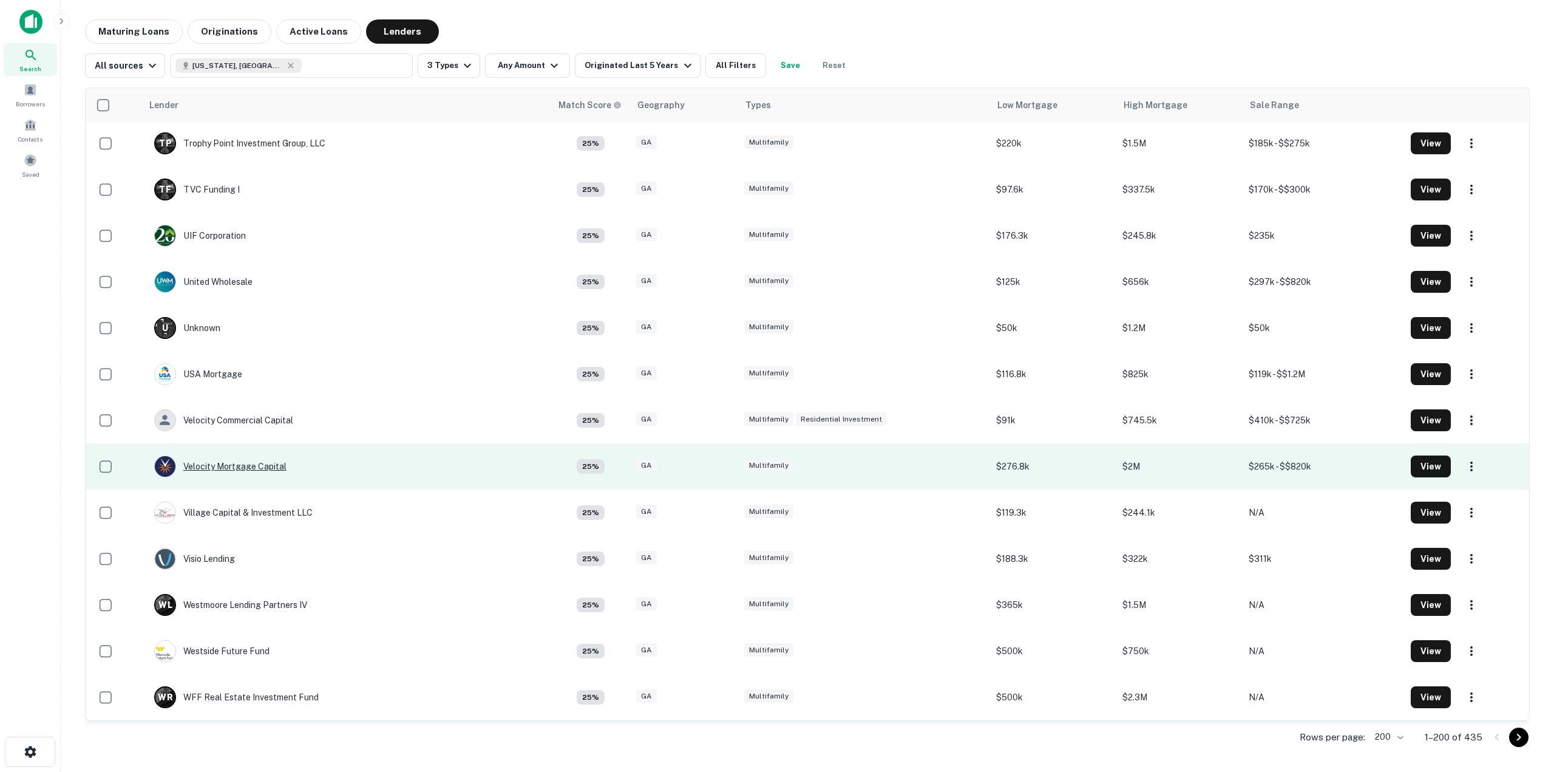
click at [231, 465] on div "Velocity Mortgage Capital" at bounding box center [220, 466] width 132 height 22
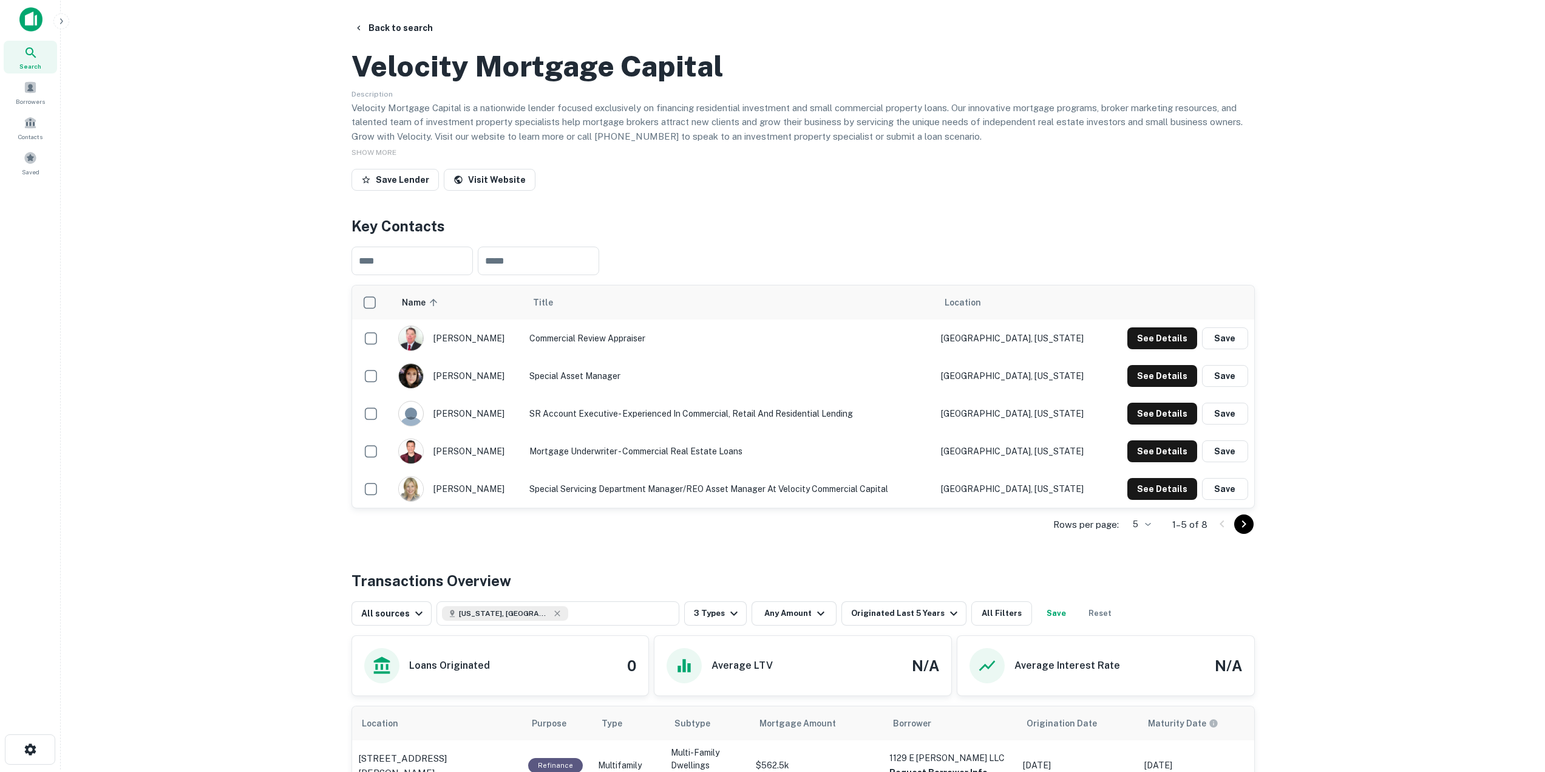
scroll to position [1, 0]
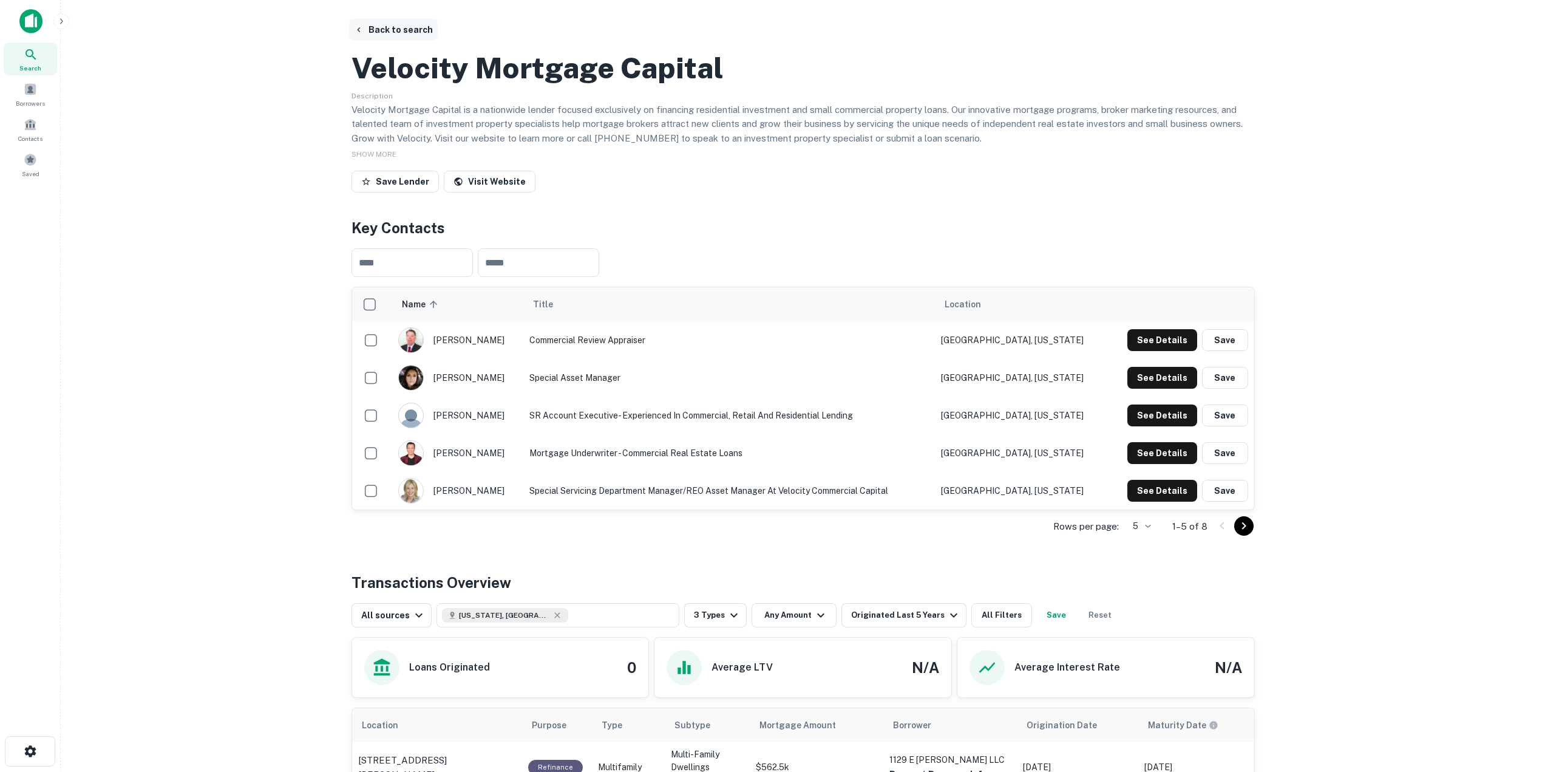
drag, startPoint x: 366, startPoint y: 30, endPoint x: 355, endPoint y: 38, distance: 14.0
click at [365, 31] on button "Back to search" at bounding box center [393, 30] width 89 height 22
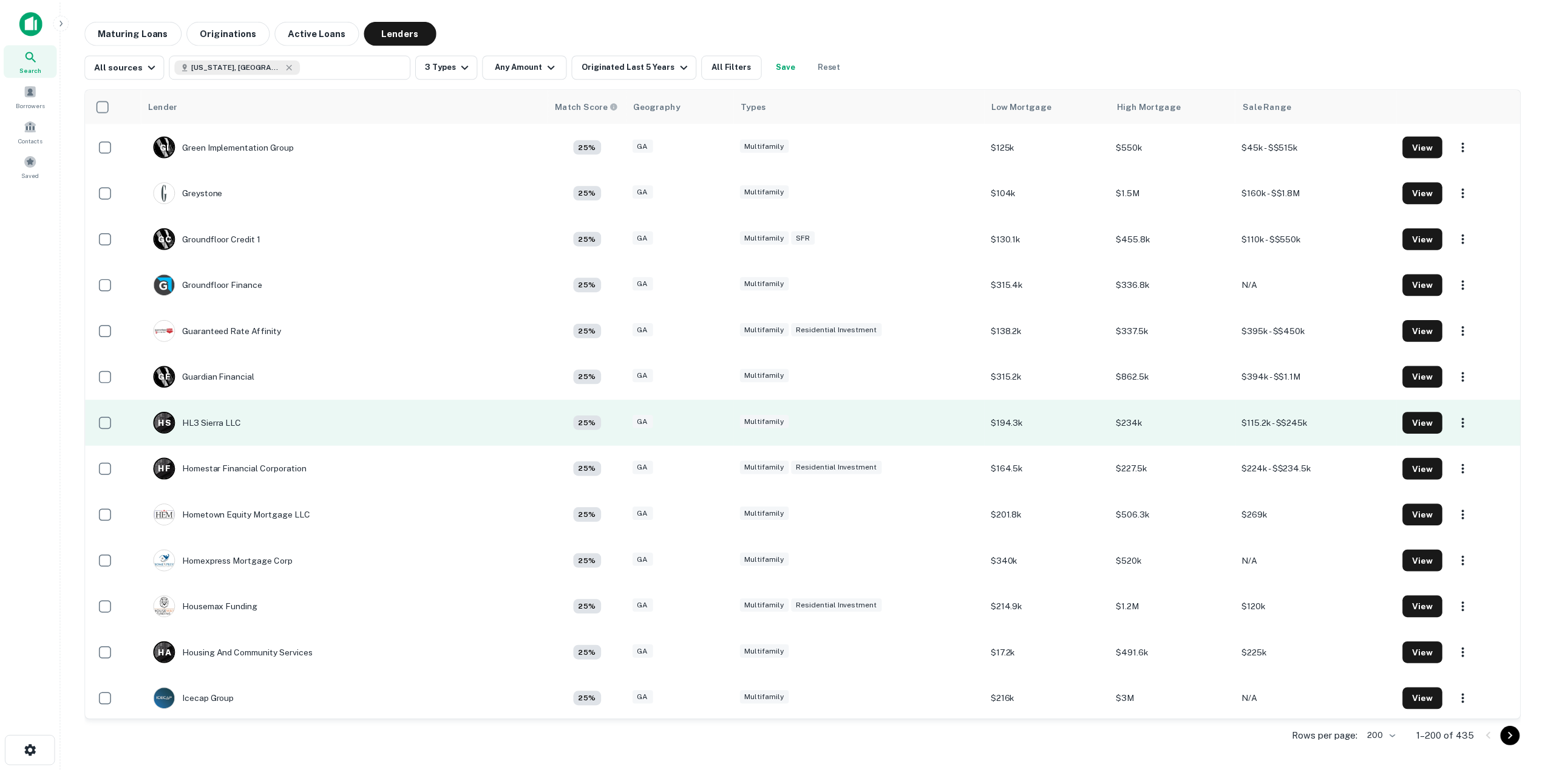
scroll to position [4431, 0]
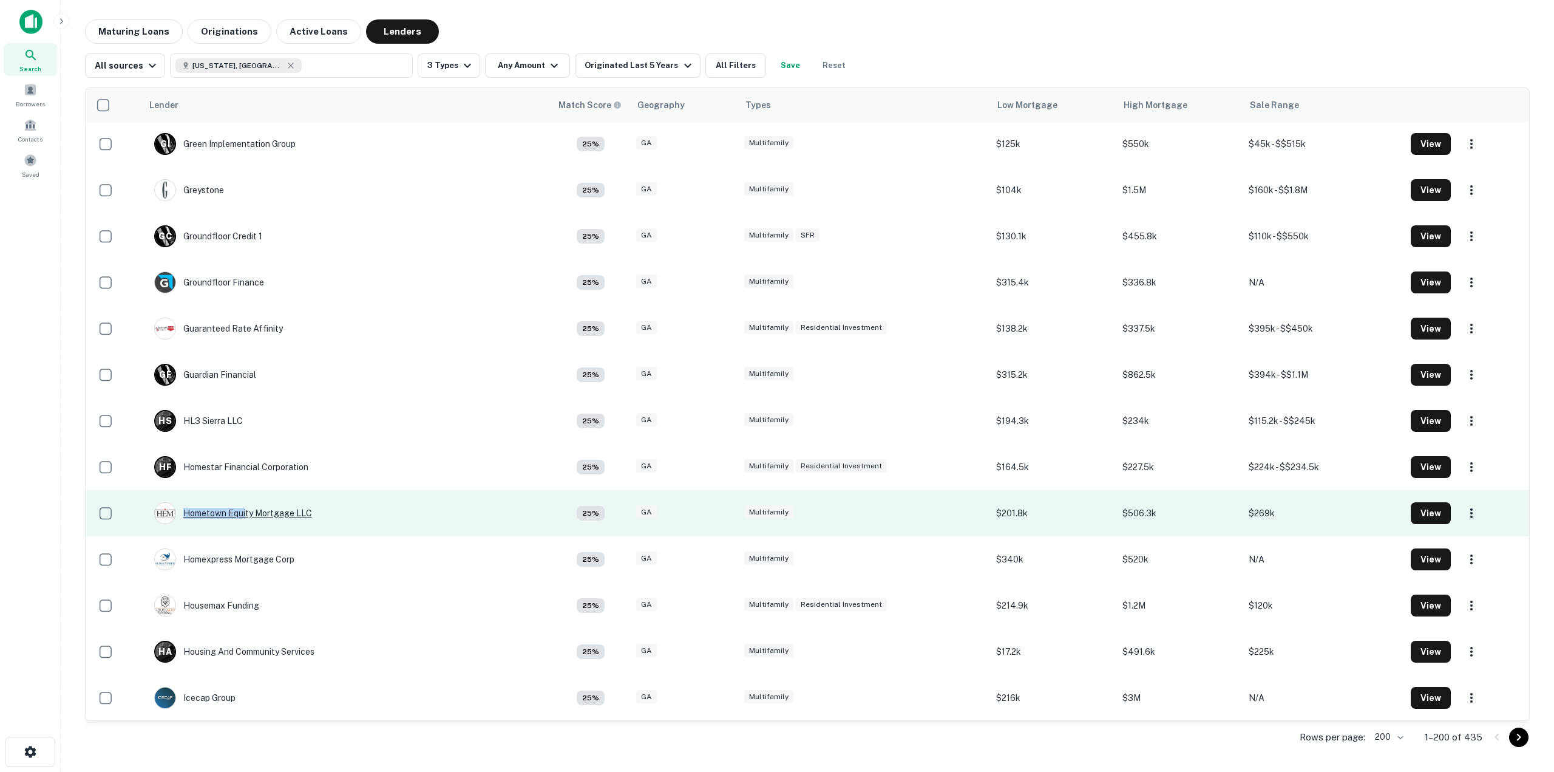
click at [250, 506] on div "Hometown Equity Mortgage LLC" at bounding box center [233, 513] width 158 height 22
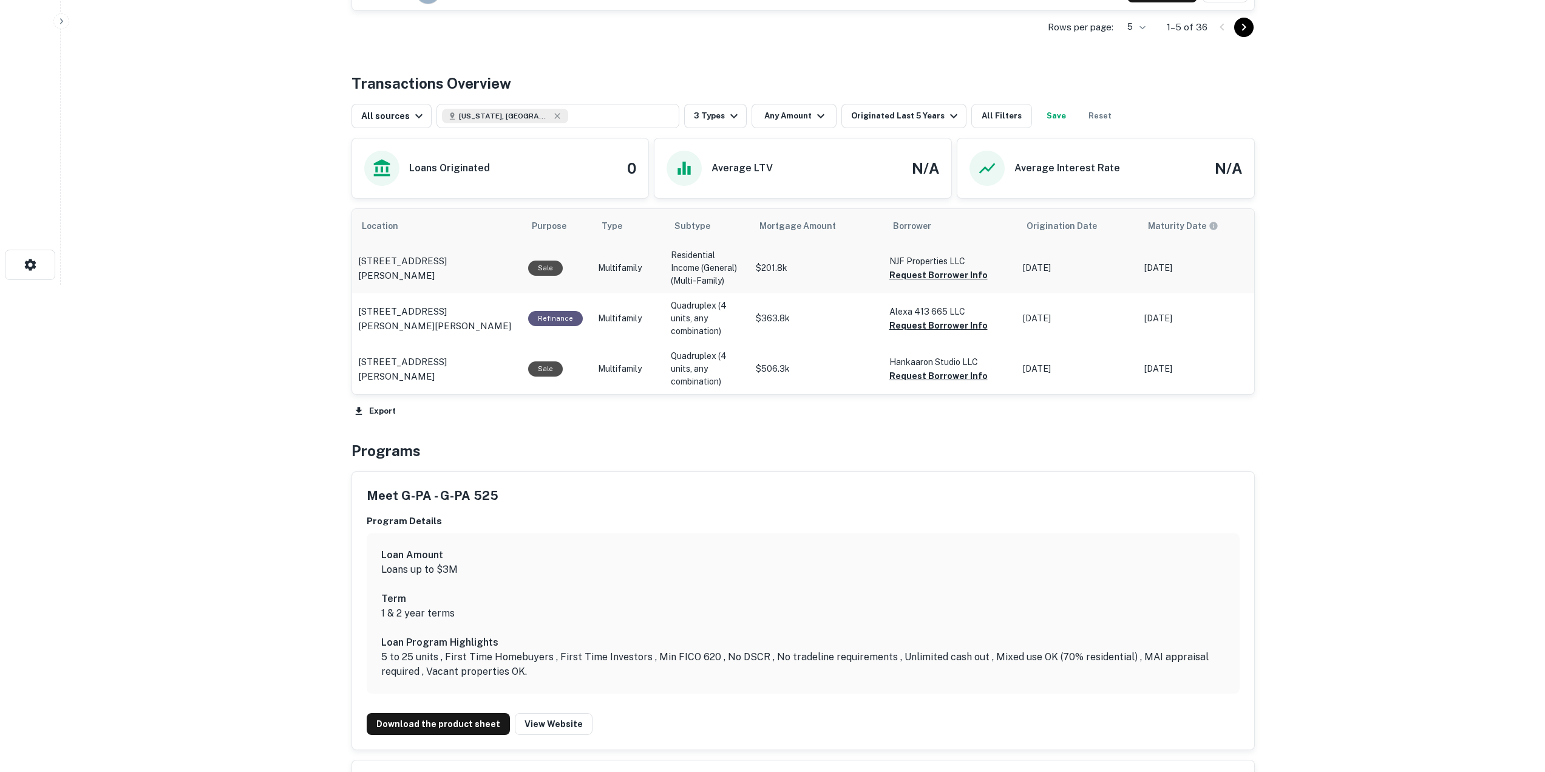
scroll to position [486, 0]
click at [926, 283] on button "Request Borrower Info" at bounding box center [938, 275] width 98 height 15
click at [938, 333] on button "Request Borrower Info" at bounding box center [938, 326] width 98 height 15
click at [943, 384] on button "Request Borrower Info" at bounding box center [938, 376] width 98 height 15
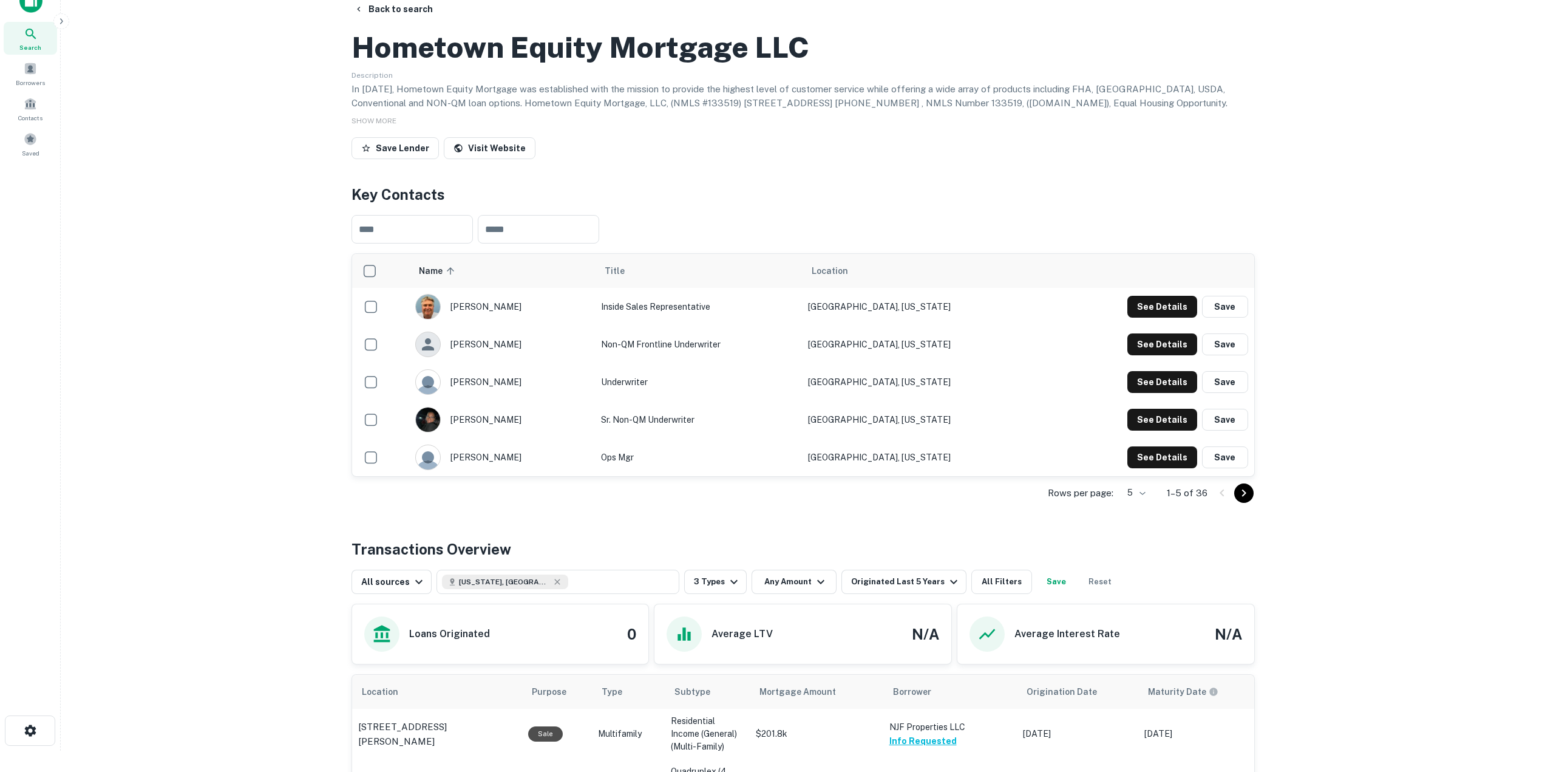
scroll to position [4, 0]
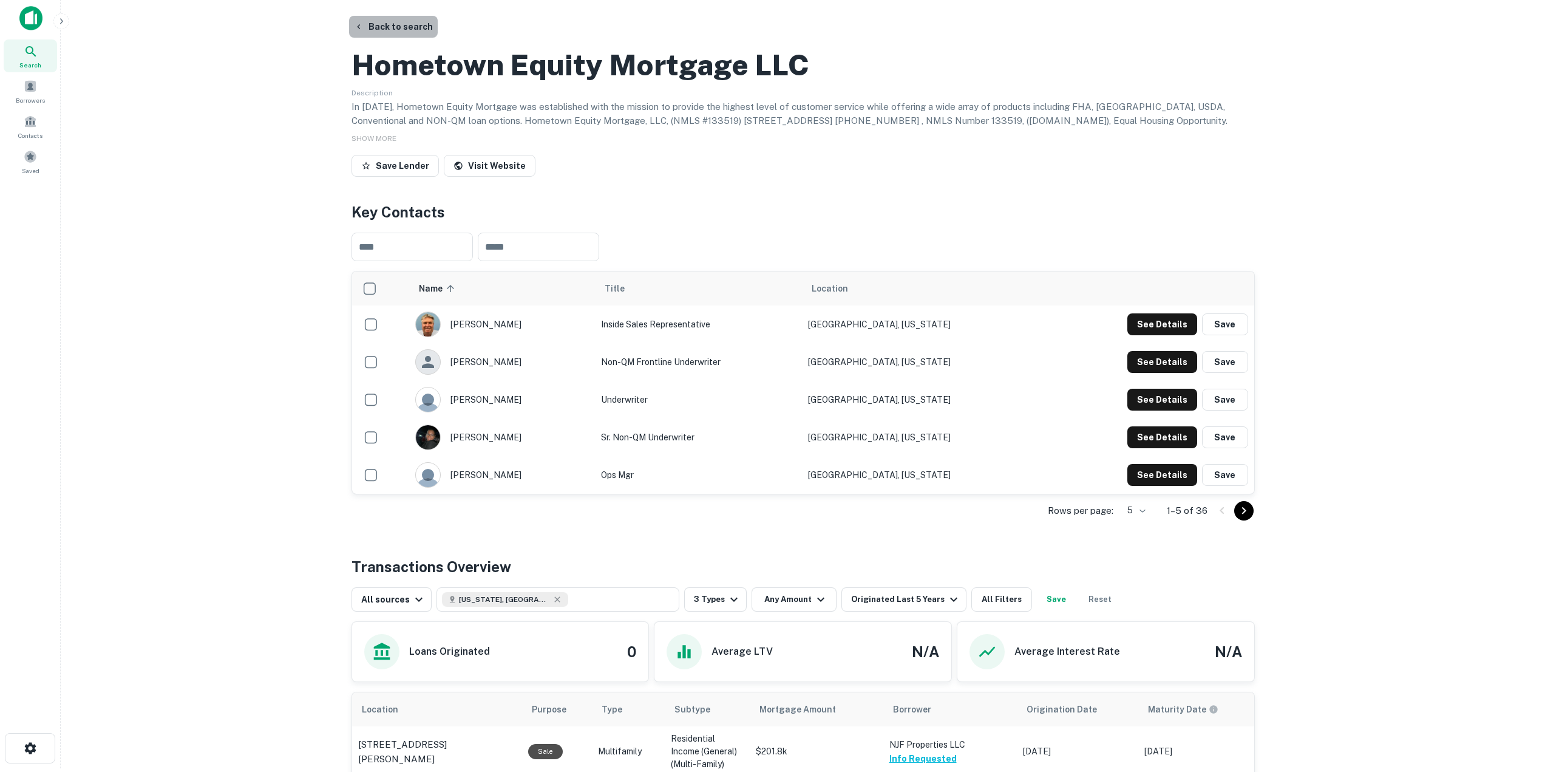
click at [407, 25] on button "Back to search" at bounding box center [393, 27] width 89 height 22
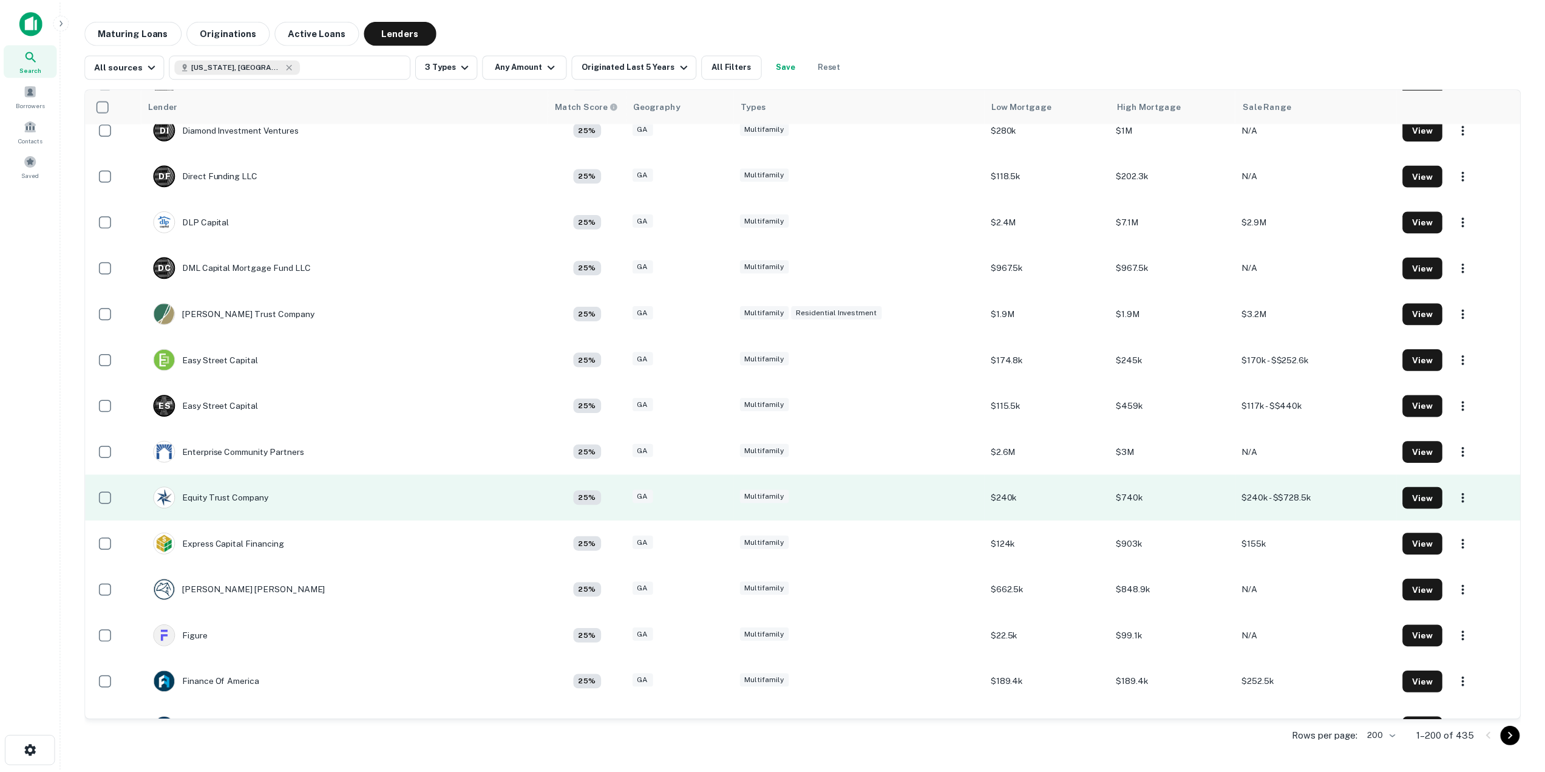
scroll to position [3156, 0]
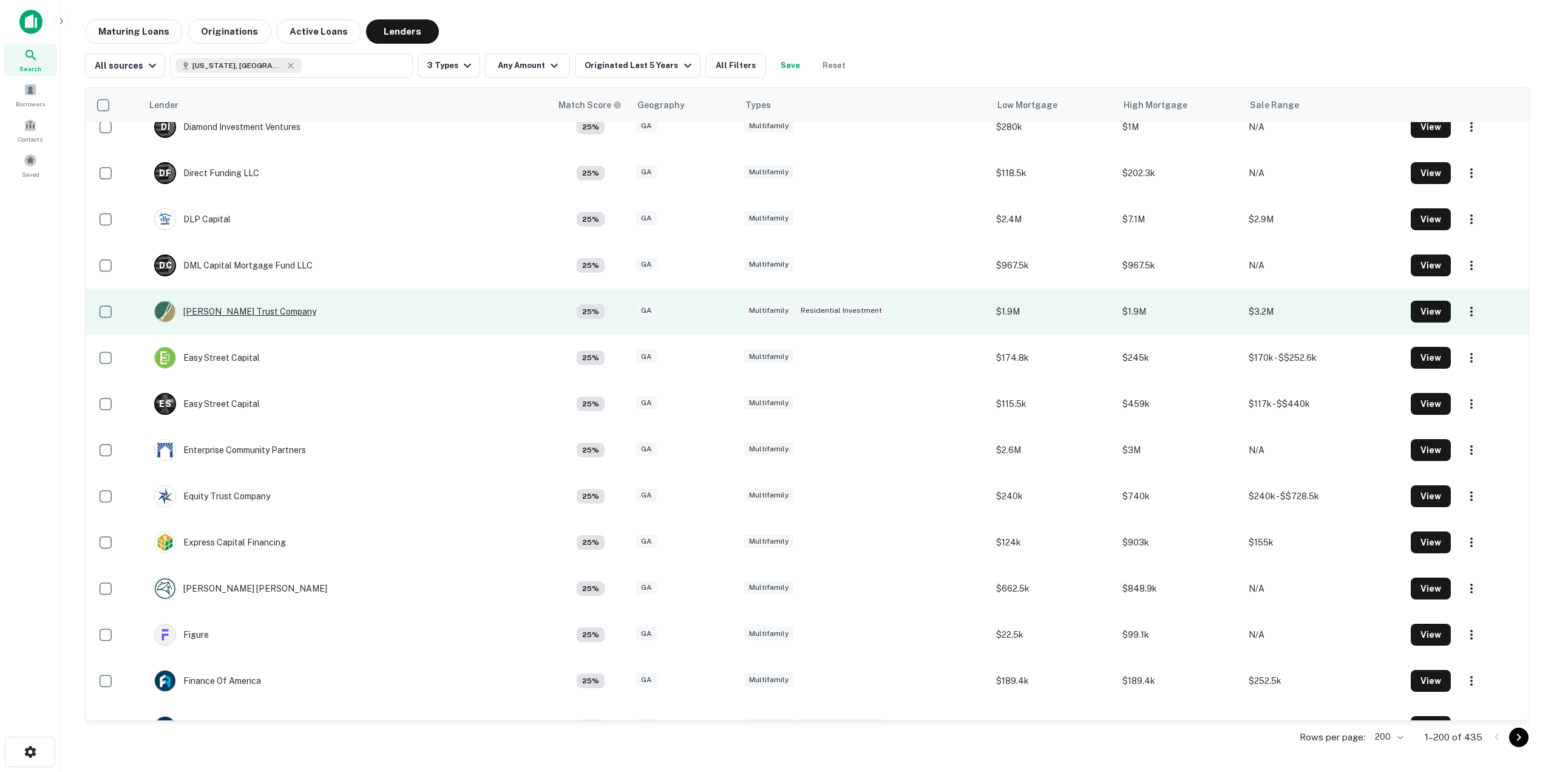
click at [259, 309] on div "[PERSON_NAME] Trust Company" at bounding box center [235, 312] width 162 height 22
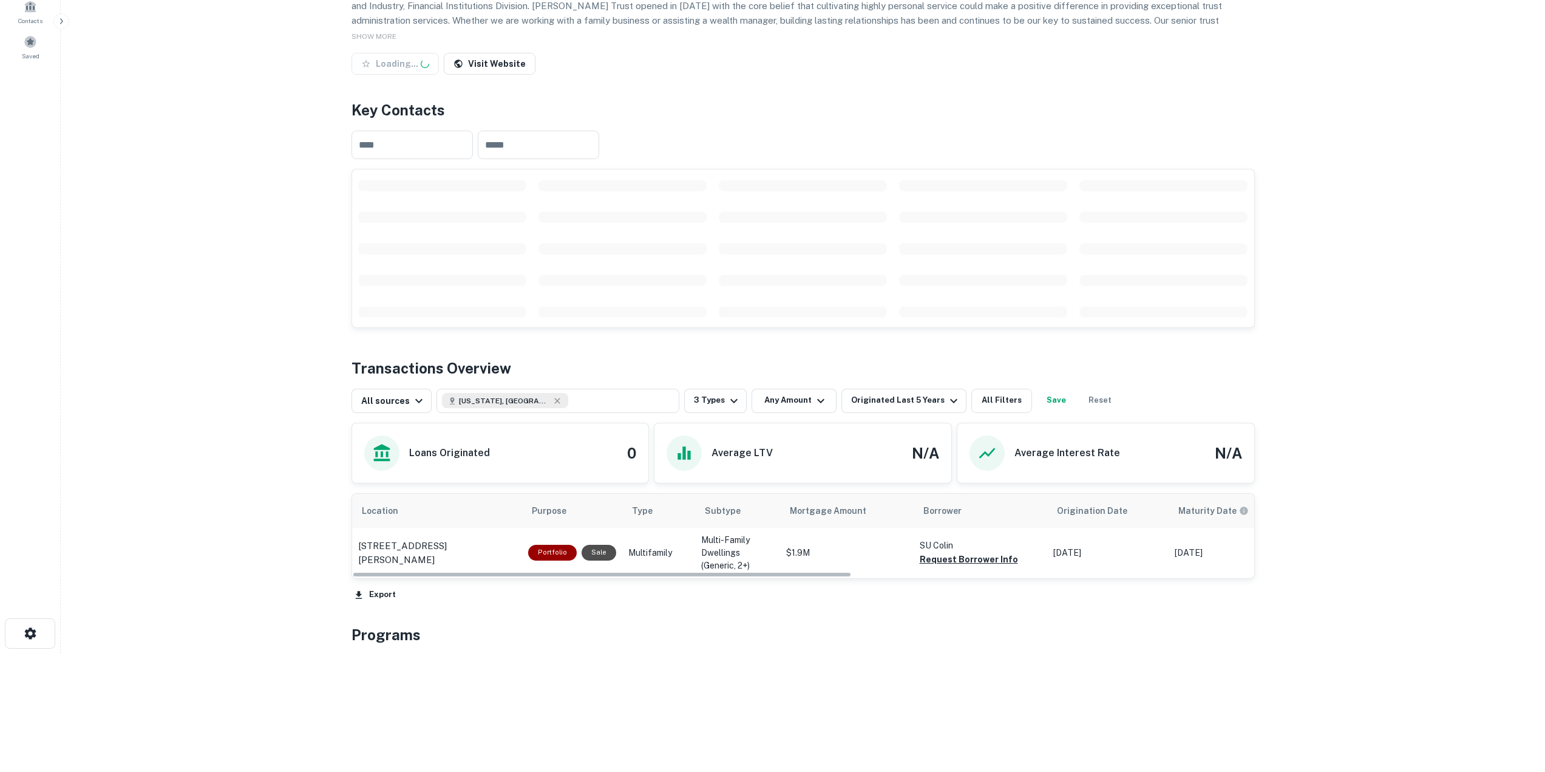
scroll to position [202, 0]
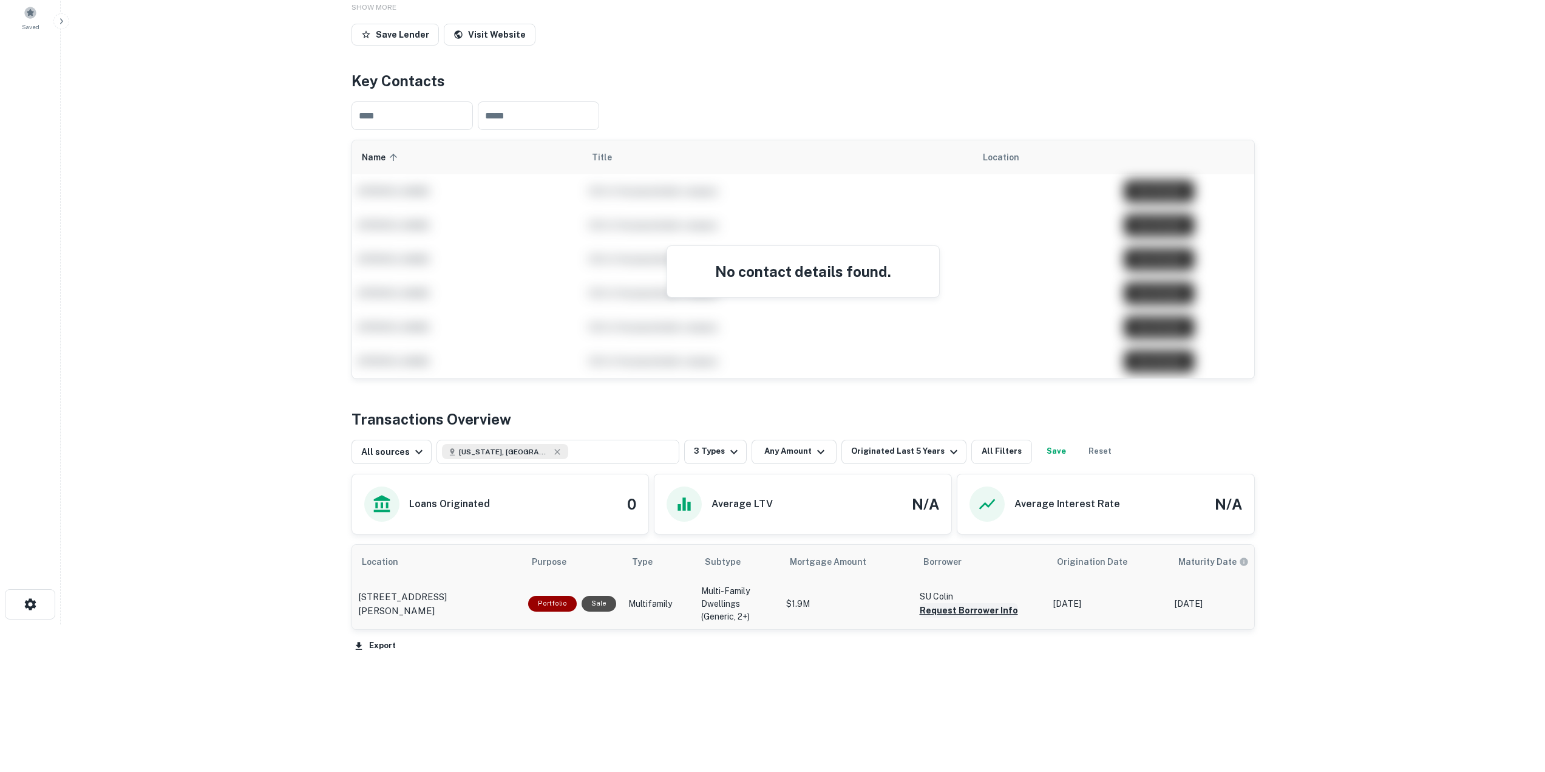
click at [968, 610] on button "Request Borrower Info" at bounding box center [969, 610] width 98 height 15
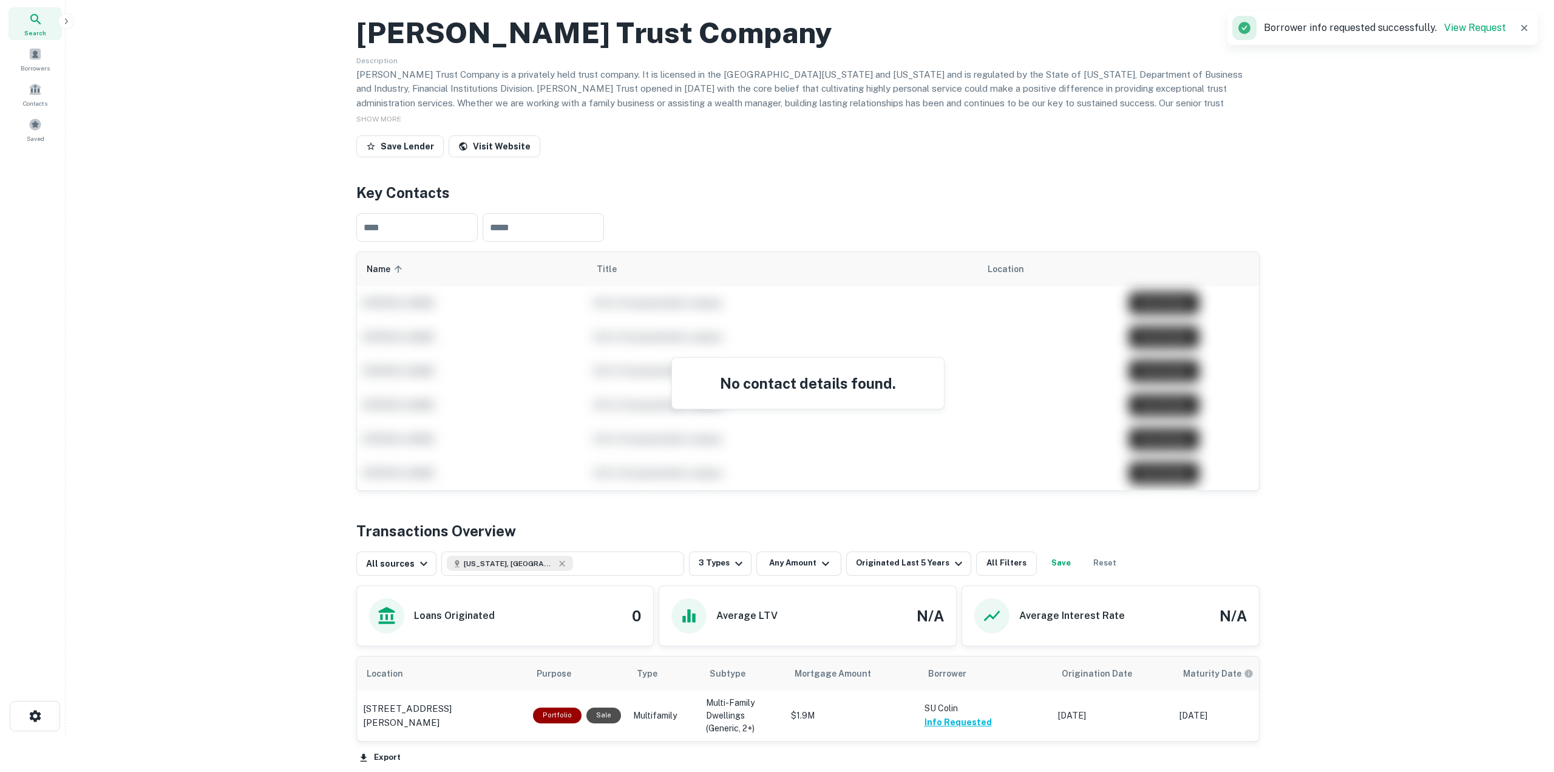
scroll to position [0, 0]
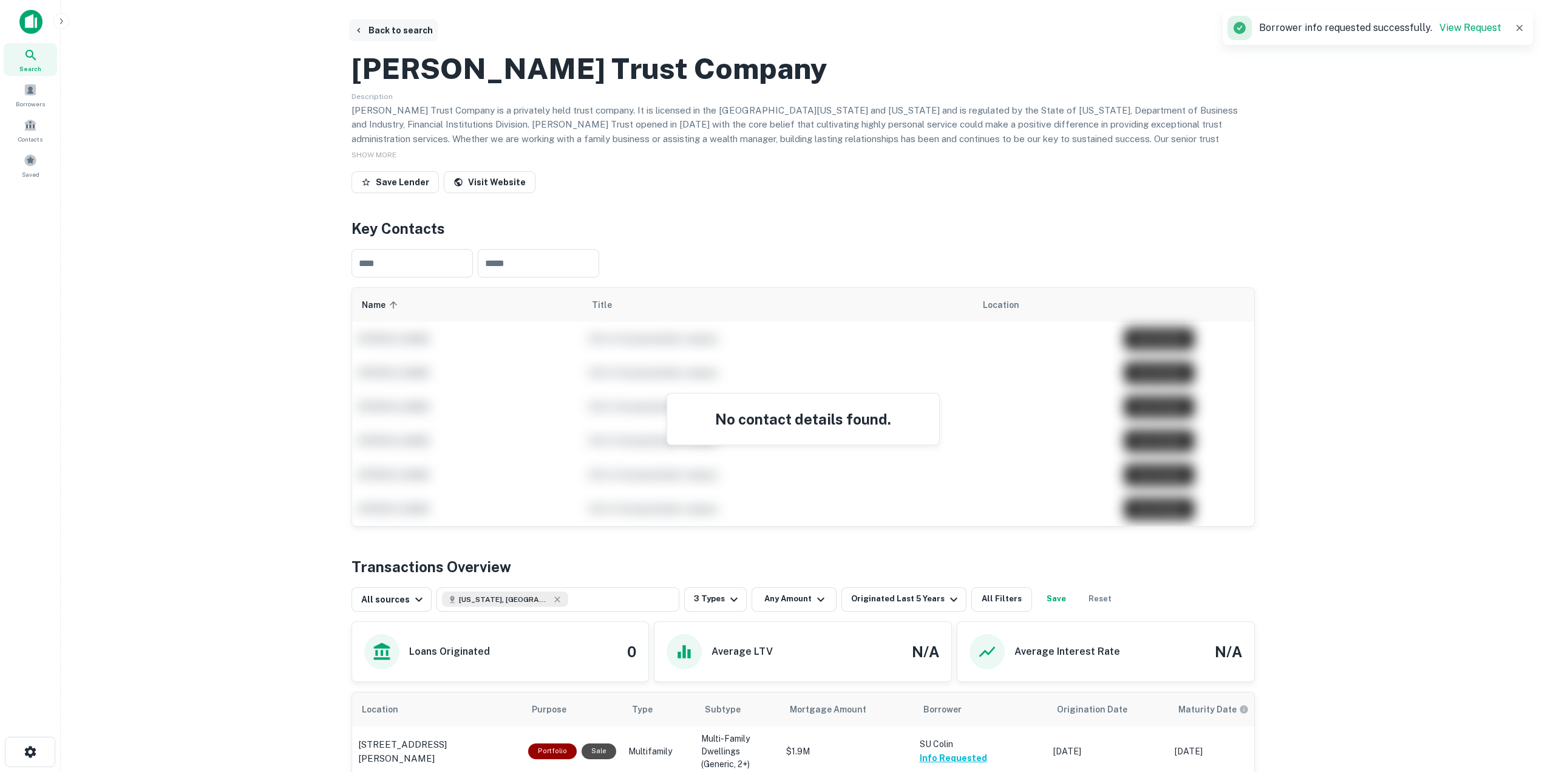
click at [417, 29] on button "Back to search" at bounding box center [393, 30] width 89 height 22
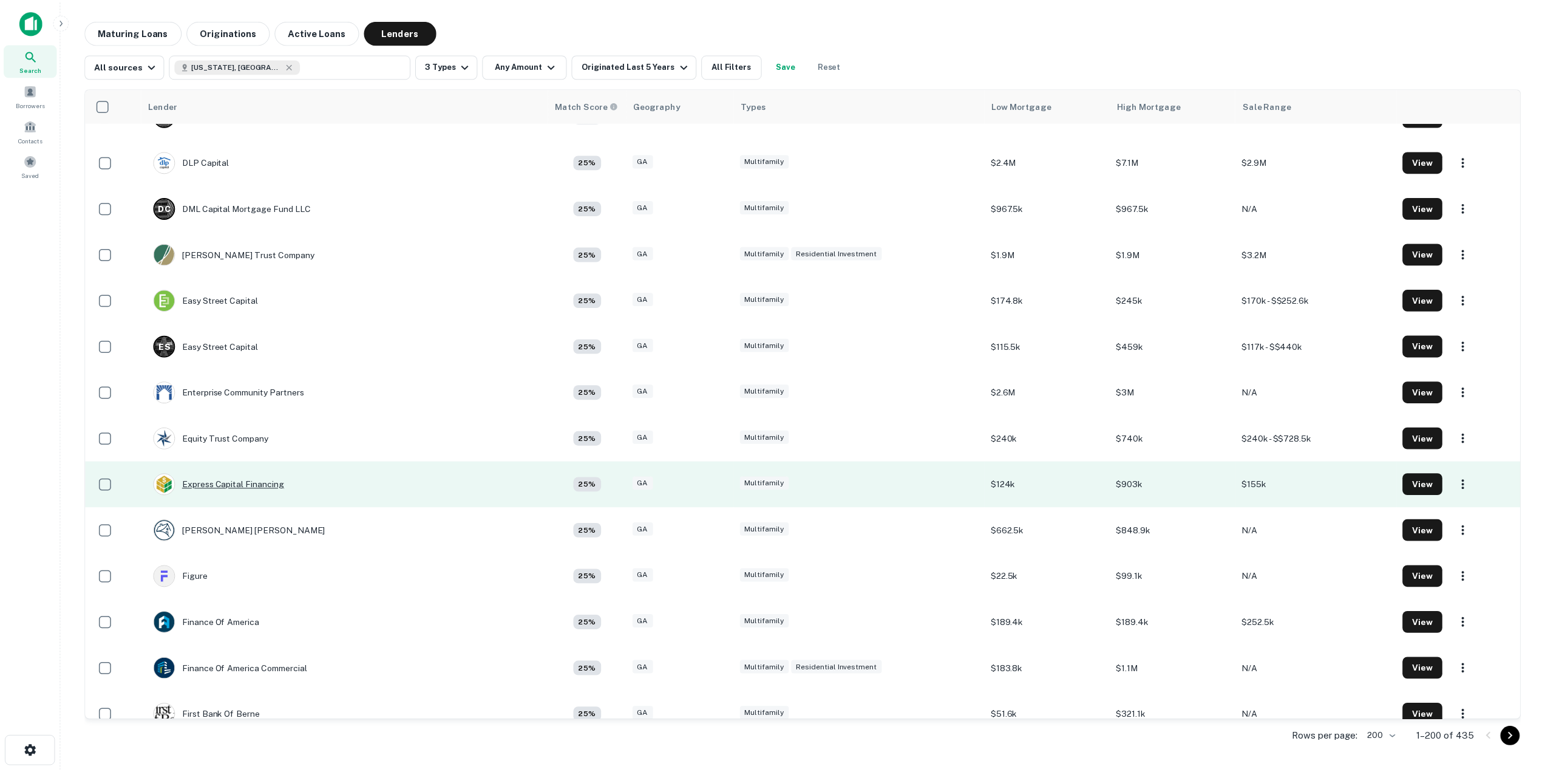
scroll to position [3216, 0]
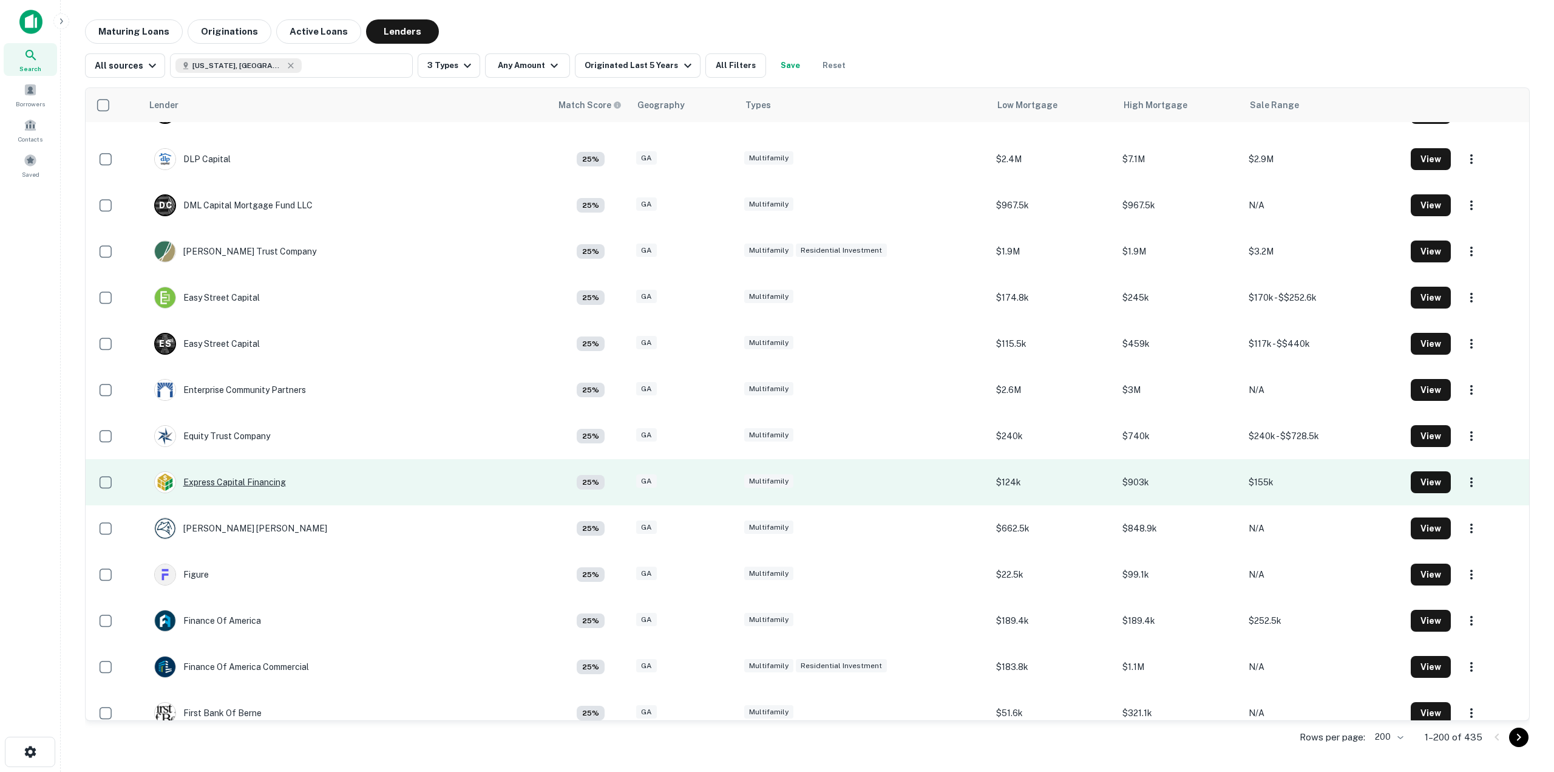
click at [254, 481] on div "Express Capital Financing" at bounding box center [220, 482] width 132 height 22
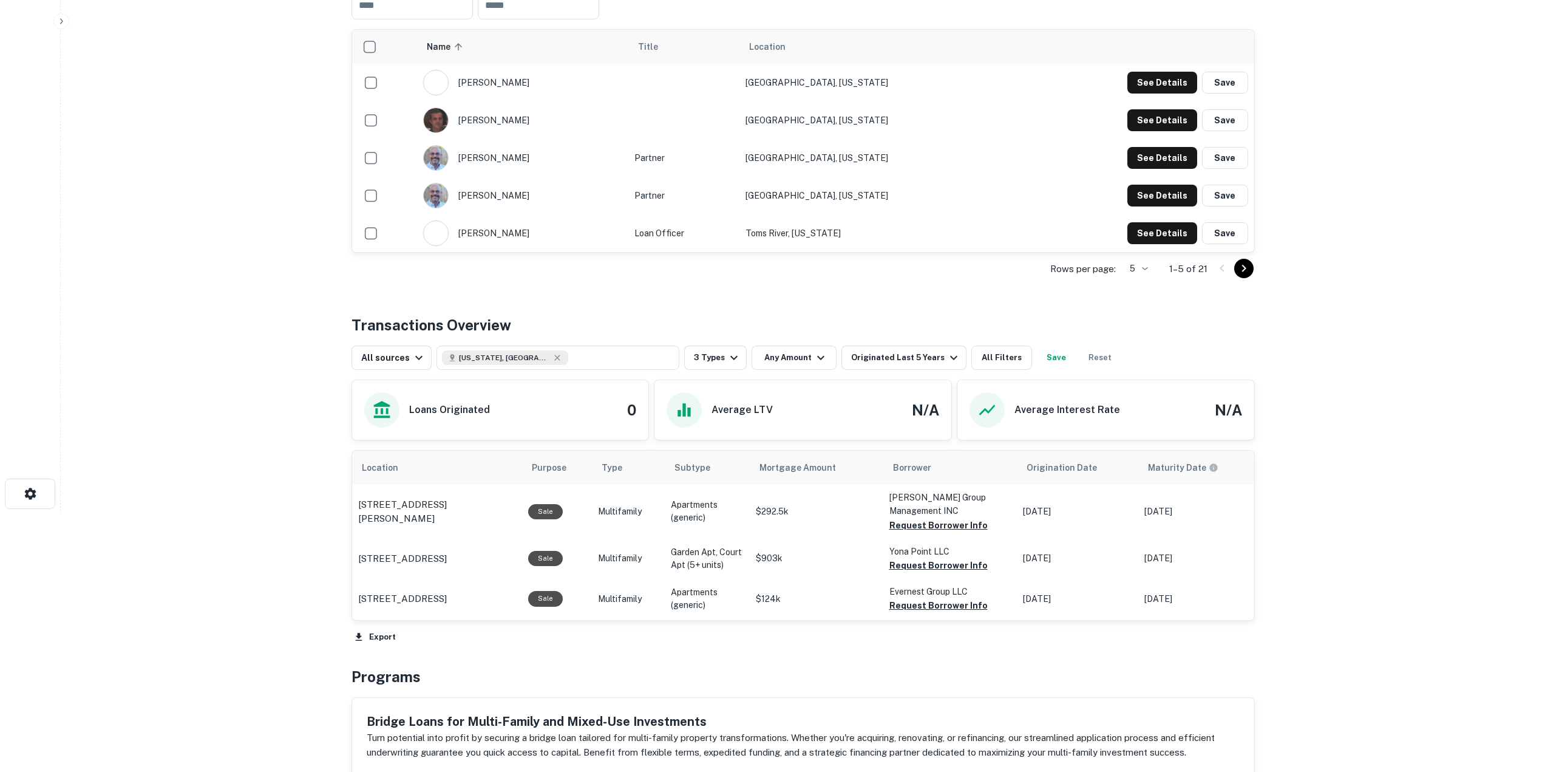
scroll to position [260, 0]
click at [936, 531] on button "Request Borrower Info" at bounding box center [938, 523] width 98 height 15
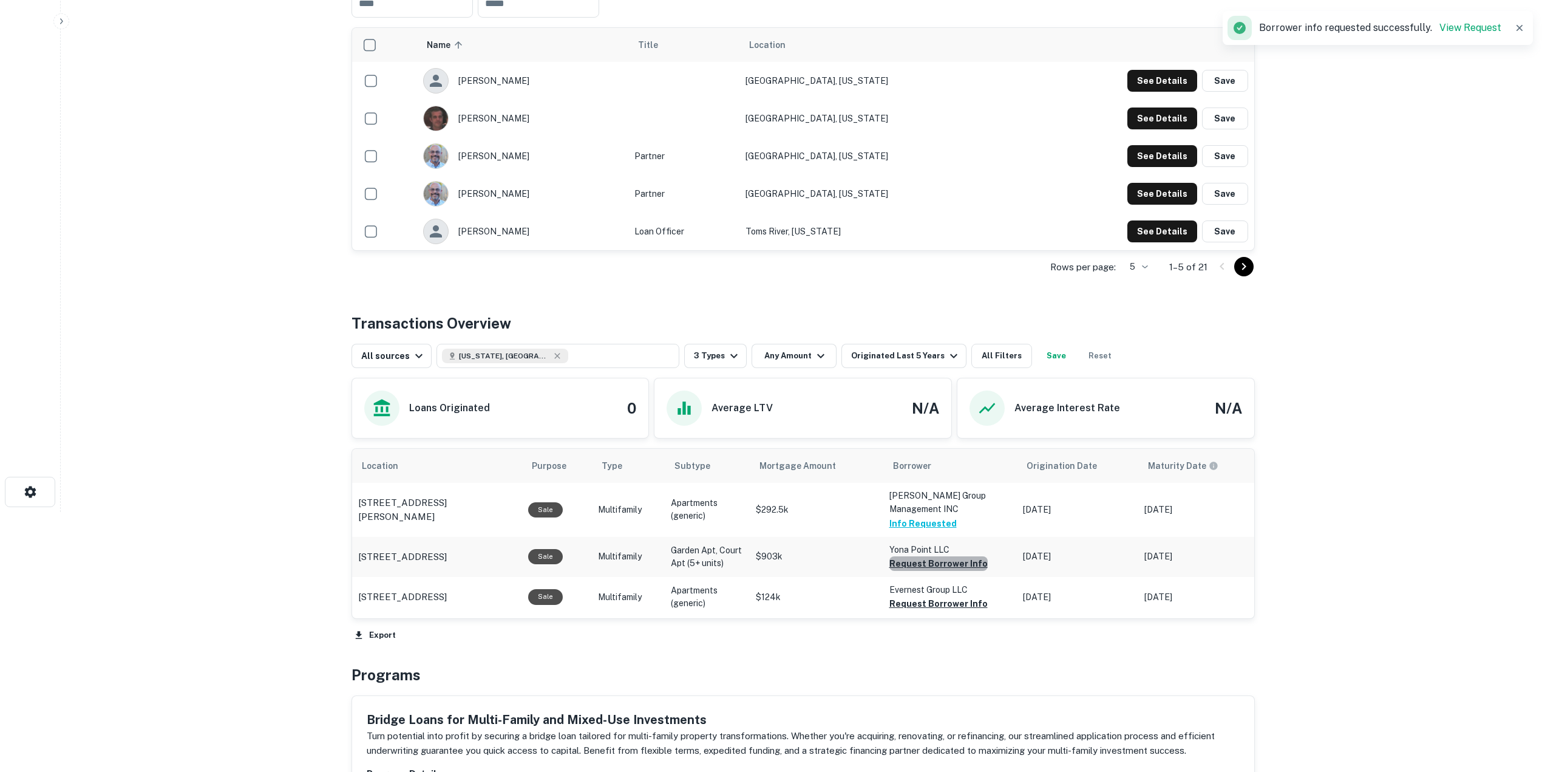
click at [951, 571] on button "Request Borrower Info" at bounding box center [938, 563] width 98 height 15
click at [946, 611] on button "Request Borrower Info" at bounding box center [938, 603] width 98 height 15
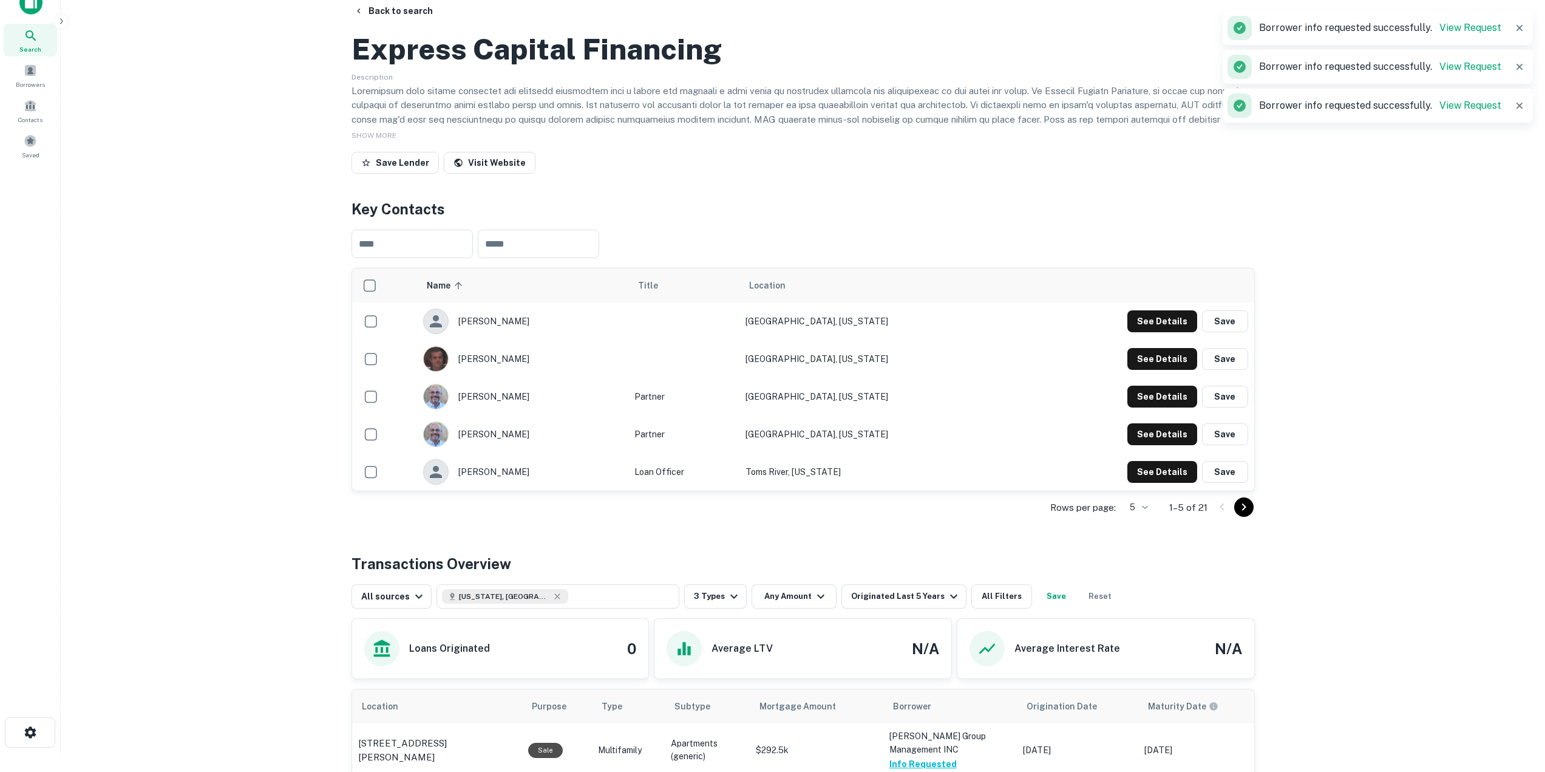
scroll to position [18, 0]
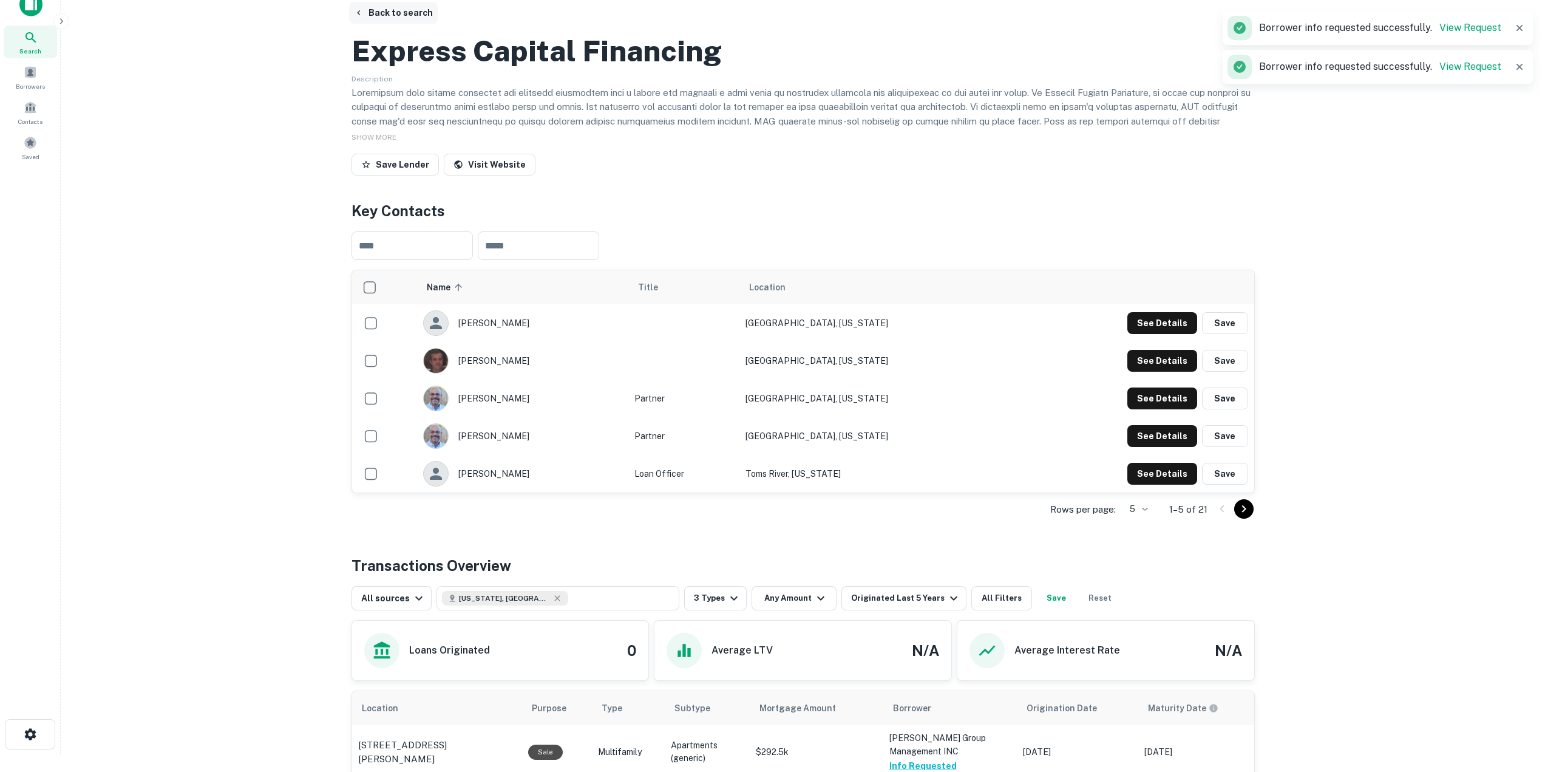
click at [375, 15] on button "Back to search" at bounding box center [393, 13] width 89 height 22
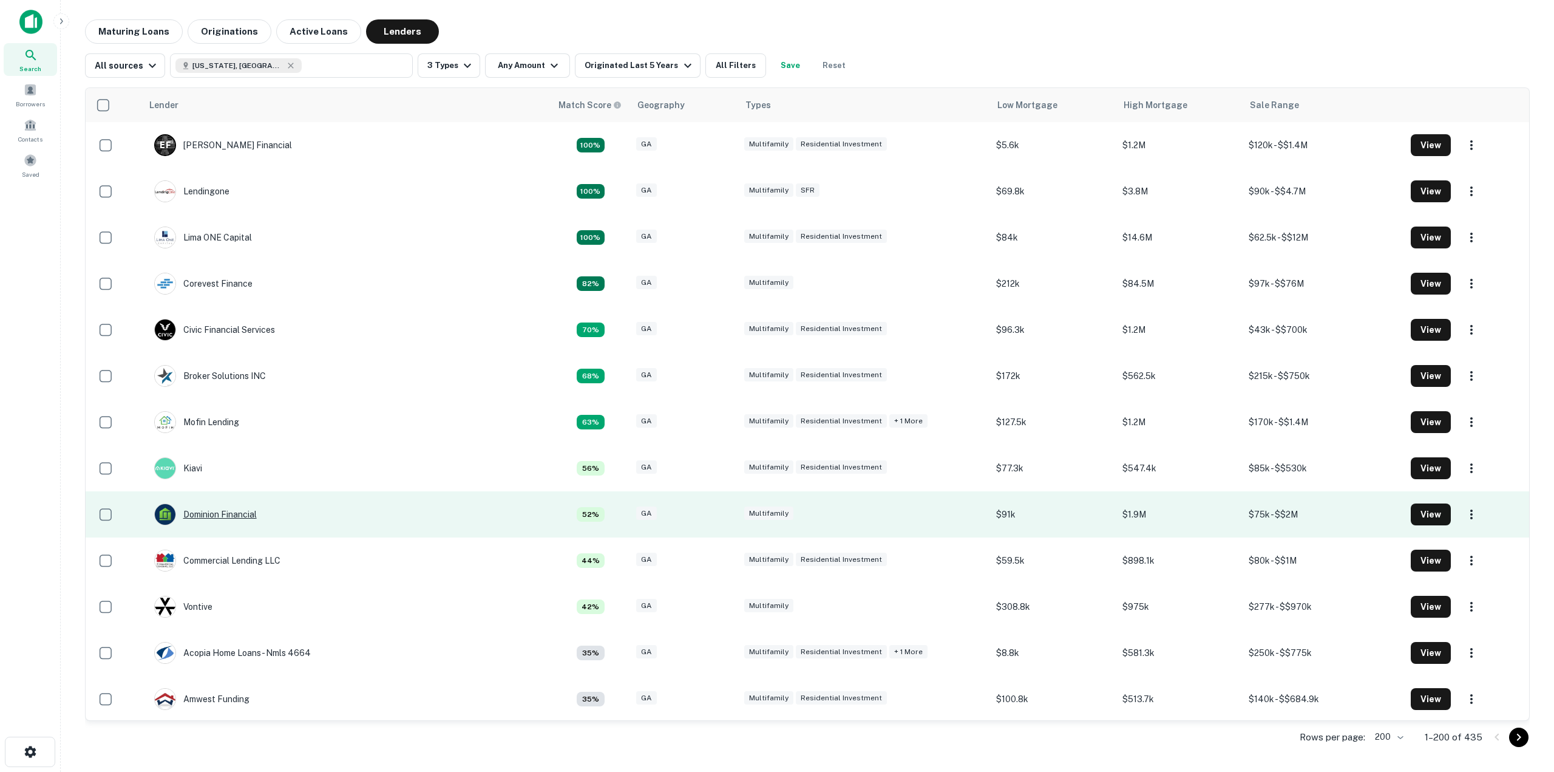
click at [233, 519] on div "Dominion Financial" at bounding box center [205, 514] width 103 height 22
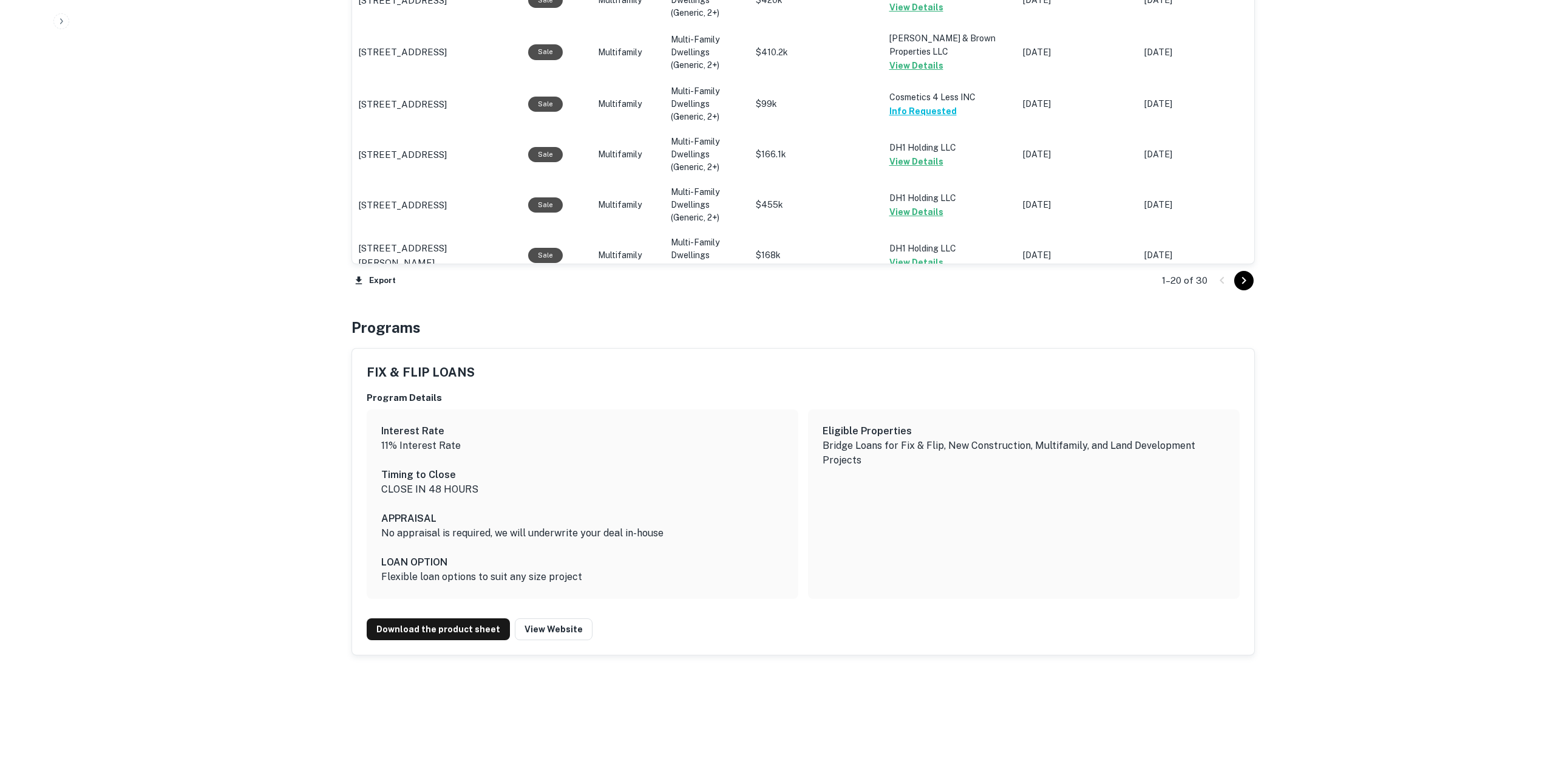
scroll to position [1506, 0]
click at [1243, 276] on icon "Go to next page" at bounding box center [1244, 280] width 15 height 15
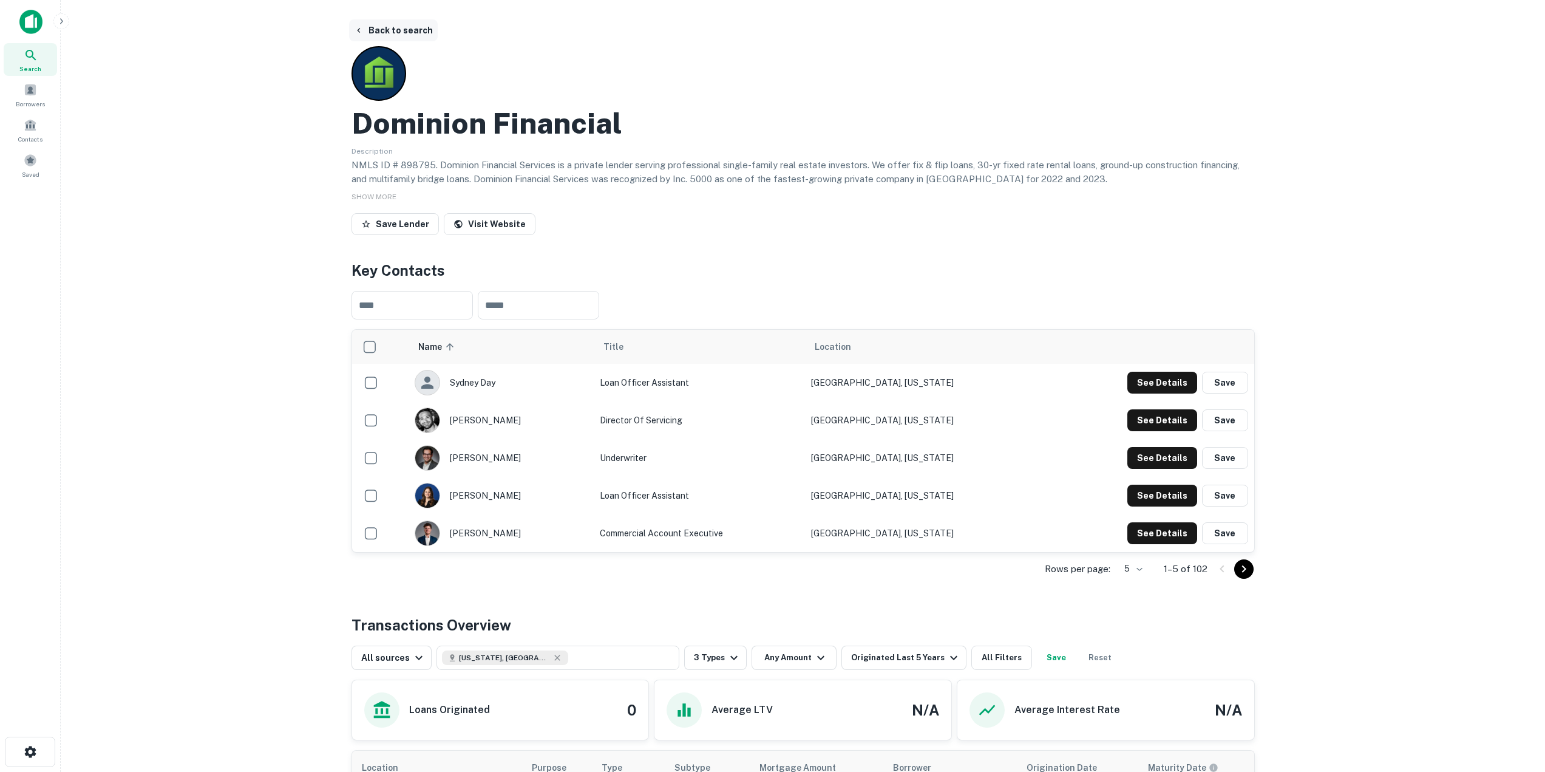
click at [381, 28] on button "Back to search" at bounding box center [393, 30] width 89 height 22
click at [409, 22] on button "Back to search" at bounding box center [393, 30] width 89 height 22
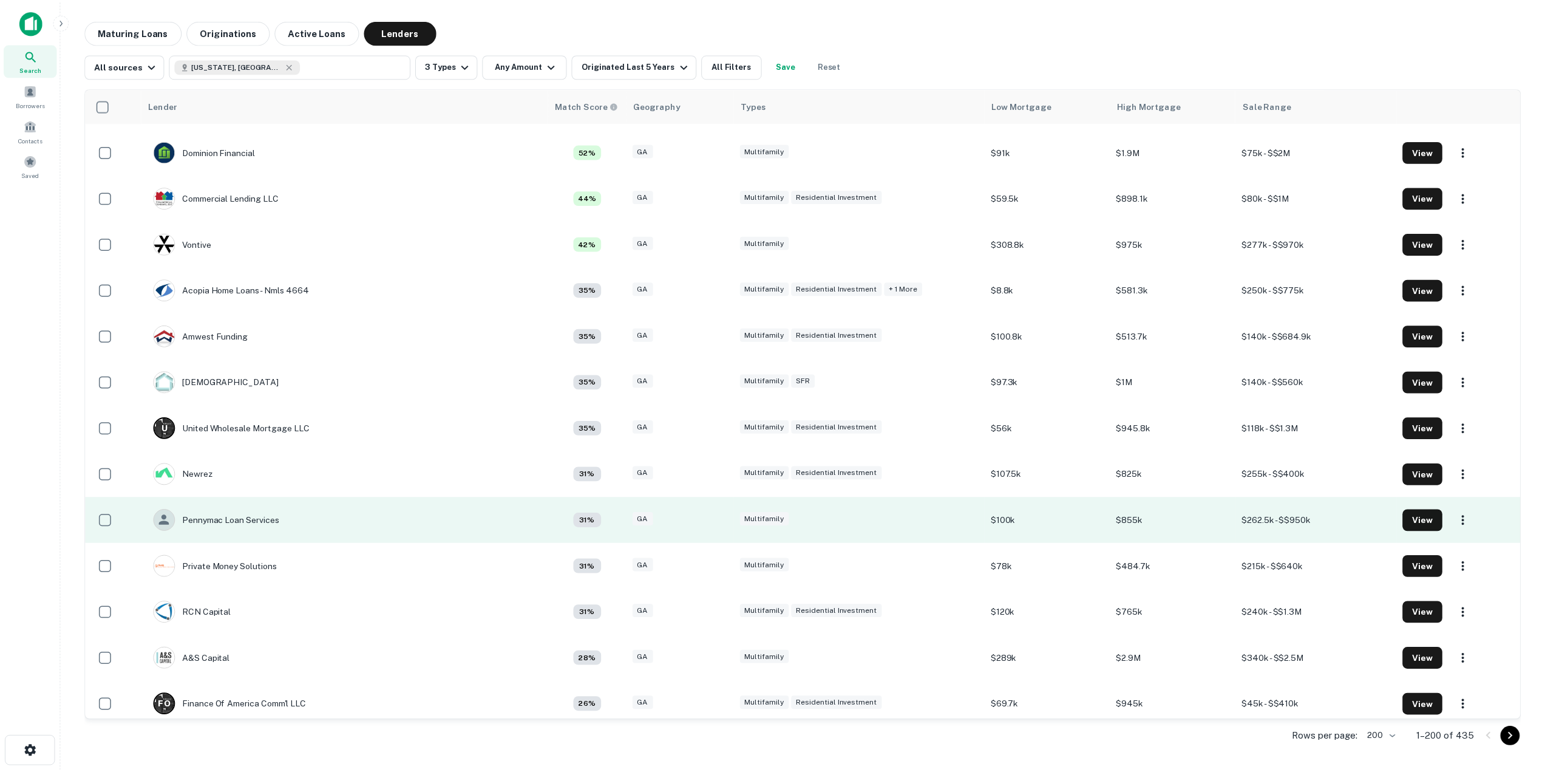
scroll to position [364, 0]
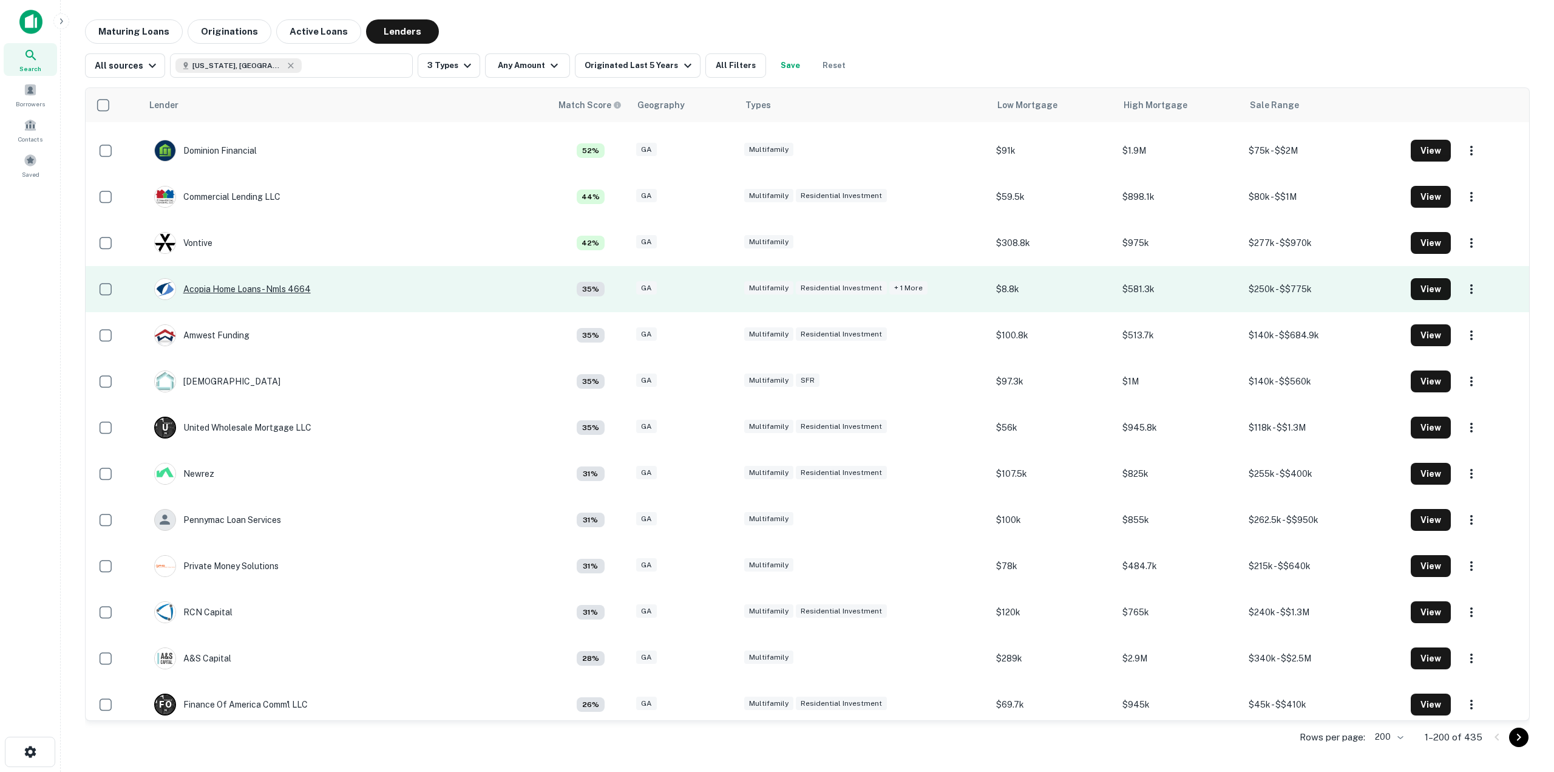
click at [285, 292] on div "Acopia Home Loans - Nmls 4664" at bounding box center [232, 289] width 157 height 22
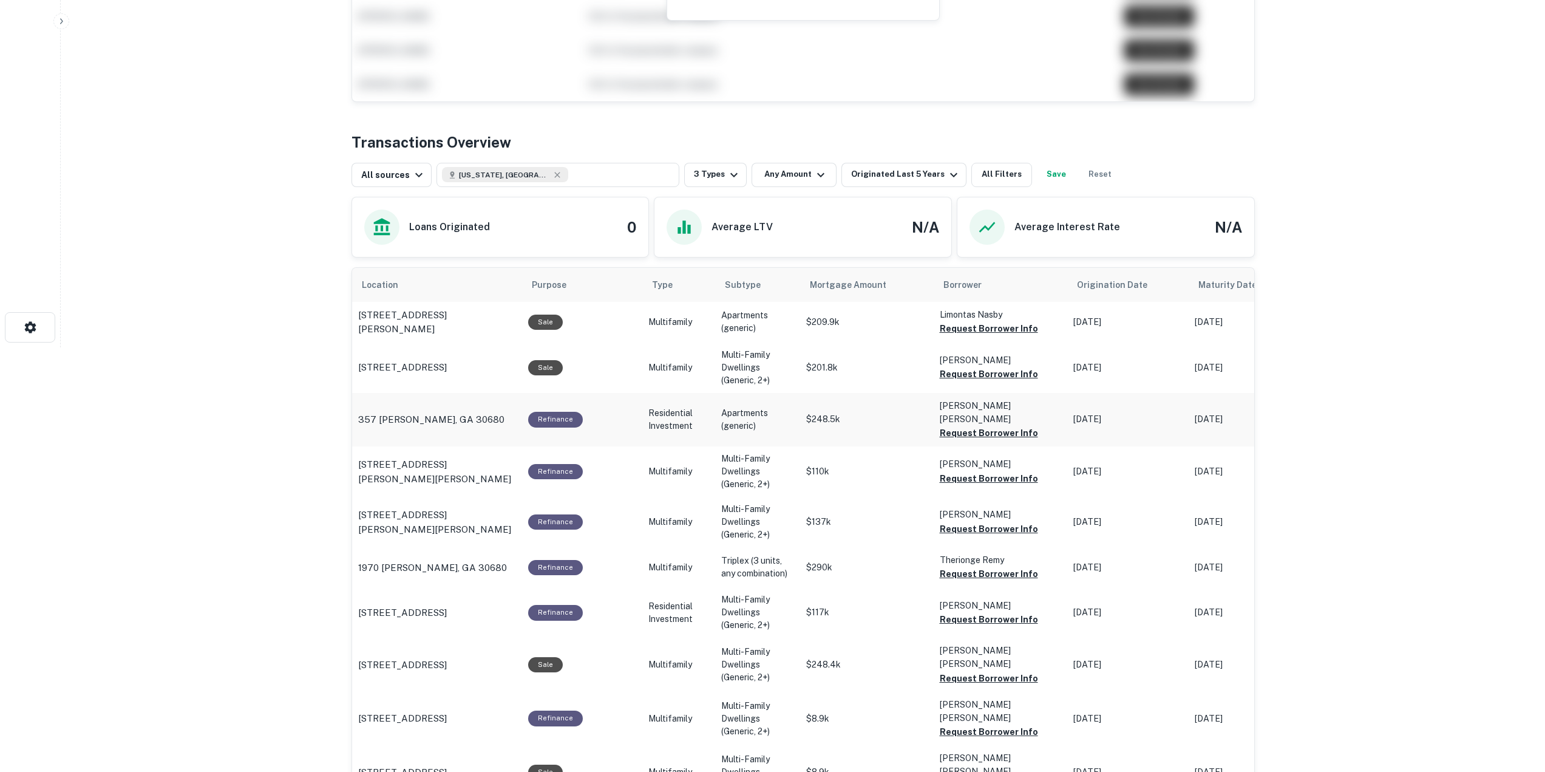
scroll to position [425, 0]
click at [985, 335] on button "Request Borrower Info" at bounding box center [989, 328] width 98 height 15
click at [986, 381] on button "Request Borrower Info" at bounding box center [989, 373] width 98 height 15
click at [989, 440] on button "Request Borrower Info" at bounding box center [989, 432] width 98 height 15
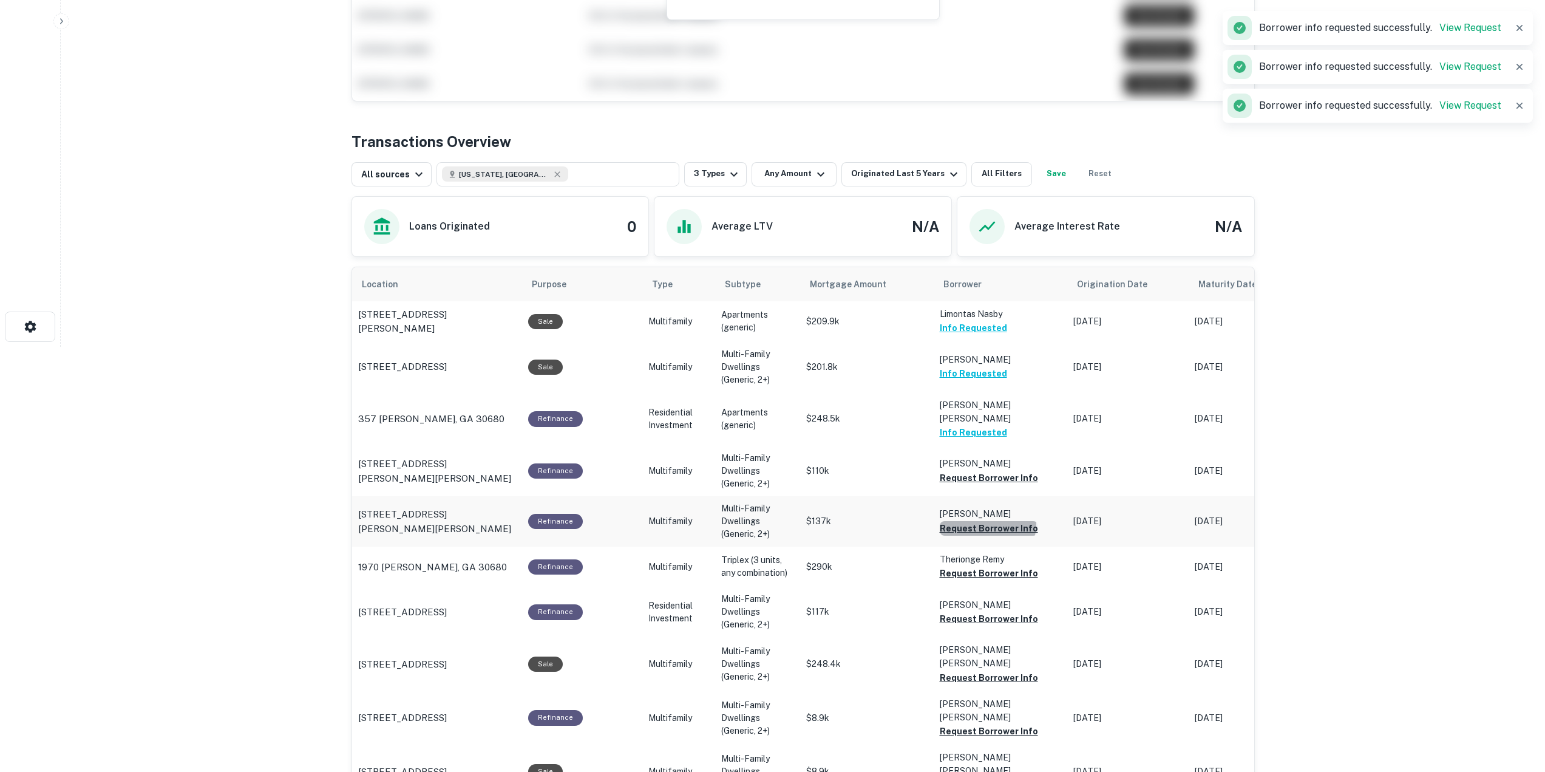
click at [980, 535] on button "Request Borrower Info" at bounding box center [989, 528] width 98 height 15
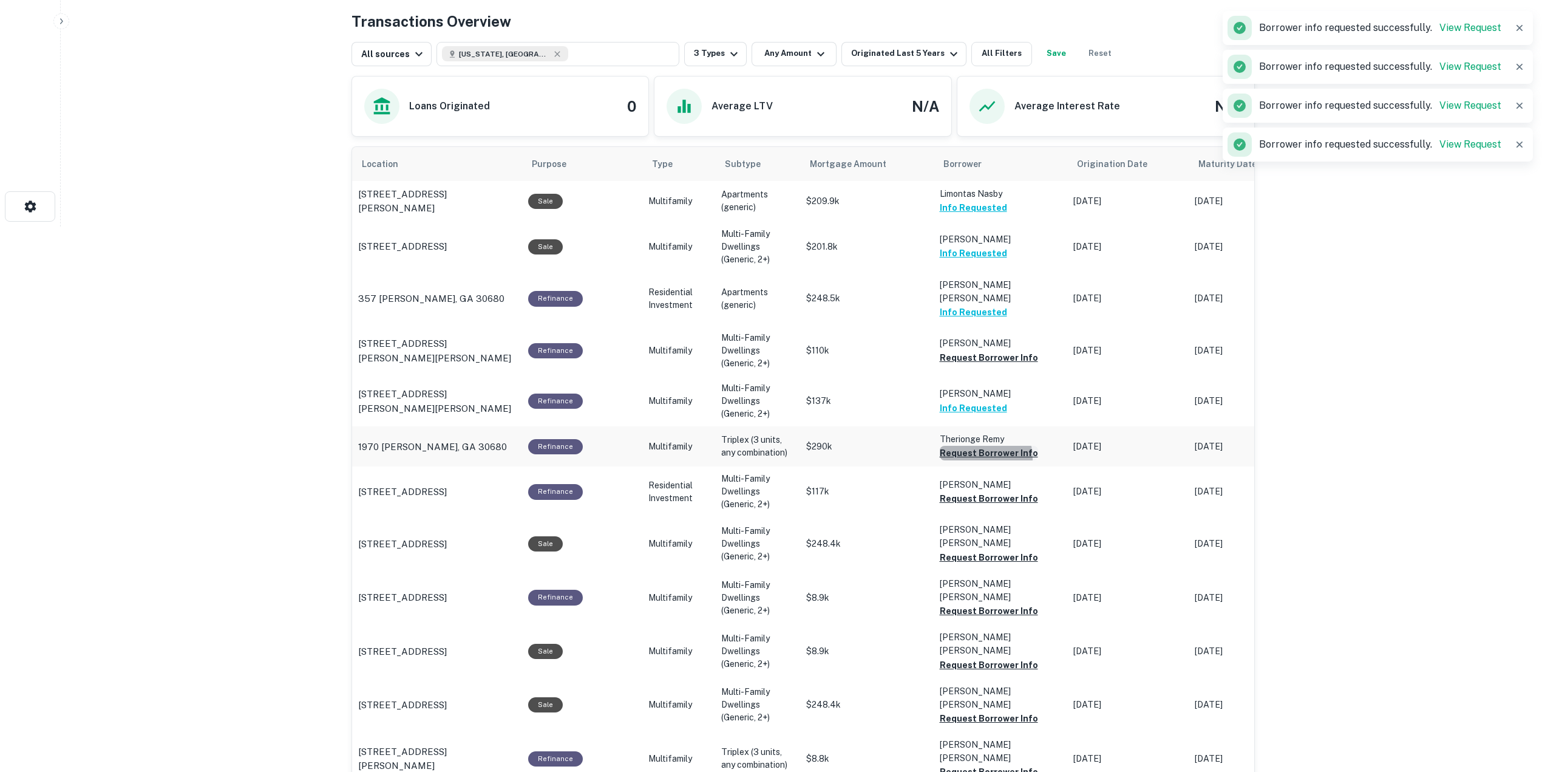
scroll to position [546, 0]
click at [954, 460] on button "Request Borrower Info" at bounding box center [989, 452] width 98 height 15
click at [973, 564] on button "Request Borrower Info" at bounding box center [989, 556] width 98 height 15
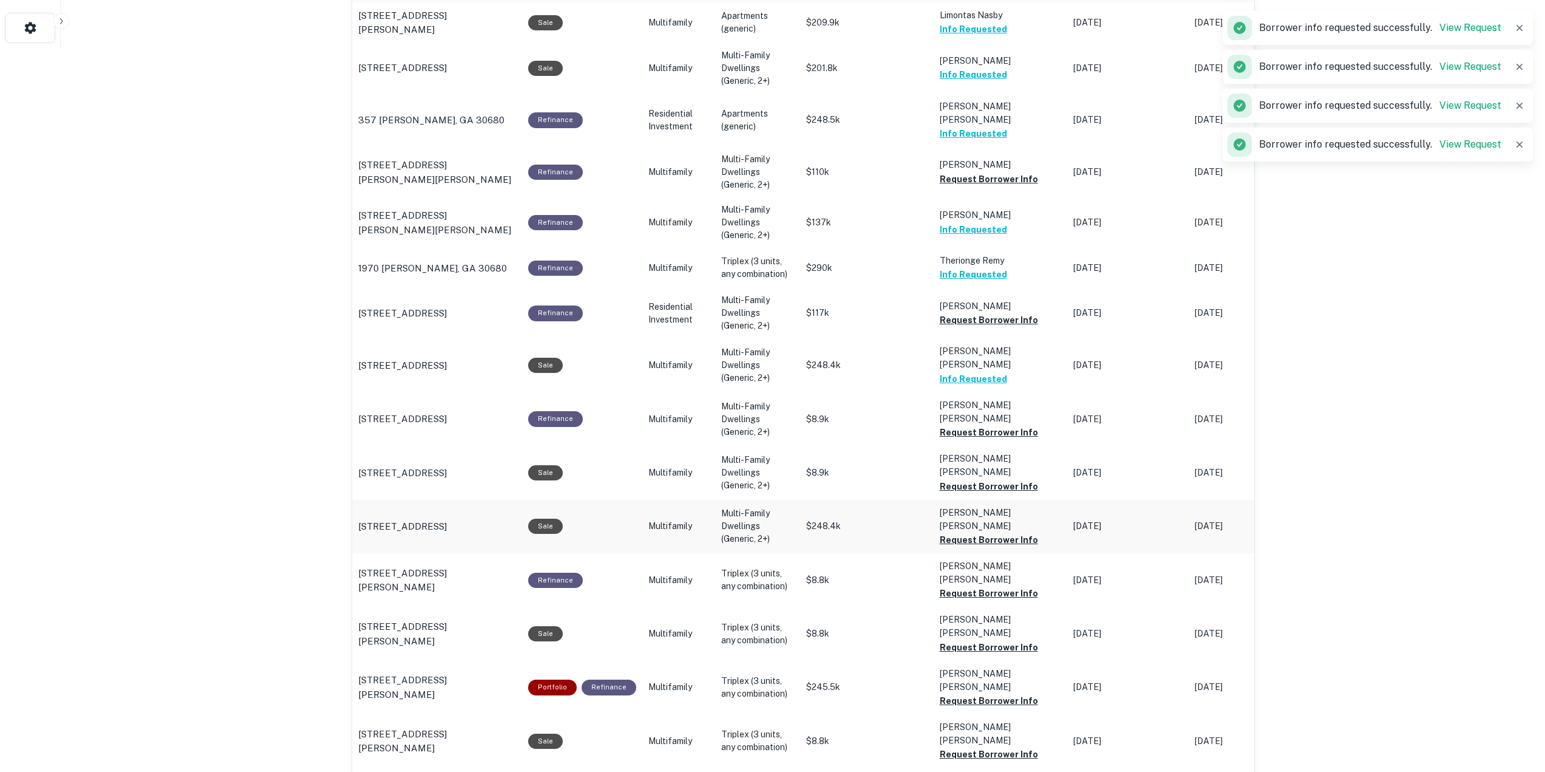
click at [965, 553] on td "[PERSON_NAME] [PERSON_NAME] Request Borrower Info" at bounding box center [1001, 526] width 134 height 53
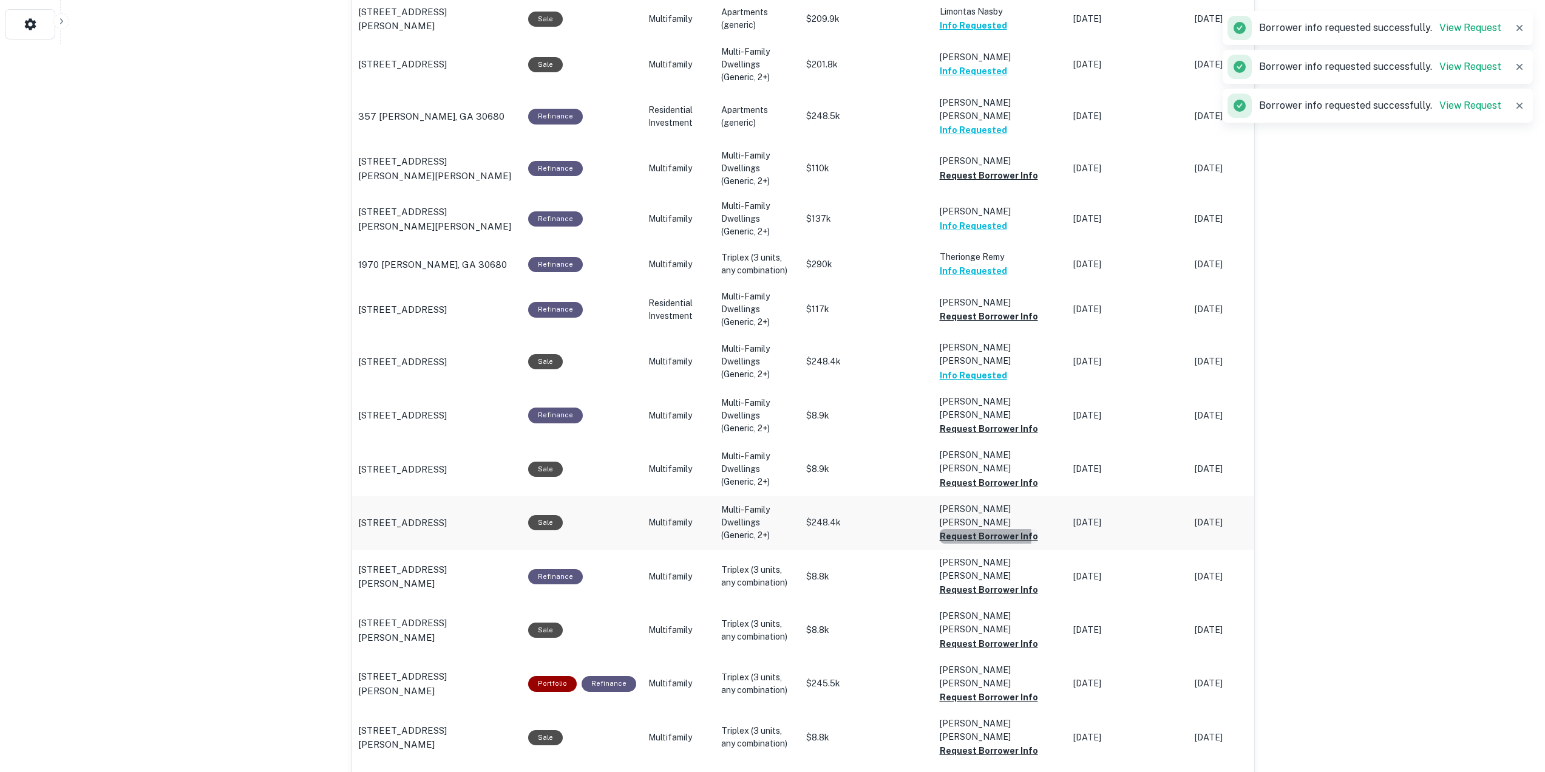
click at [963, 543] on button "Request Borrower Info" at bounding box center [989, 536] width 98 height 15
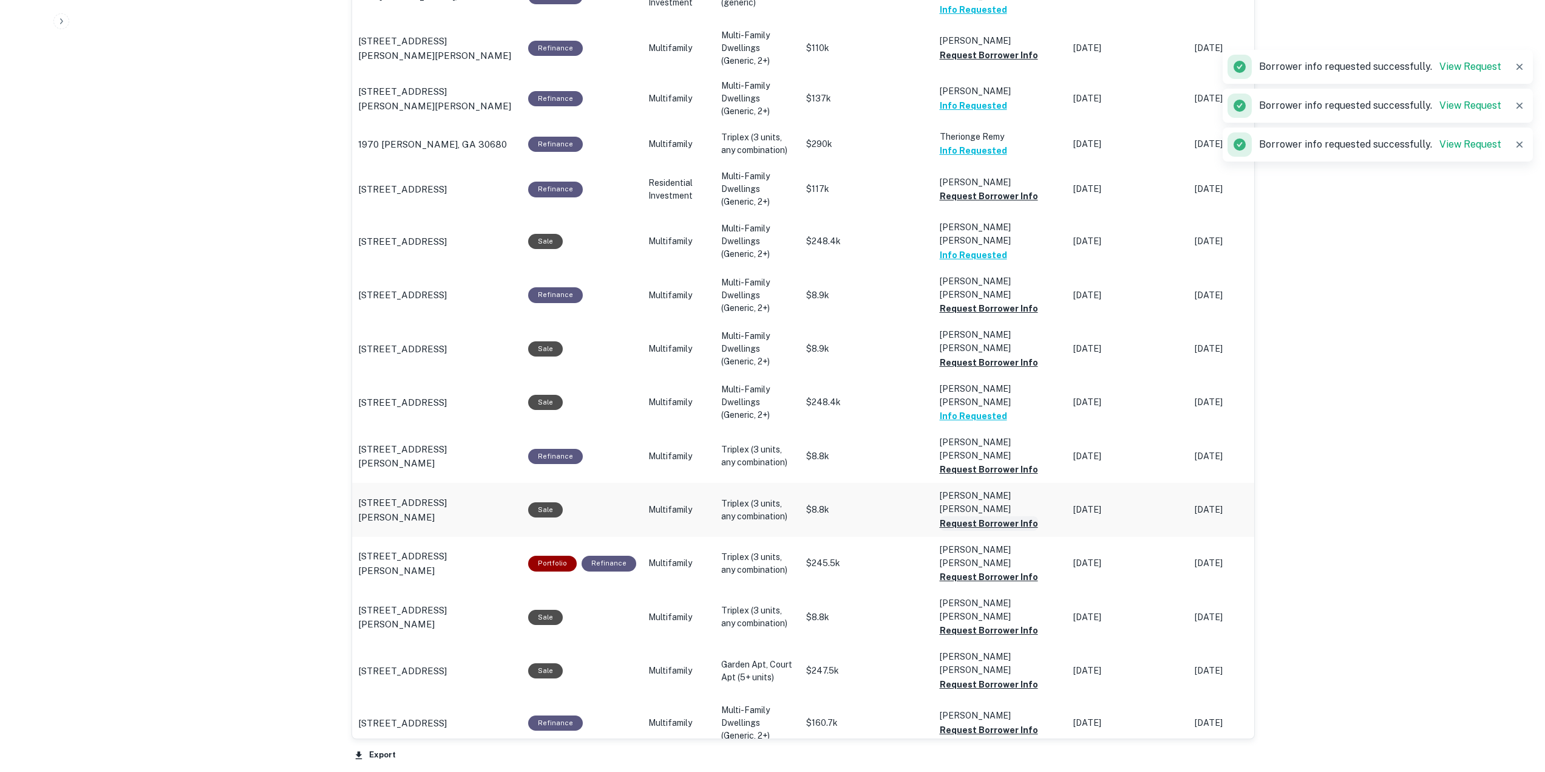
scroll to position [849, 0]
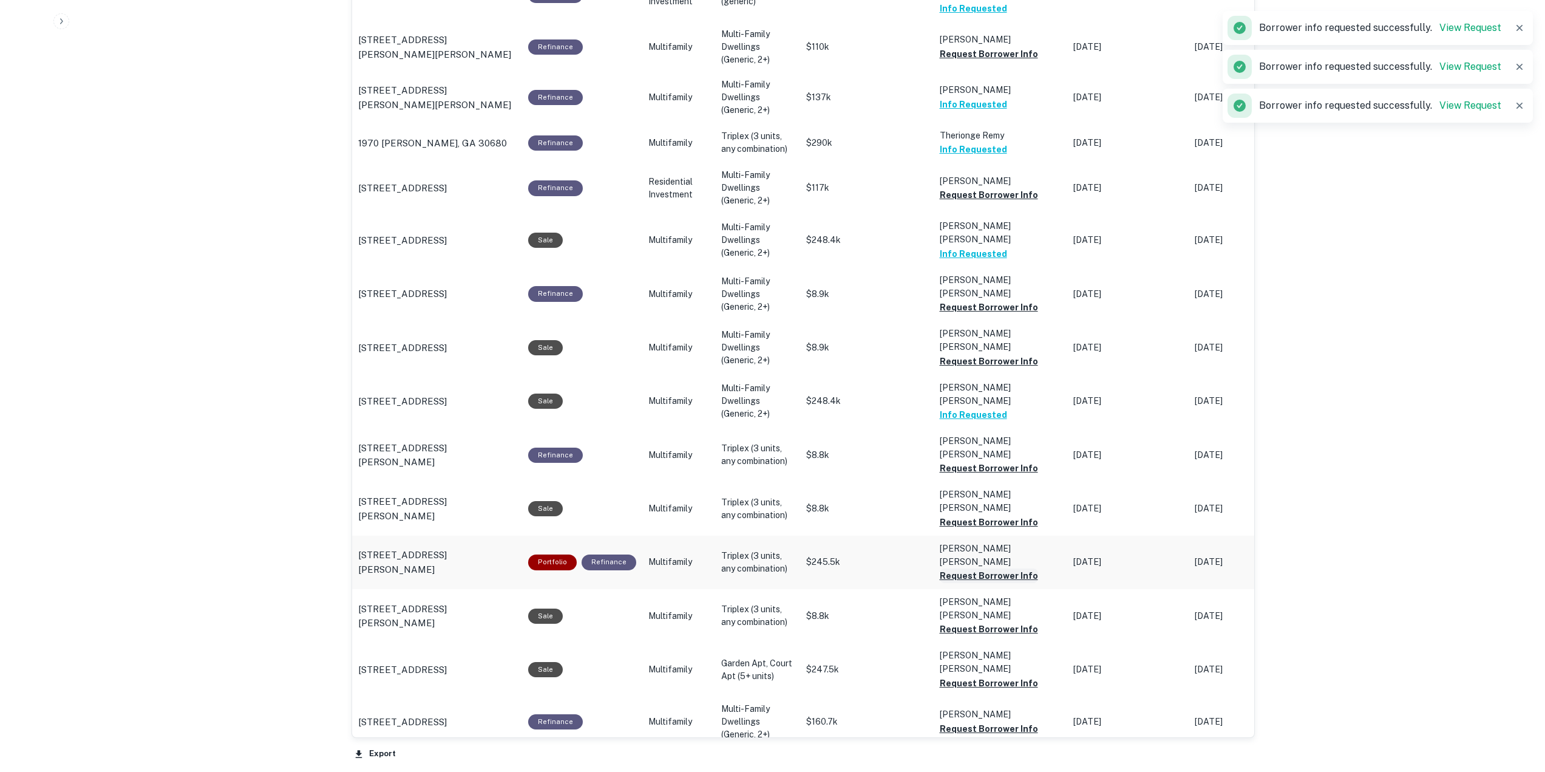
click at [972, 568] on button "Request Borrower Info" at bounding box center [989, 575] width 98 height 15
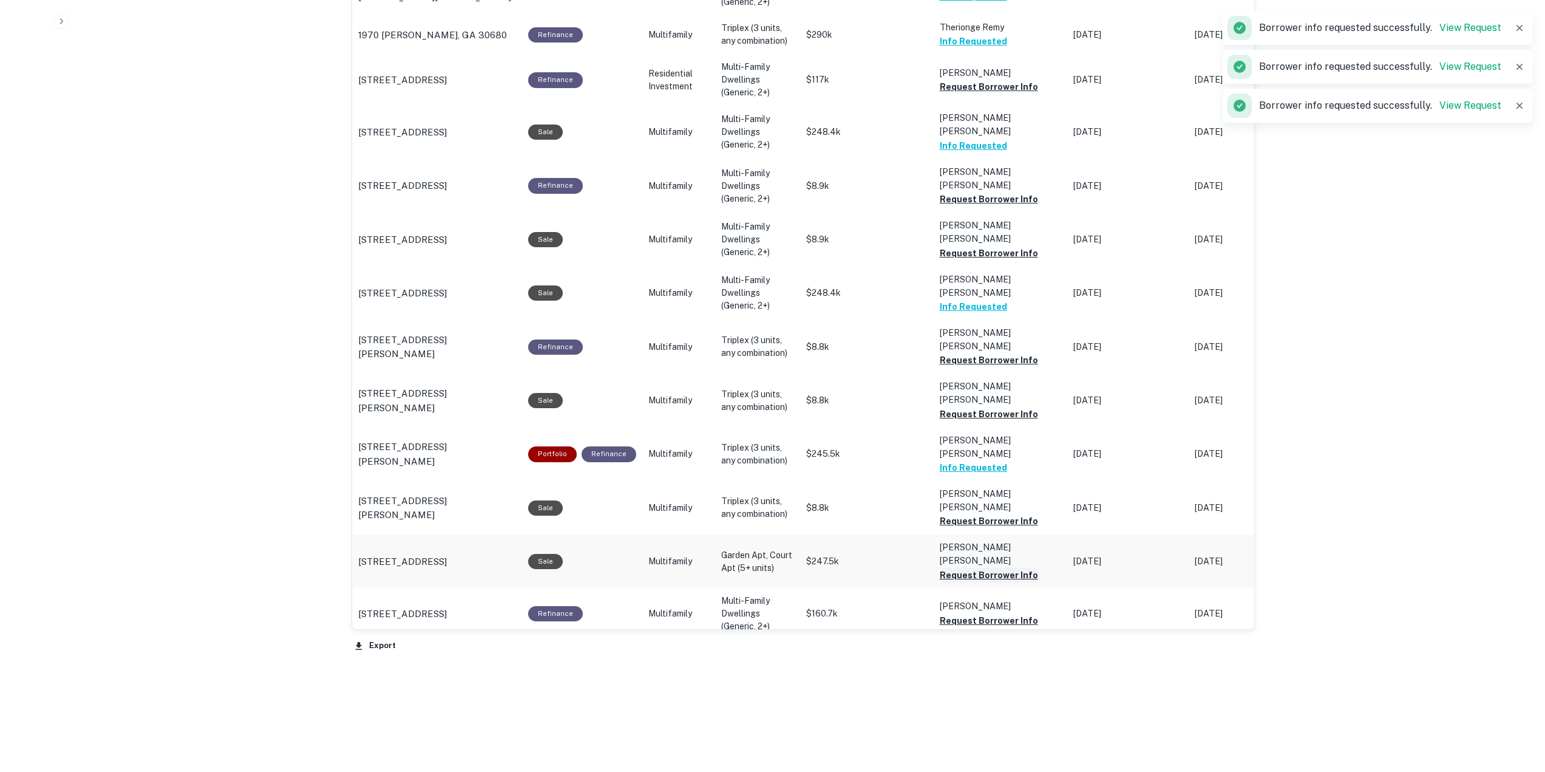
click at [969, 568] on button "Request Borrower Info" at bounding box center [989, 575] width 98 height 15
click at [971, 699] on button "Request Borrower Info" at bounding box center [989, 706] width 98 height 15
click at [970, 658] on button "Request Borrower Info" at bounding box center [989, 665] width 98 height 15
click at [967, 613] on button "Request Borrower Info" at bounding box center [989, 620] width 98 height 15
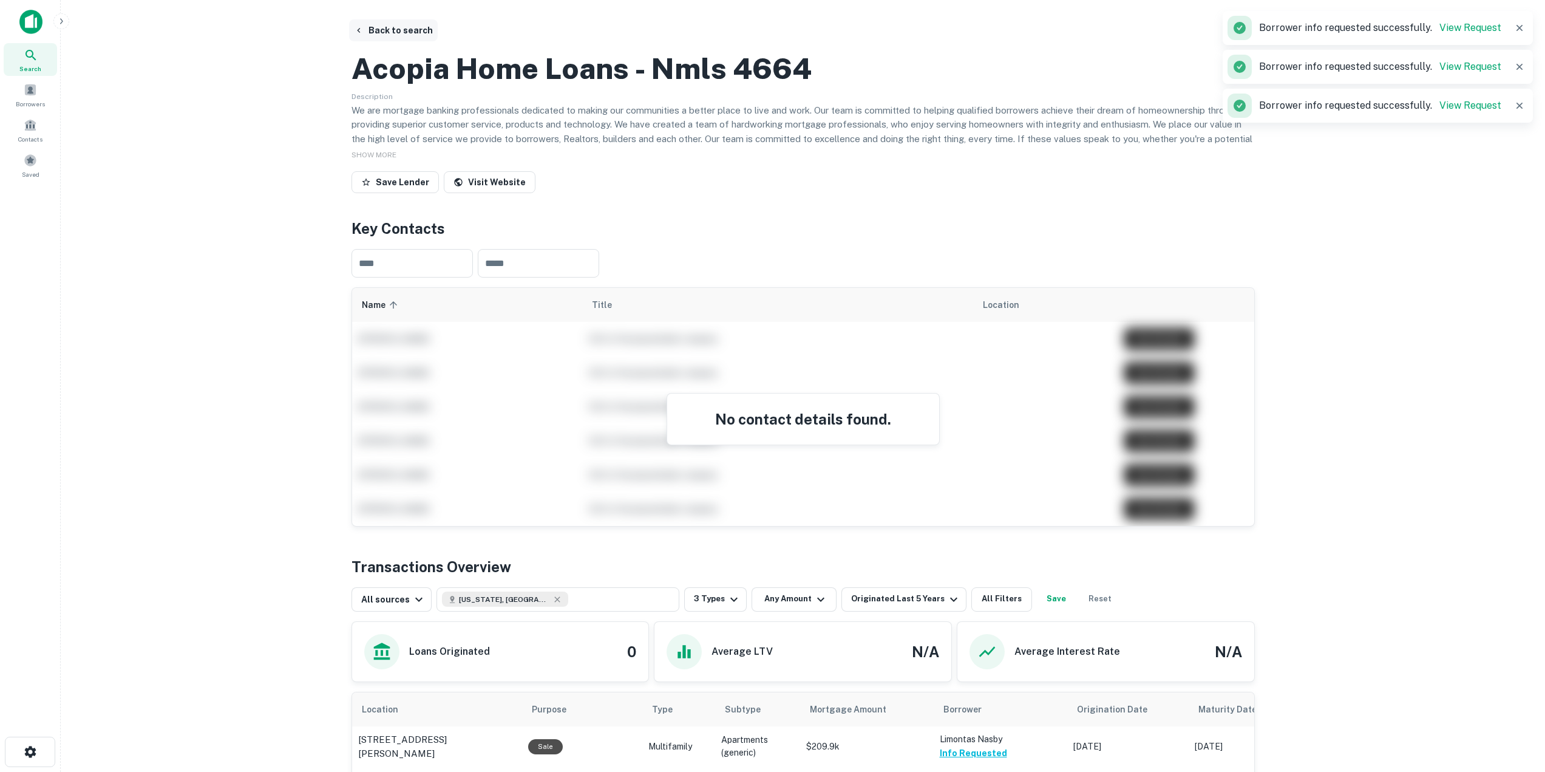
click at [385, 29] on button "Back to search" at bounding box center [393, 30] width 89 height 22
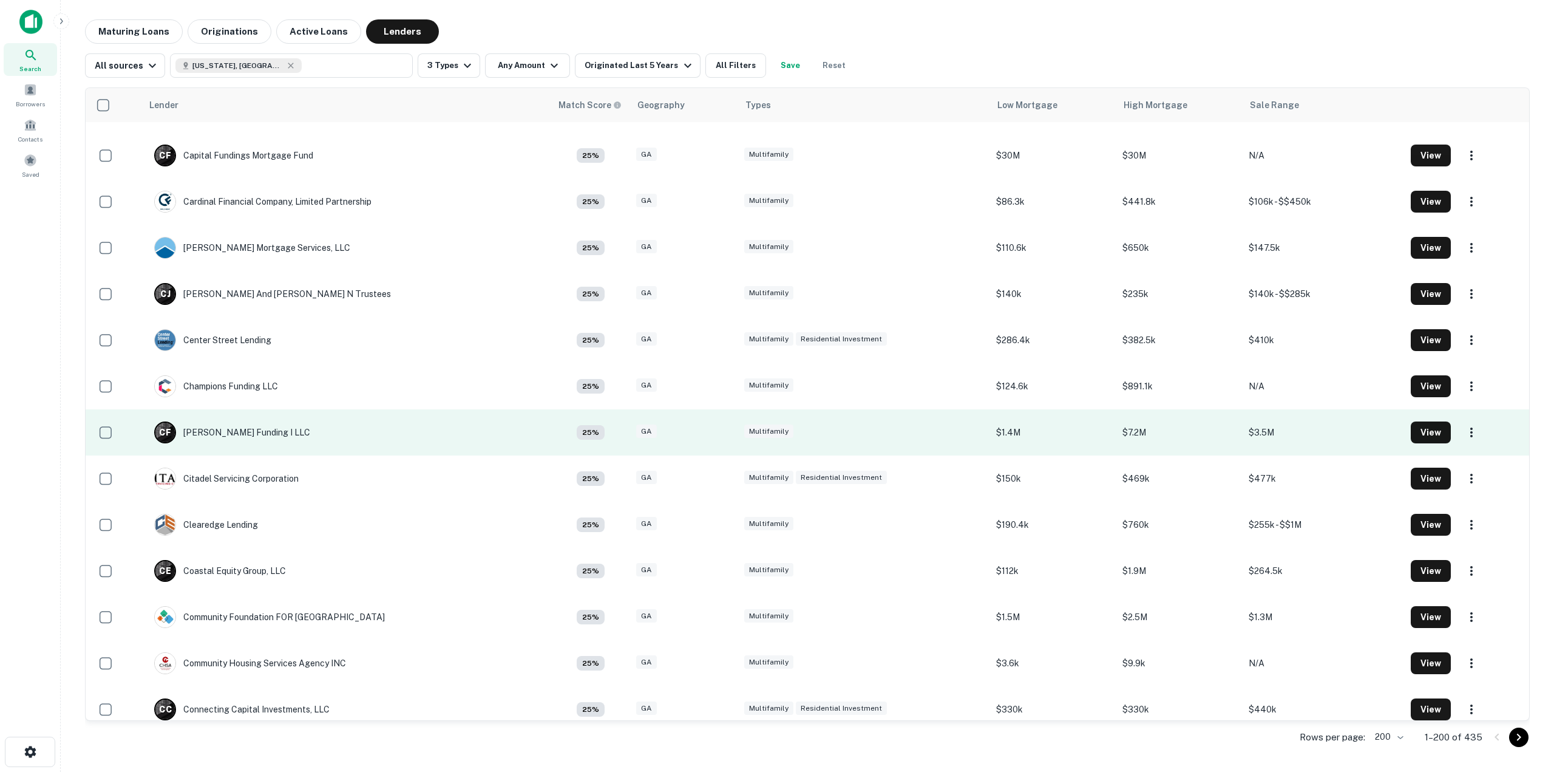
scroll to position [2302, 0]
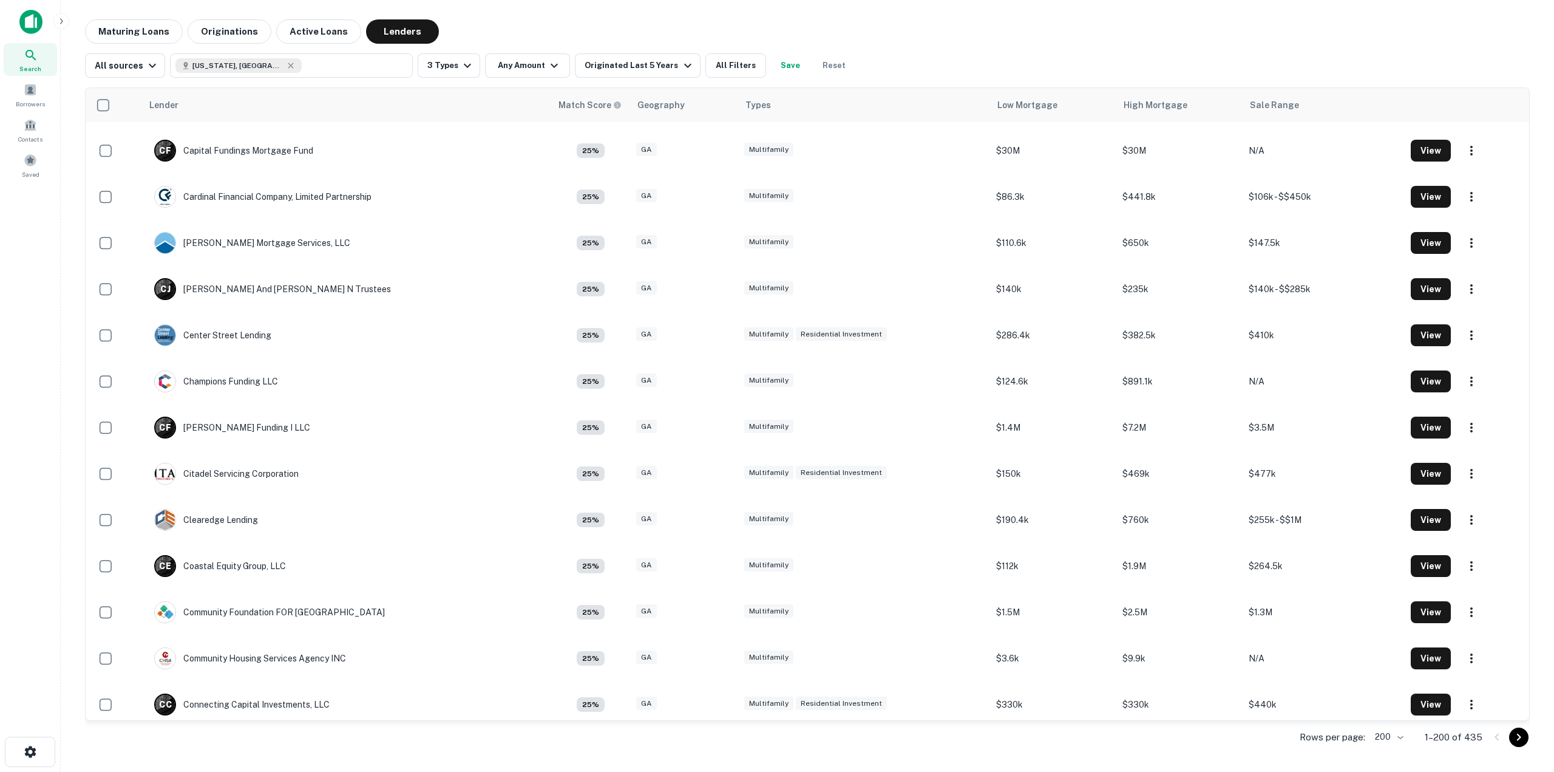
click at [15, 390] on div "Search Borrowers Contacts Saved" at bounding box center [30, 367] width 60 height 734
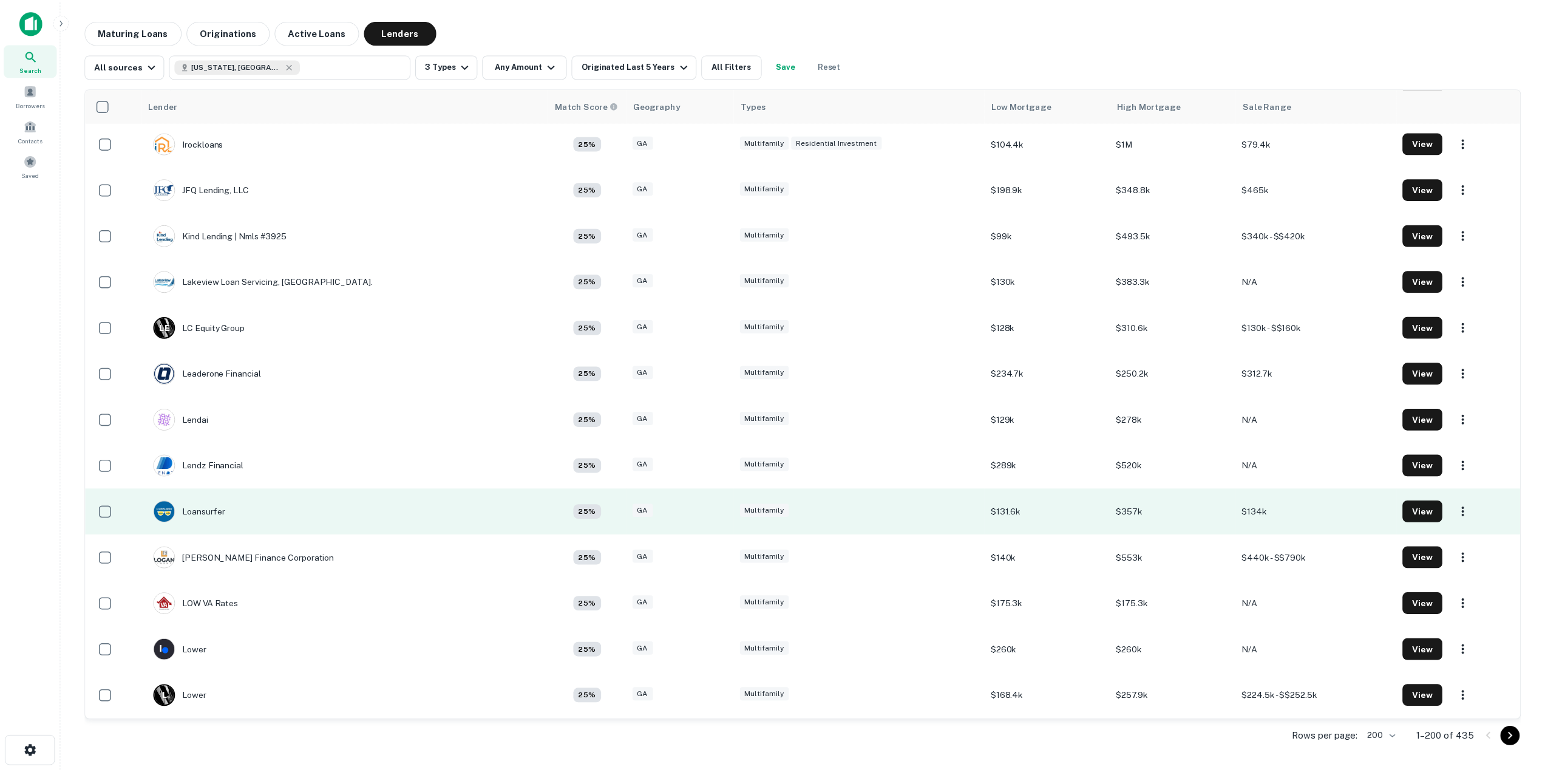
scroll to position [5085, 0]
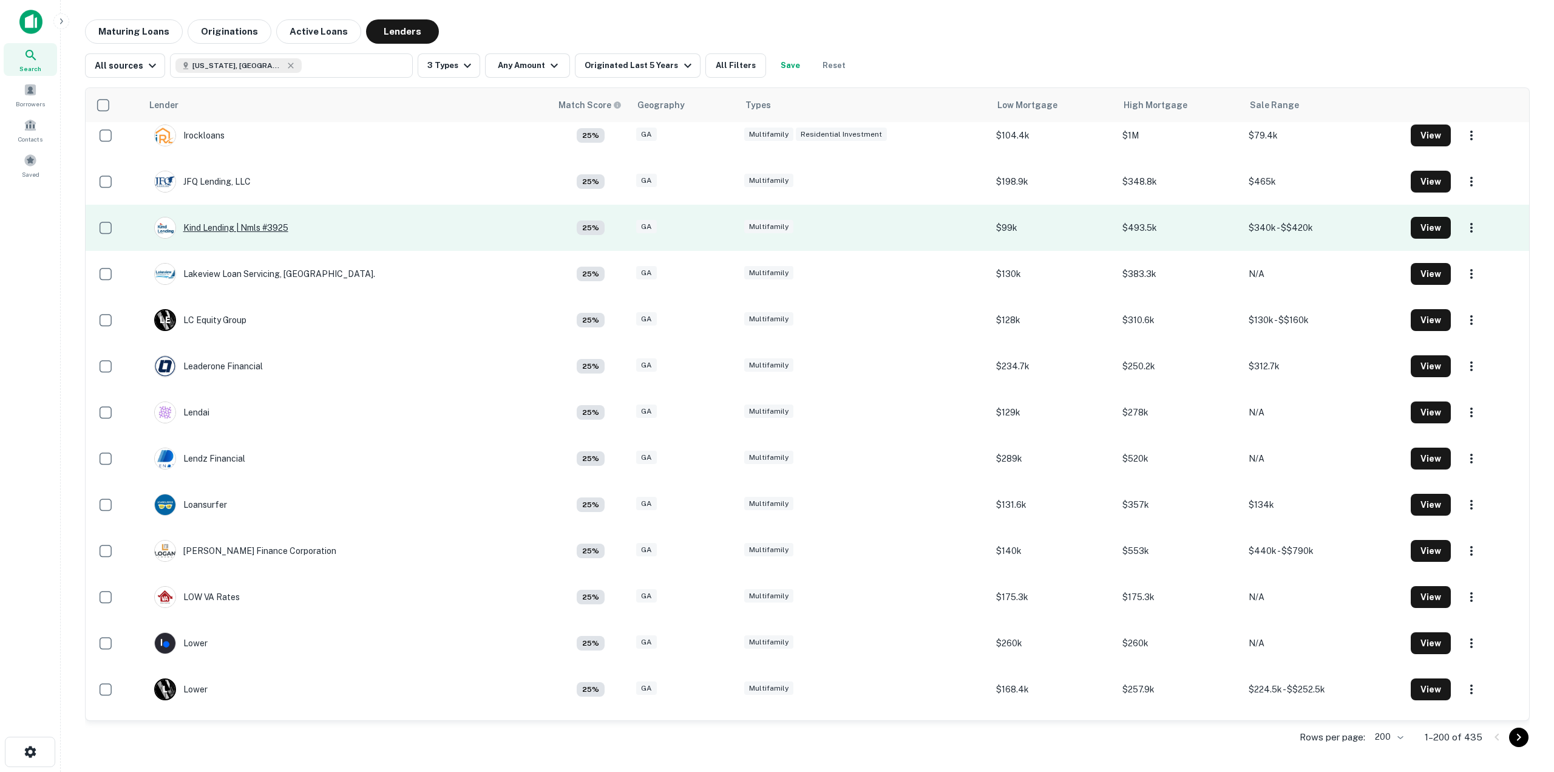
click at [226, 229] on div "Kind Lending | Nmls #3925" at bounding box center [221, 228] width 134 height 22
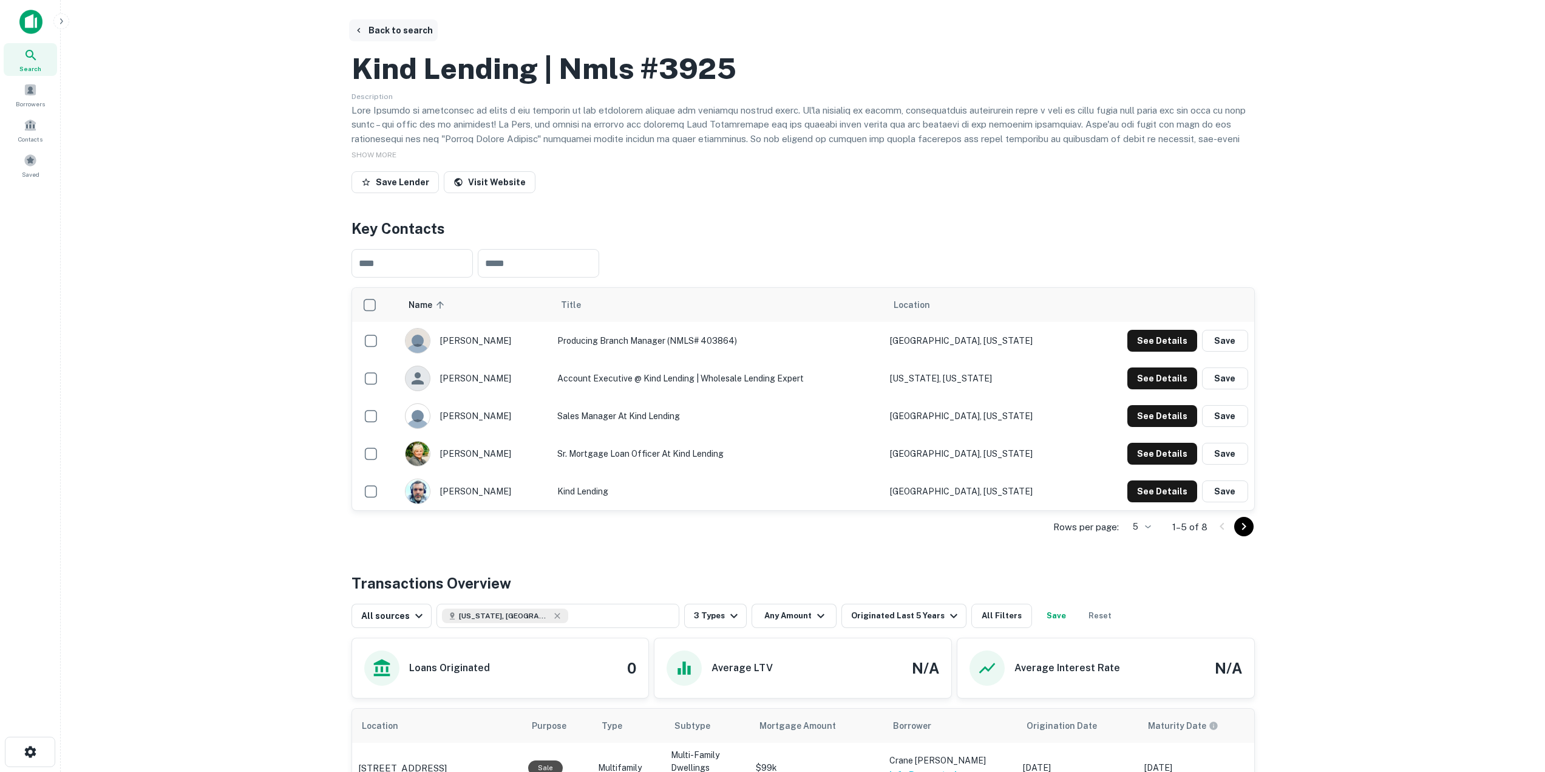
click at [370, 29] on button "Back to search" at bounding box center [393, 30] width 89 height 22
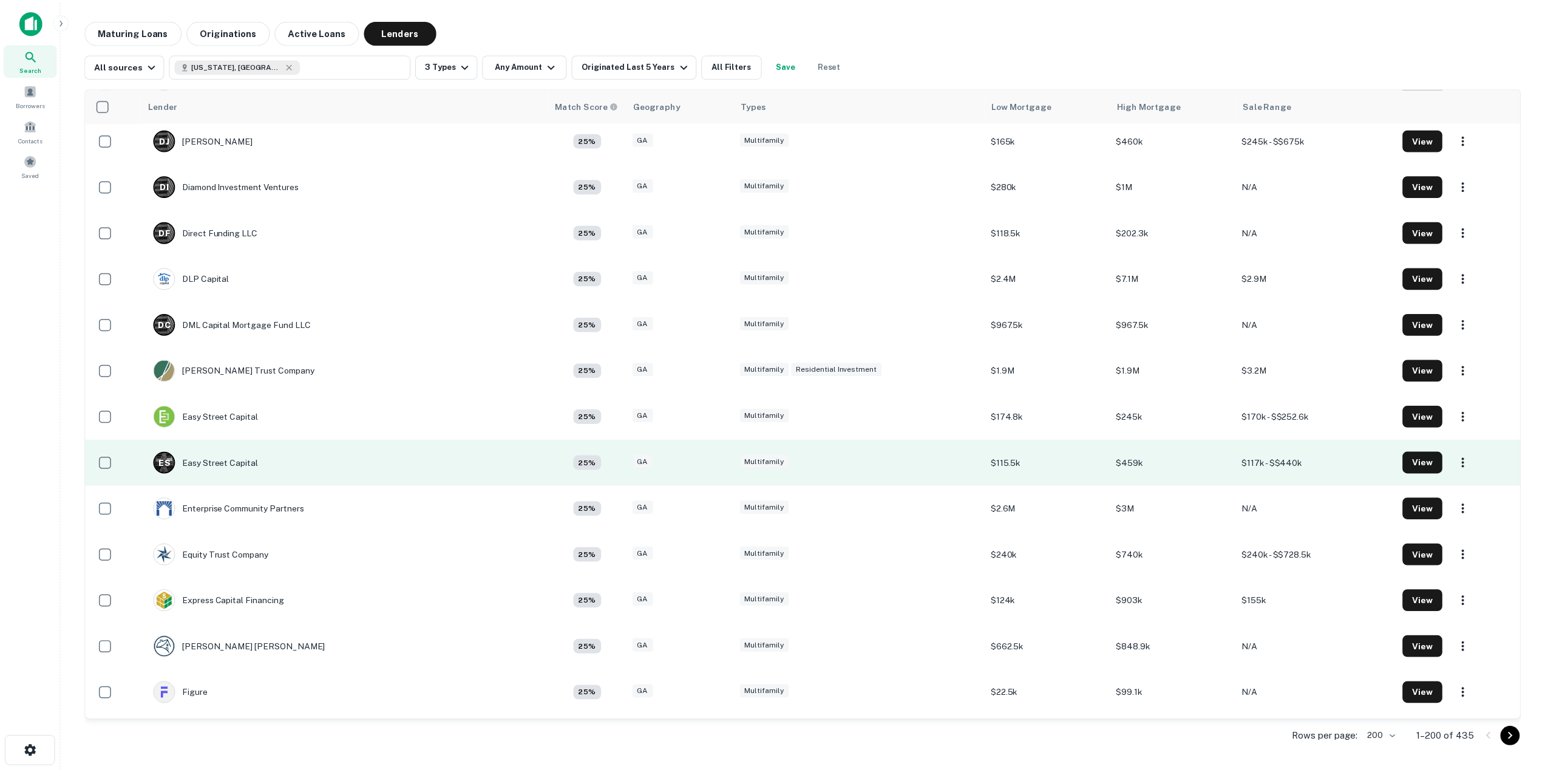
scroll to position [3096, 0]
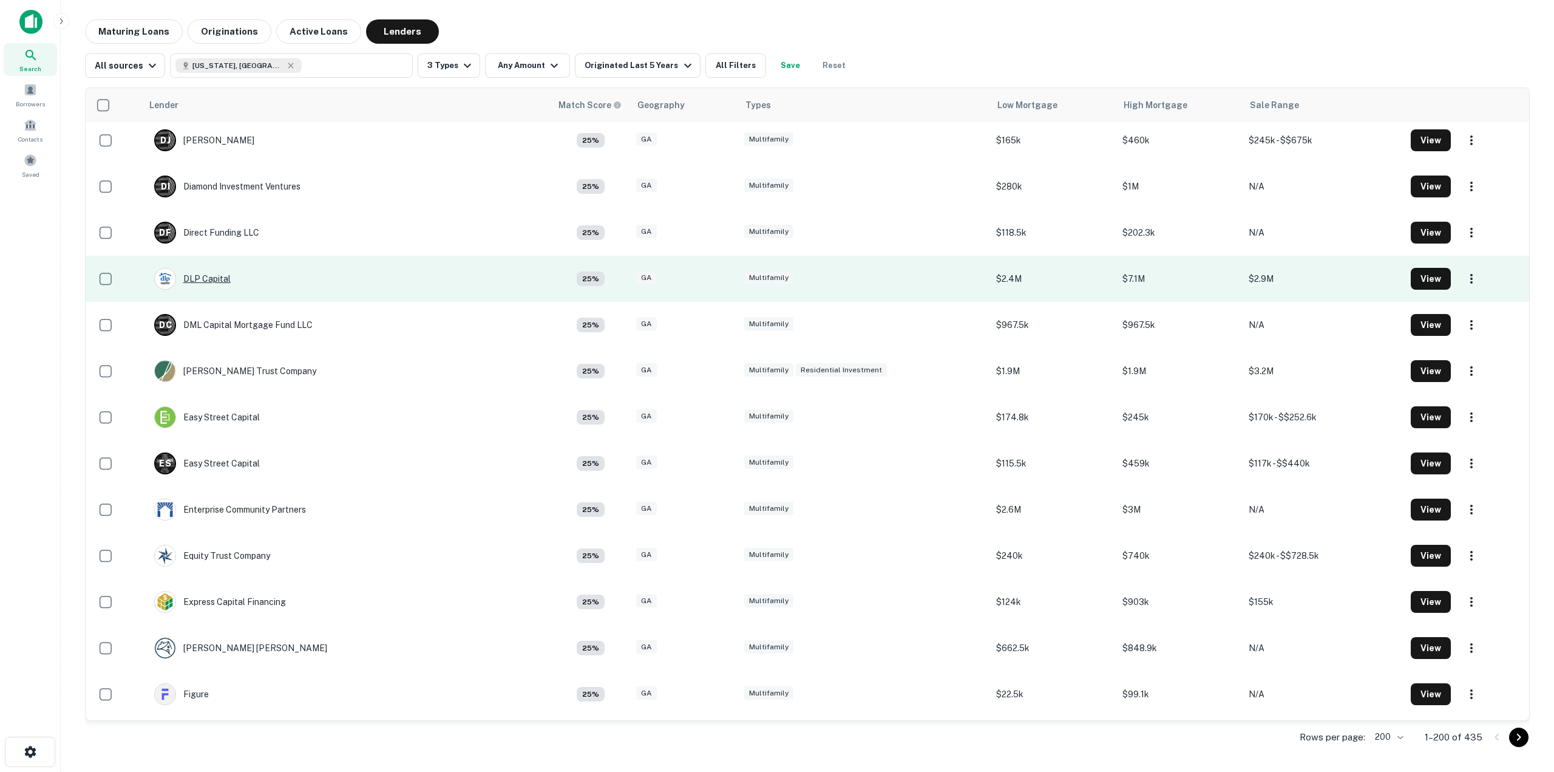
click at [200, 279] on div "DLP Capital" at bounding box center [192, 279] width 76 height 22
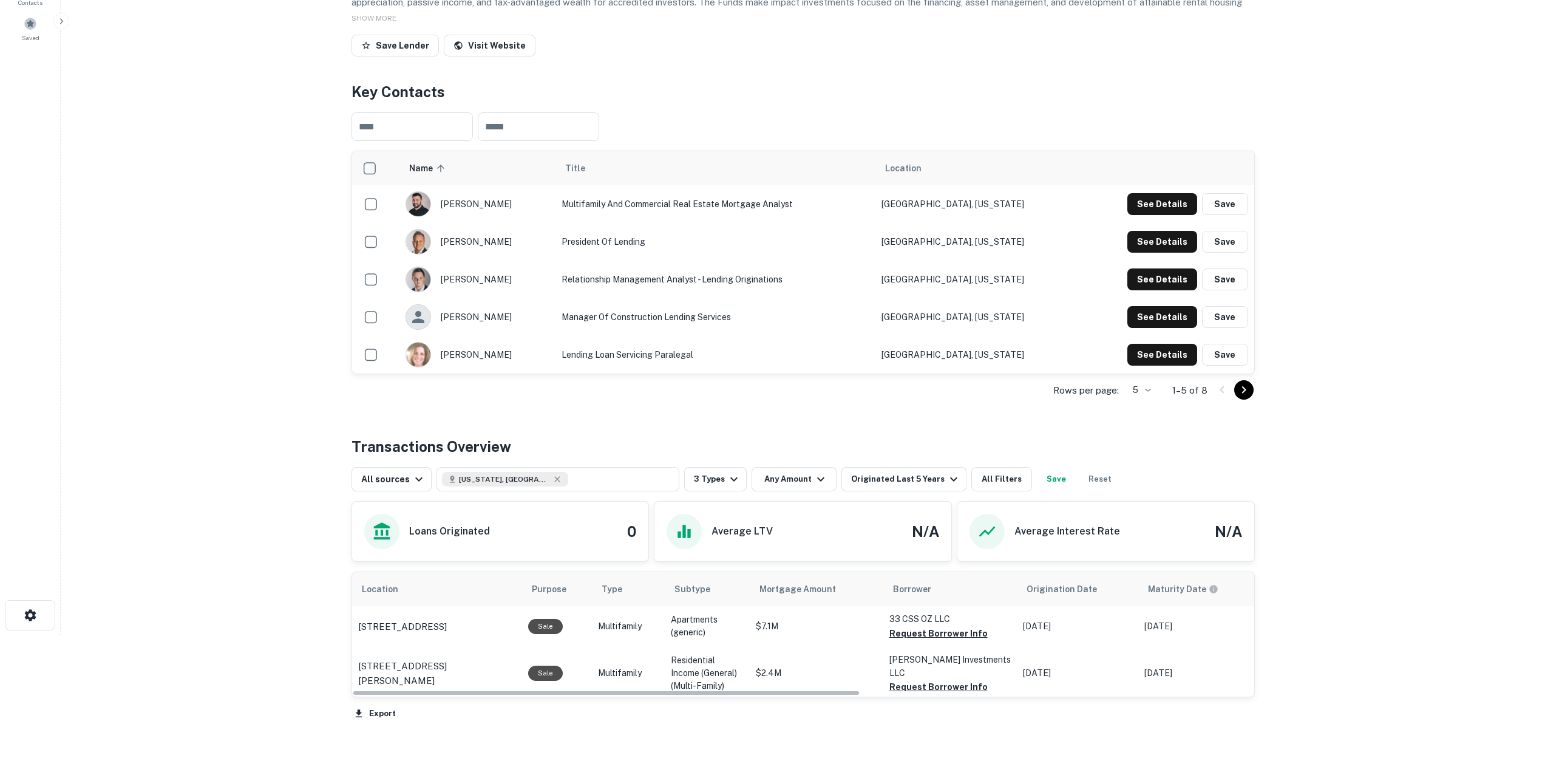
scroll to position [259, 0]
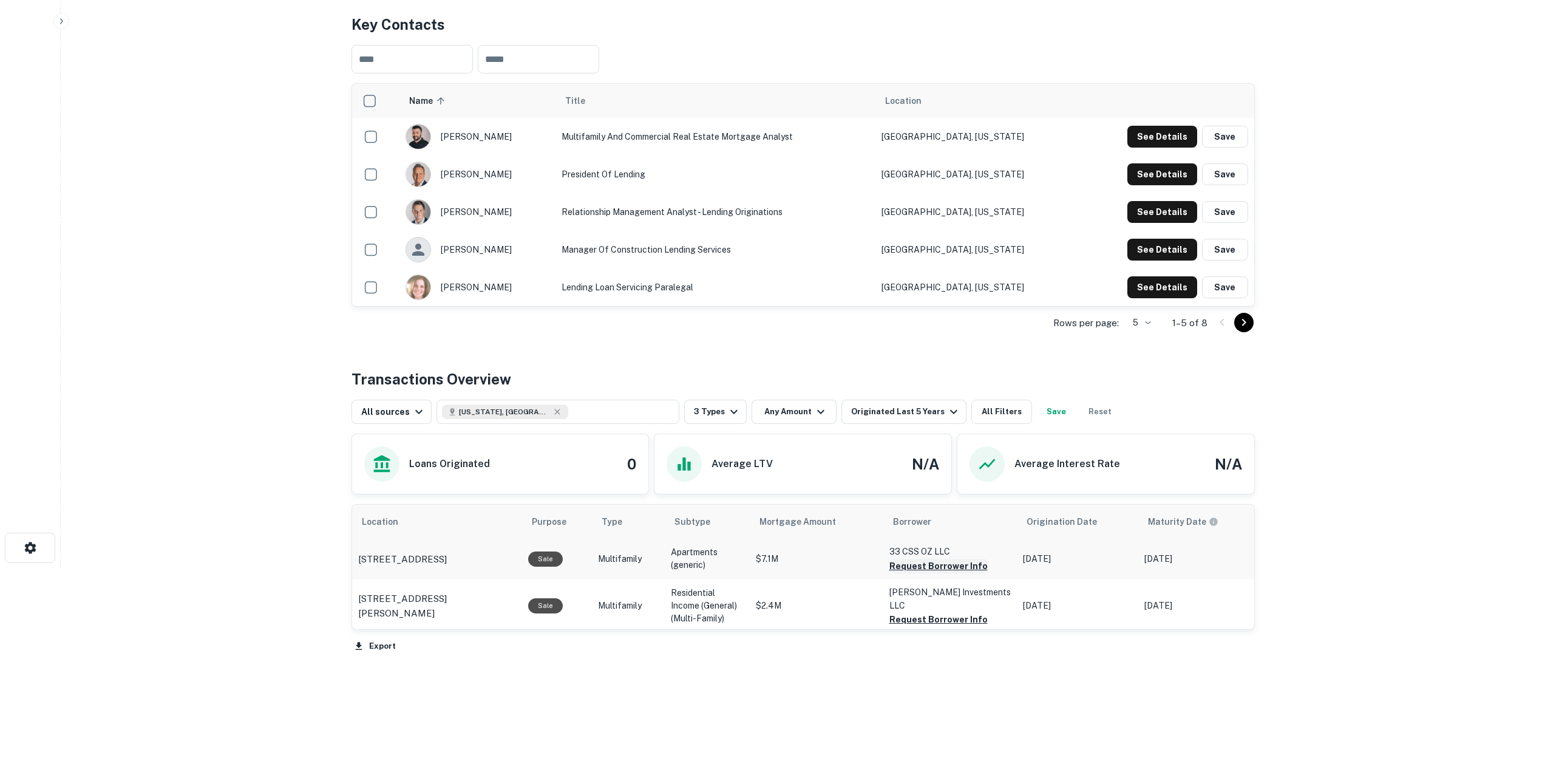
click at [937, 563] on button "Request Borrower Info" at bounding box center [938, 566] width 98 height 15
click at [946, 613] on button "Request Borrower Info" at bounding box center [938, 619] width 98 height 15
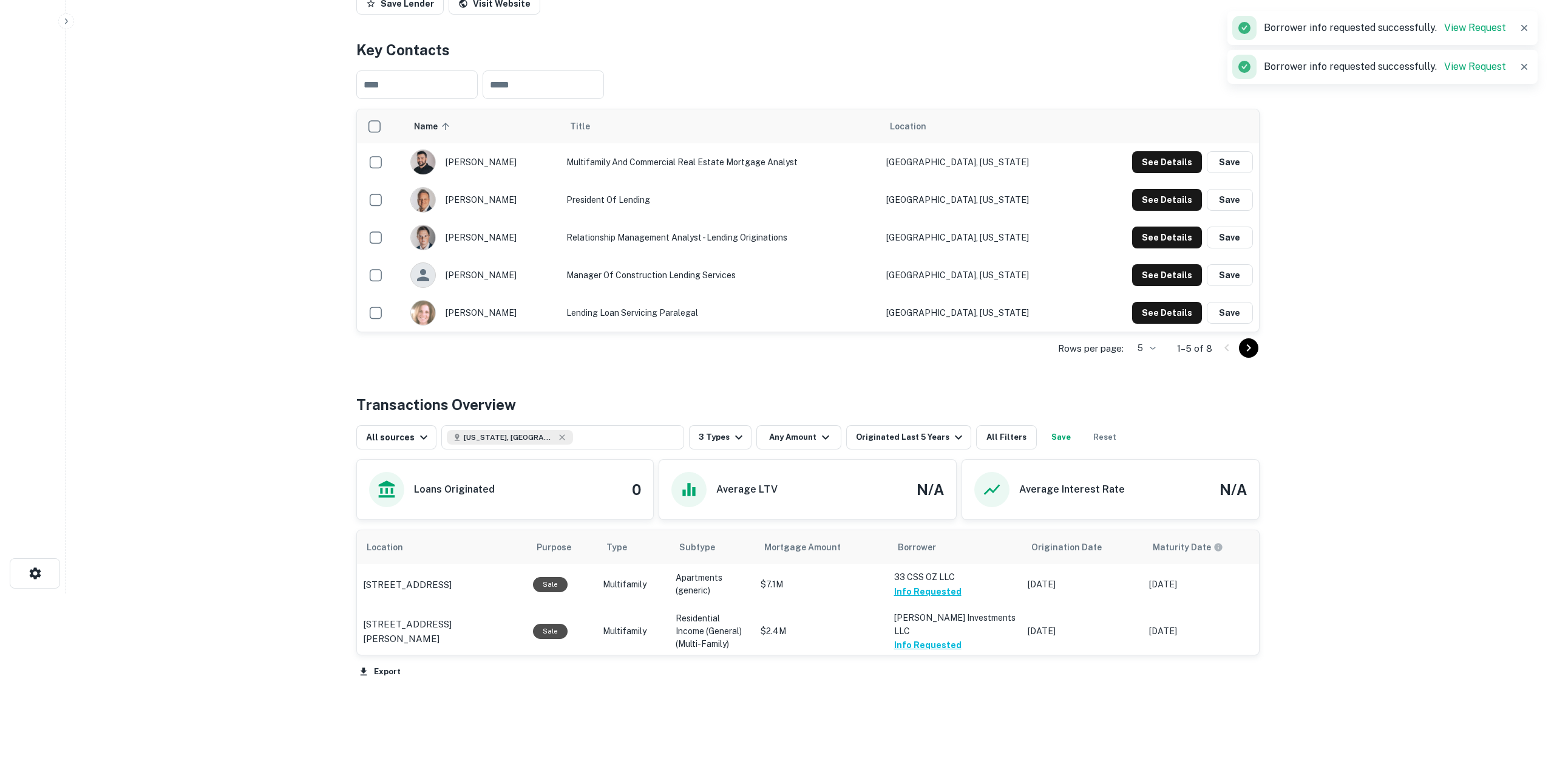
scroll to position [0, 0]
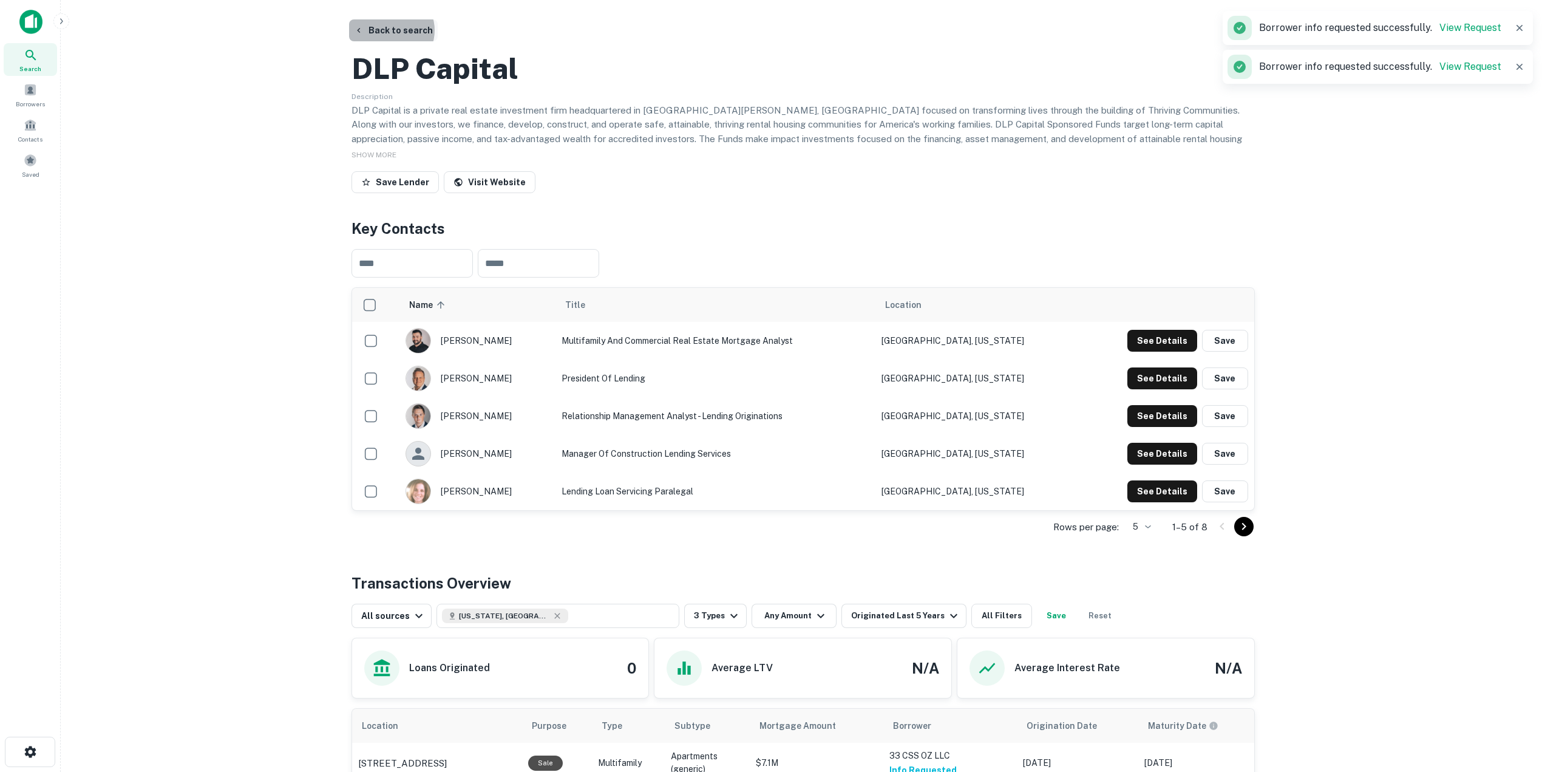
click at [389, 30] on button "Back to search" at bounding box center [393, 30] width 89 height 22
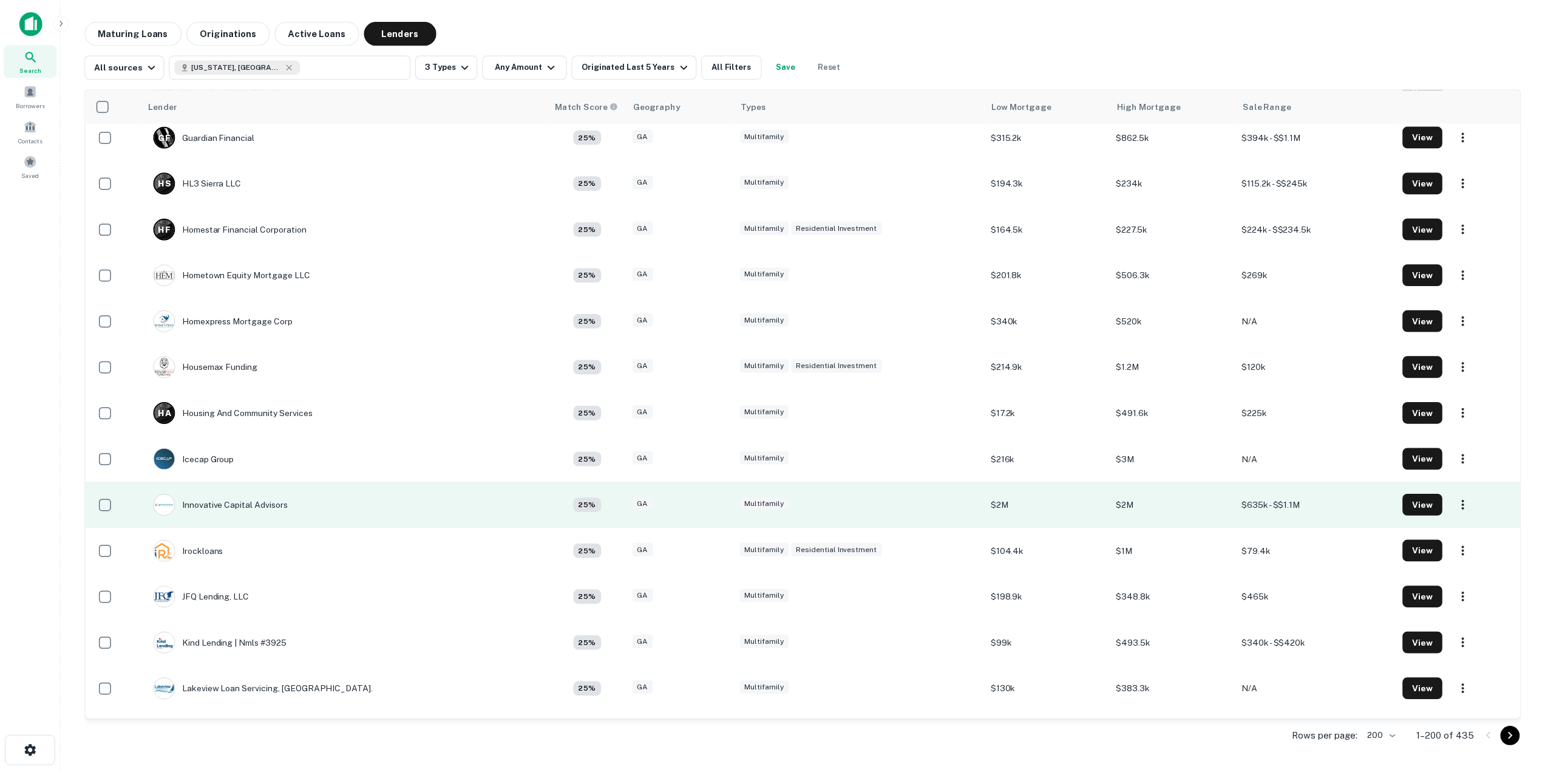
scroll to position [4672, 0]
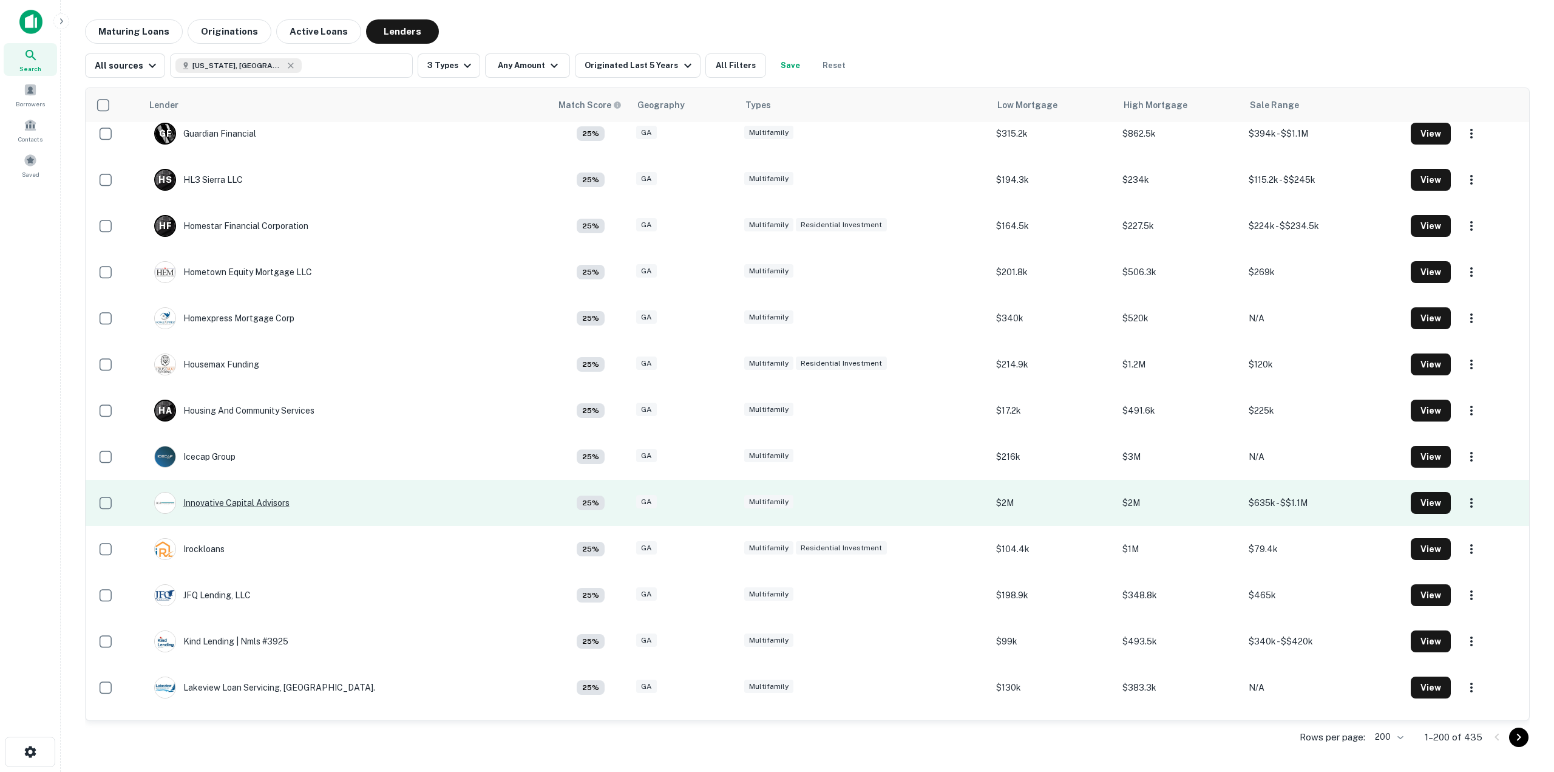
click at [248, 509] on div "Innovative Capital Advisors" at bounding box center [221, 503] width 135 height 22
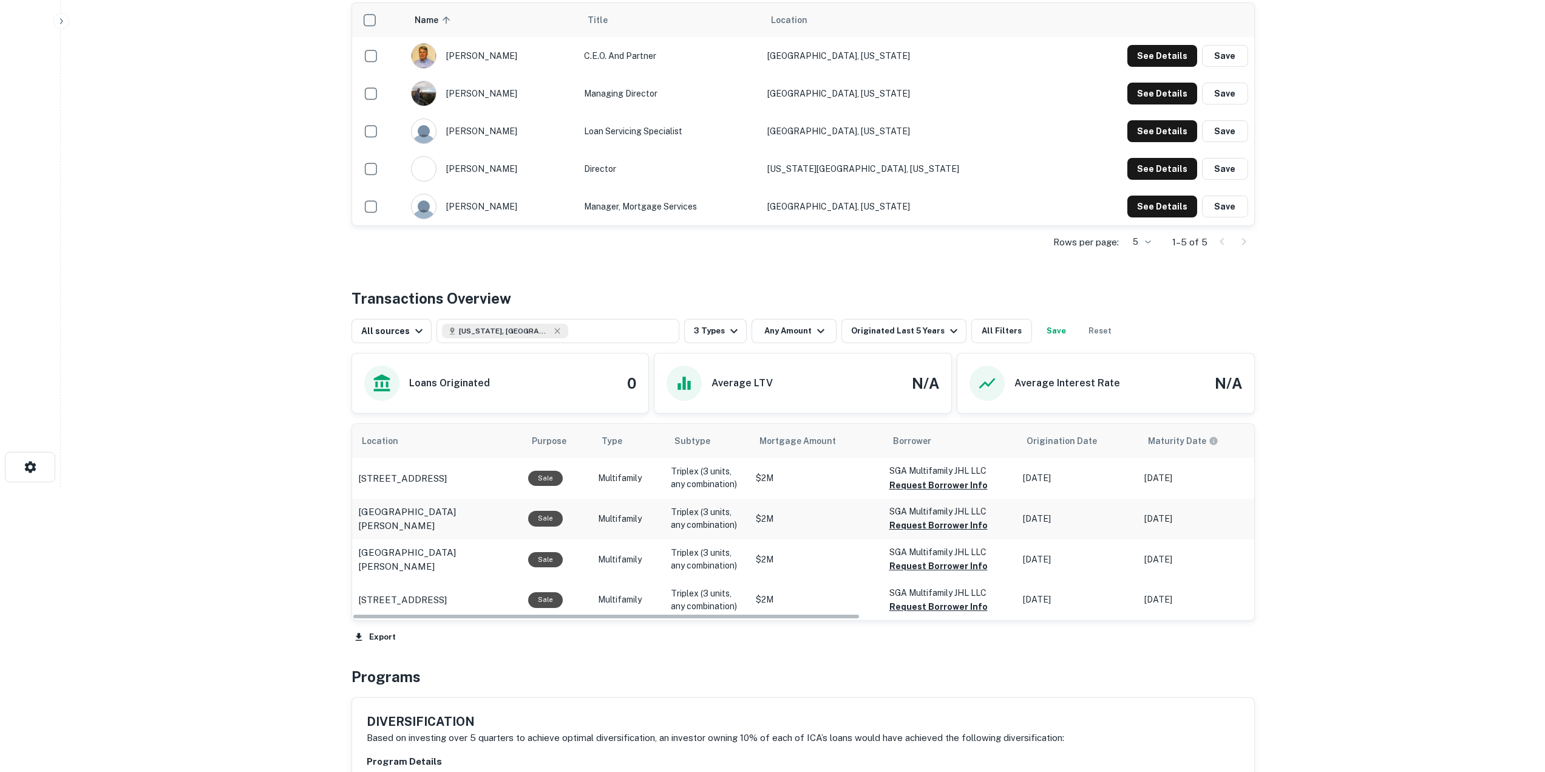
scroll to position [316, 0]
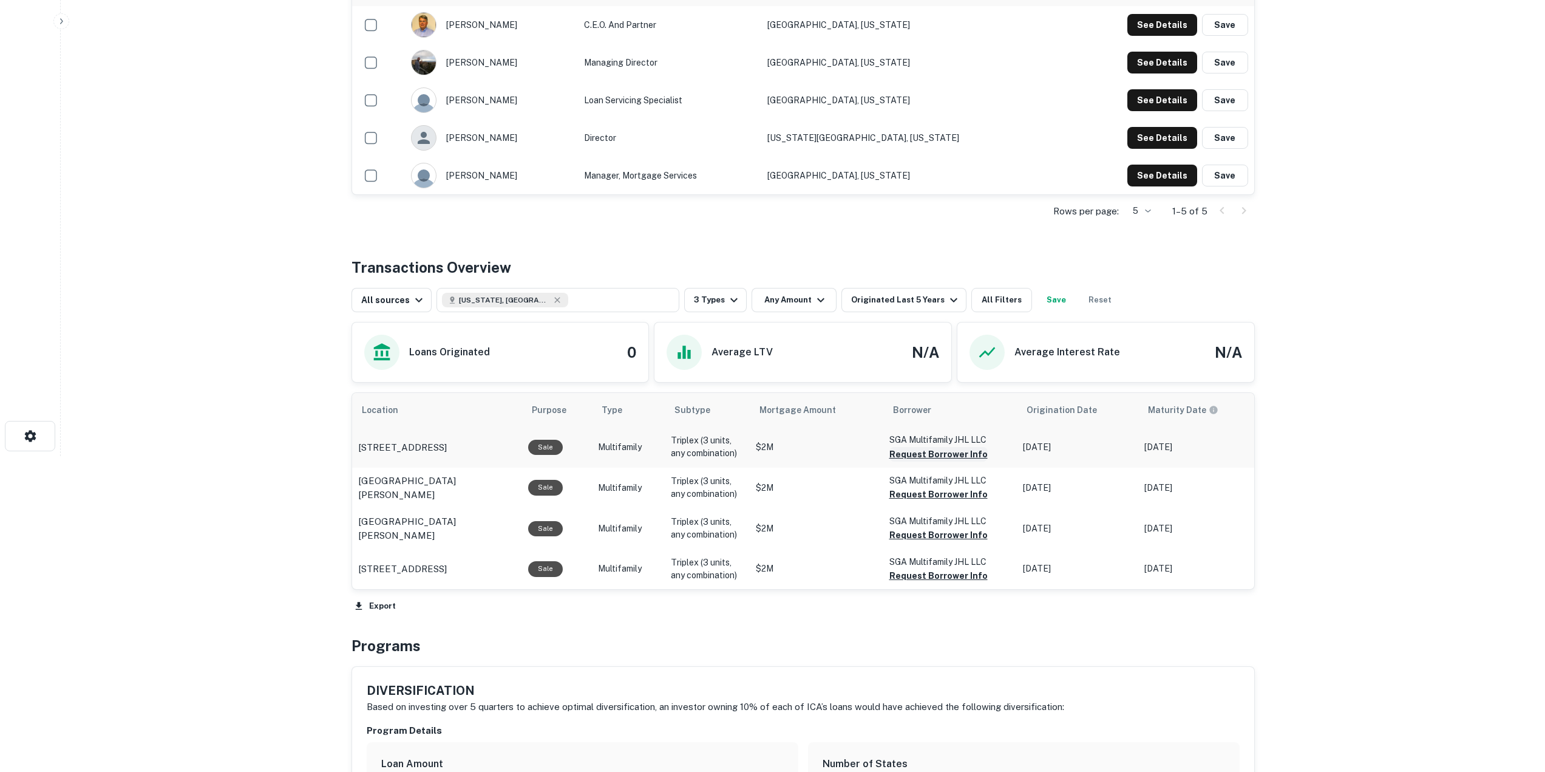
click at [936, 461] on button "Request Borrower Info" at bounding box center [938, 454] width 98 height 15
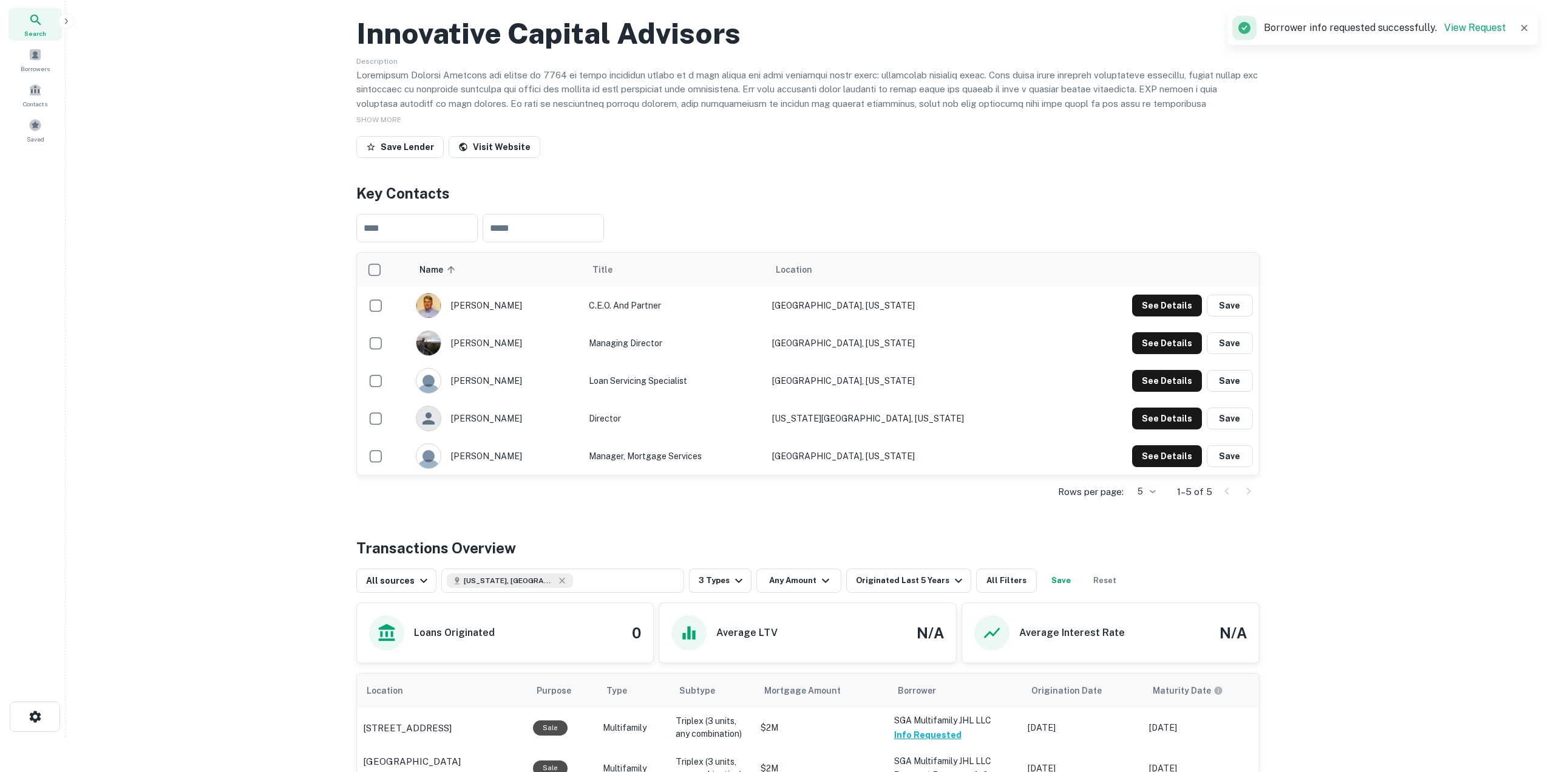
scroll to position [0, 0]
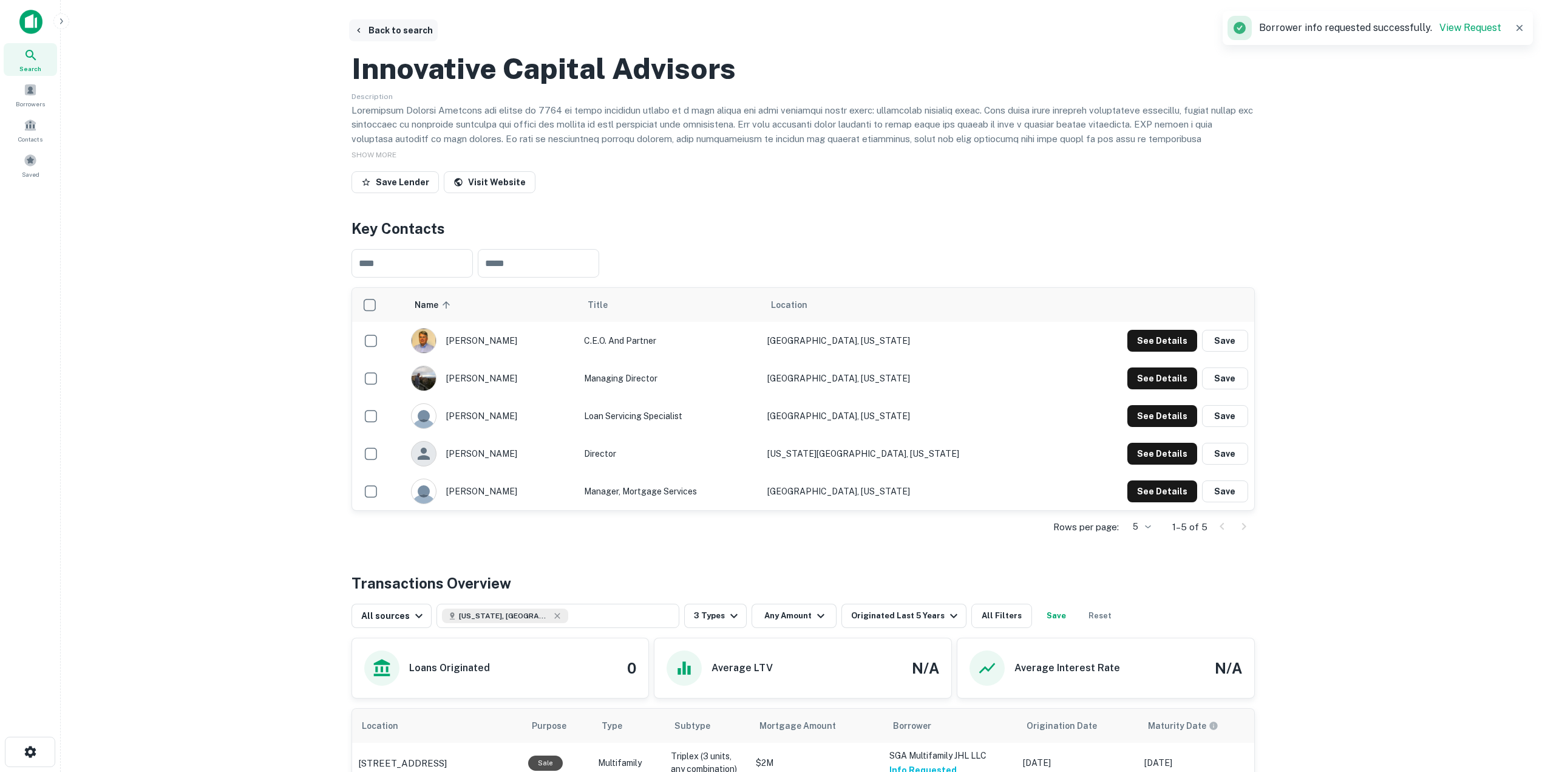
click at [404, 33] on button "Back to search" at bounding box center [393, 30] width 89 height 22
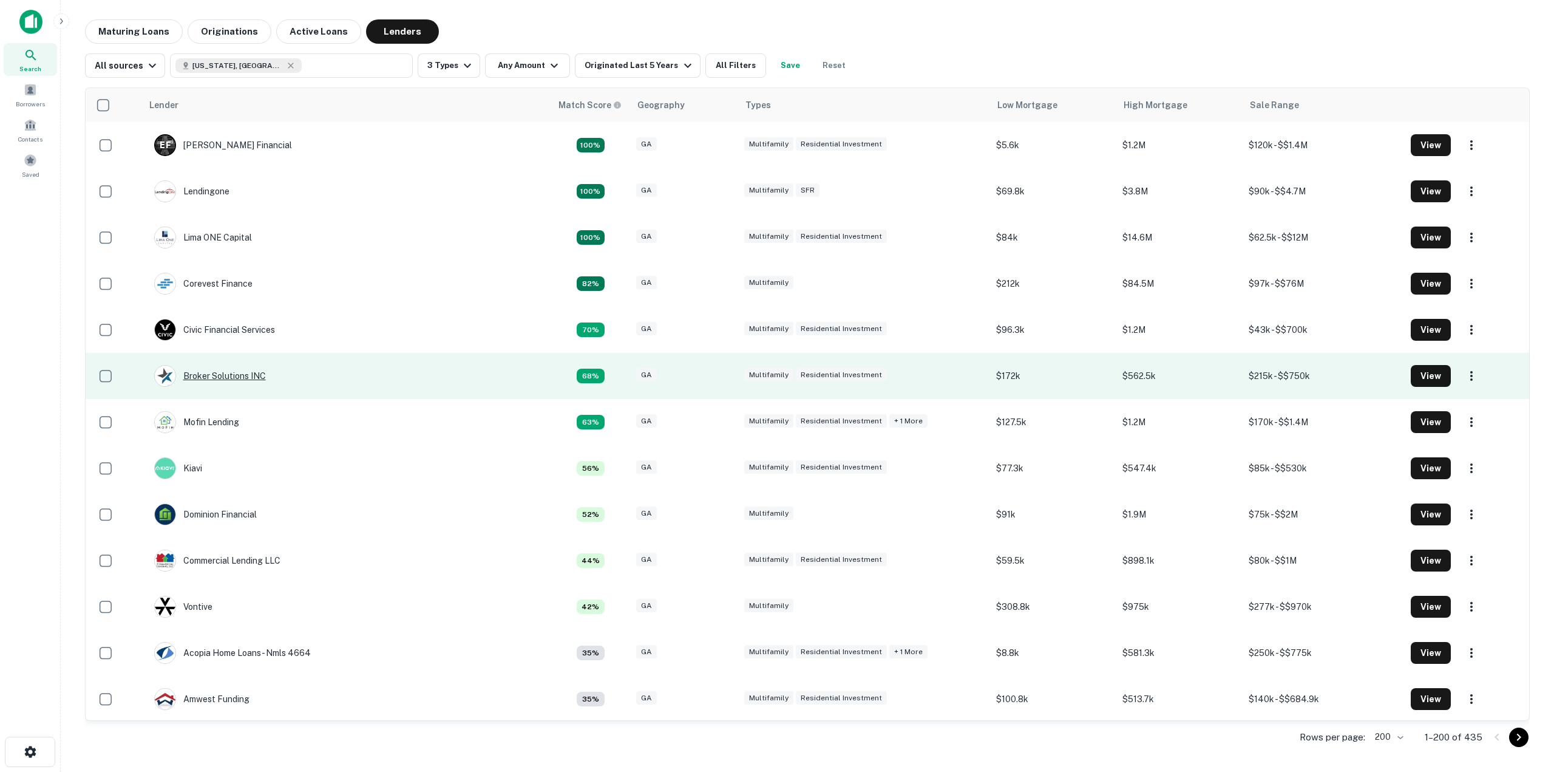
click at [231, 373] on div "Broker Solutions INC" at bounding box center [210, 376] width 112 height 22
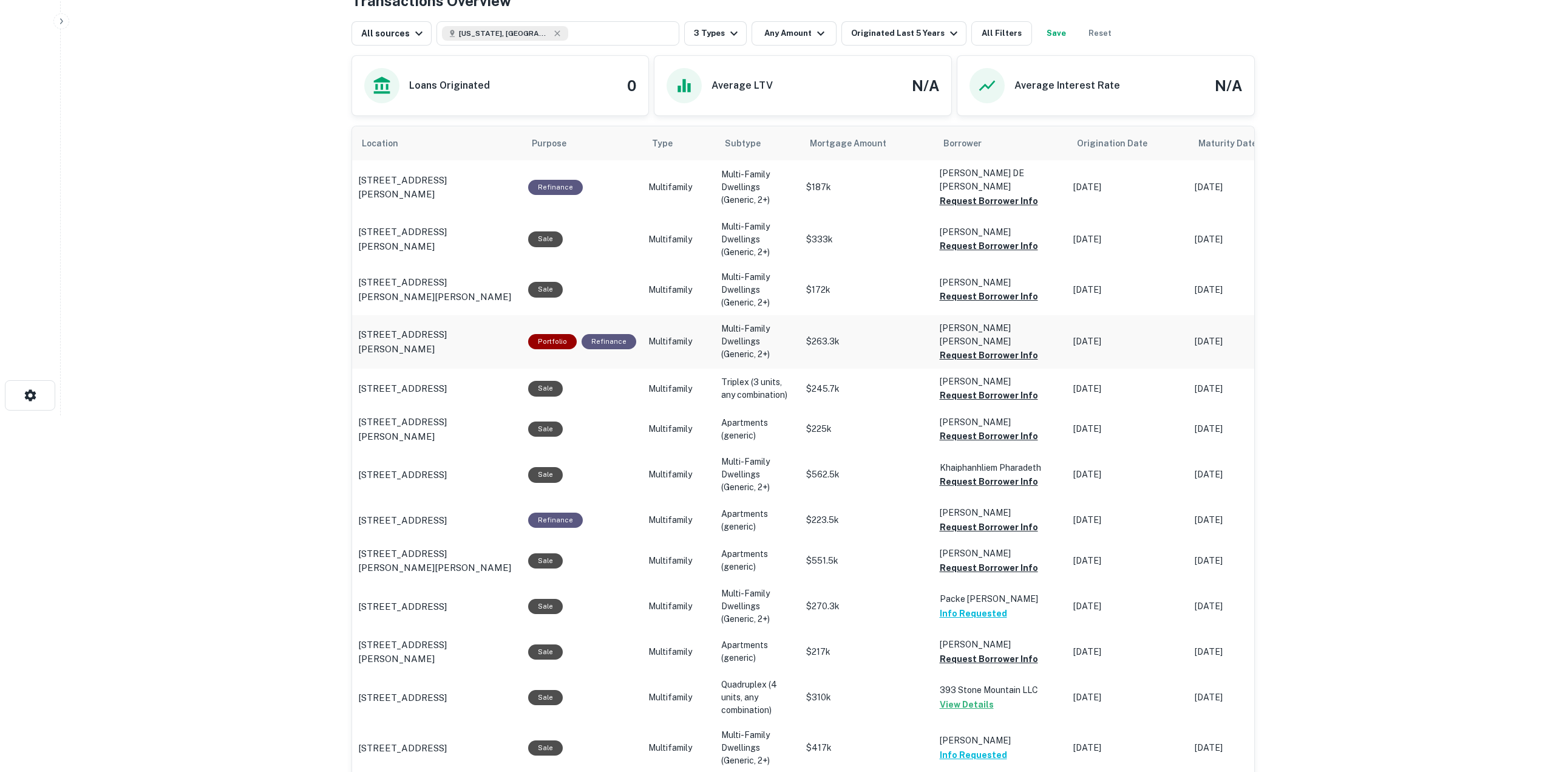
scroll to position [364, 0]
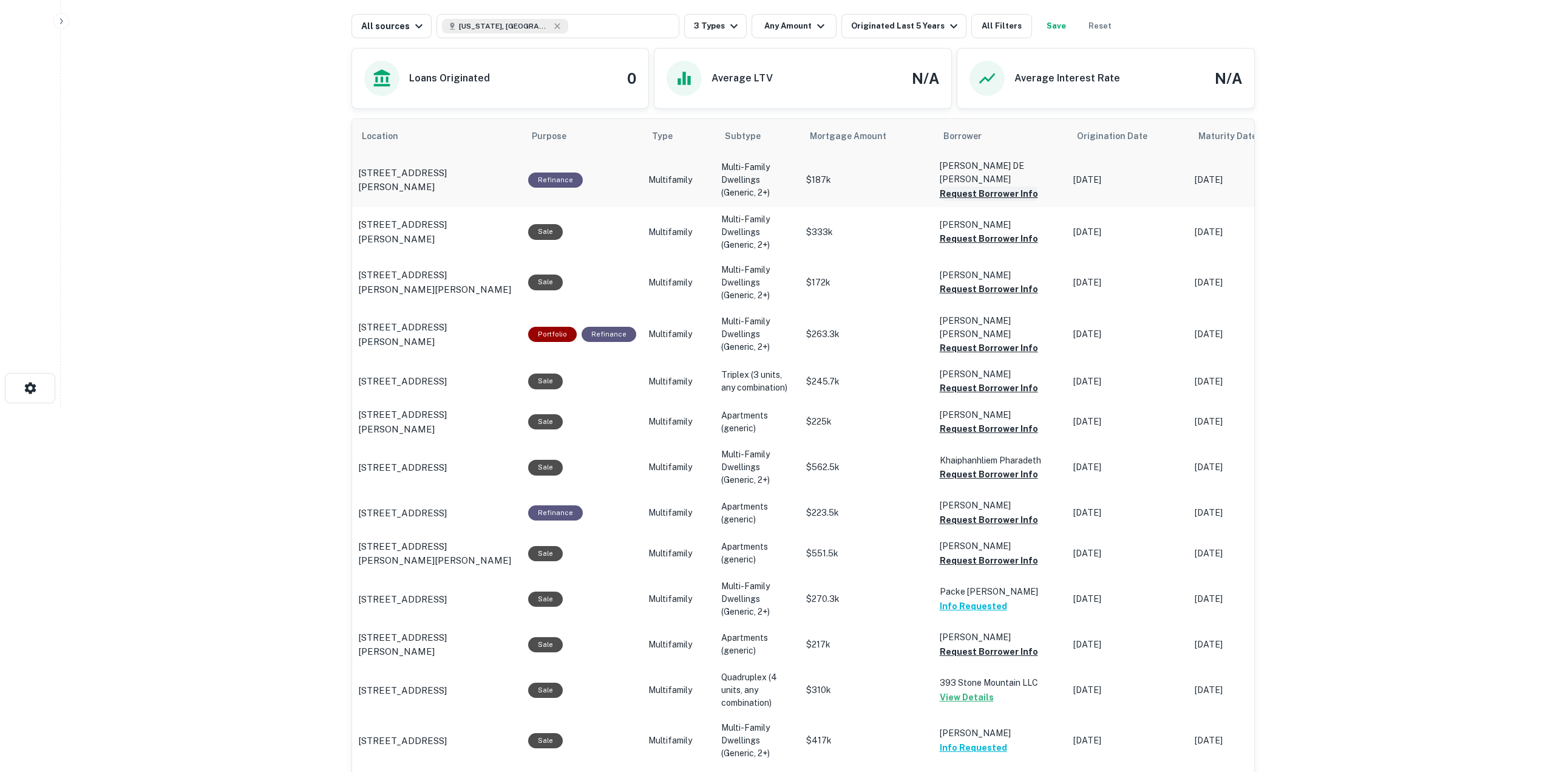
click at [951, 201] on button "Request Borrower Info" at bounding box center [989, 193] width 98 height 15
click at [974, 246] on button "Request Borrower Info" at bounding box center [989, 238] width 98 height 15
click at [961, 296] on button "Request Borrower Info" at bounding box center [989, 289] width 98 height 15
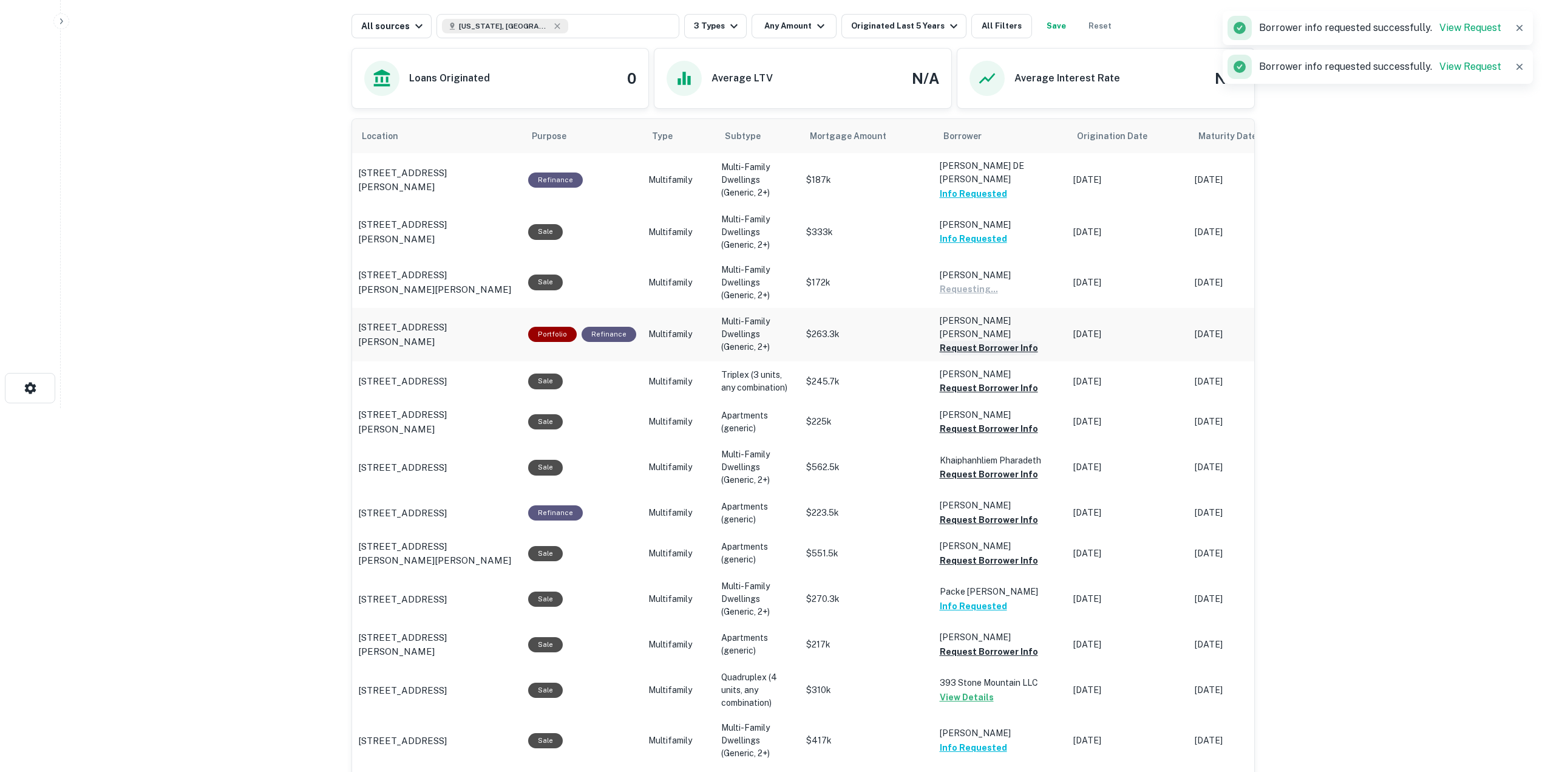
click at [946, 355] on button "Request Borrower Info" at bounding box center [989, 348] width 98 height 15
click at [956, 395] on button "Request Borrower Info" at bounding box center [989, 388] width 98 height 15
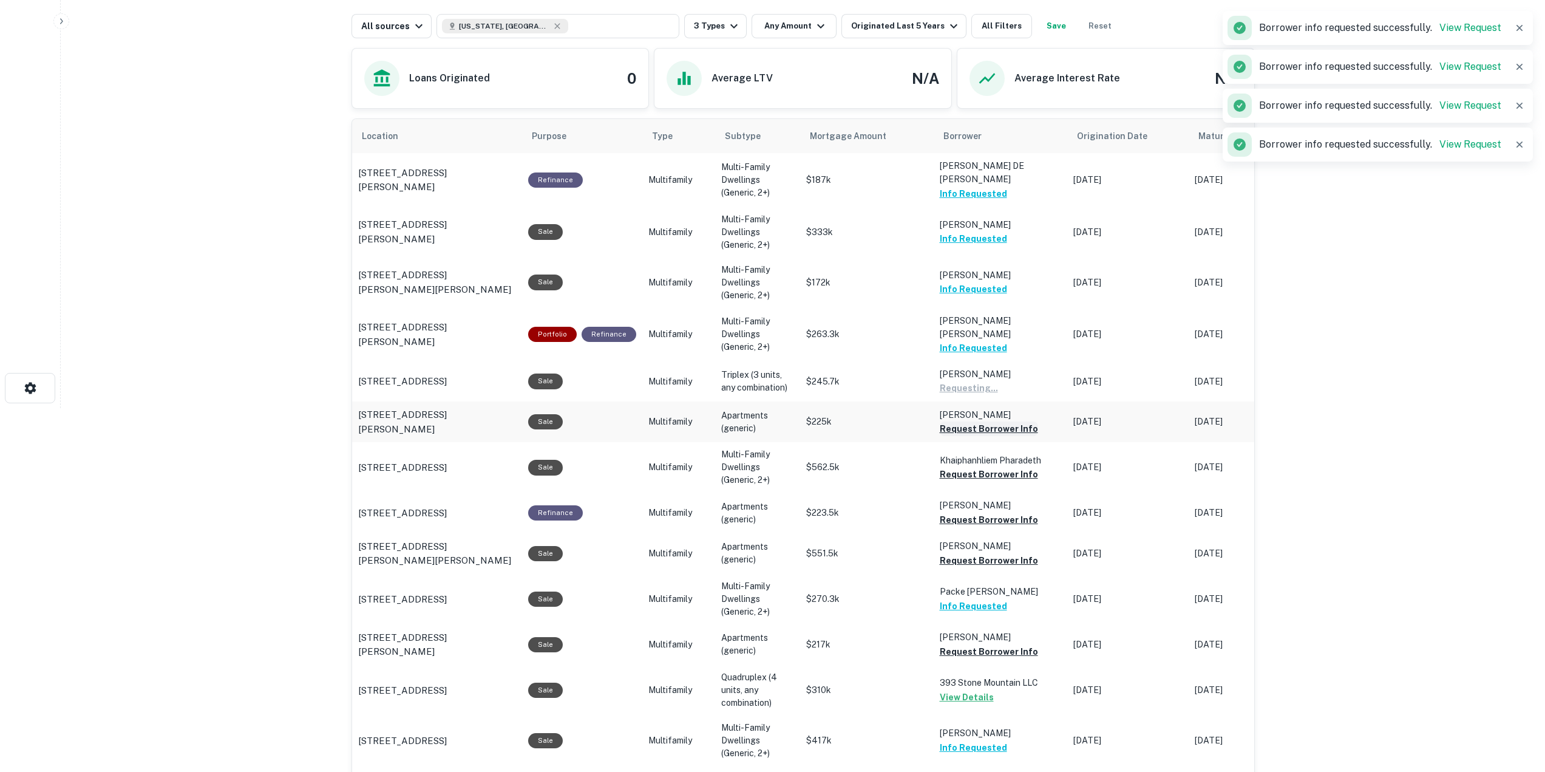
click at [972, 436] on button "Request Borrower Info" at bounding box center [989, 428] width 98 height 15
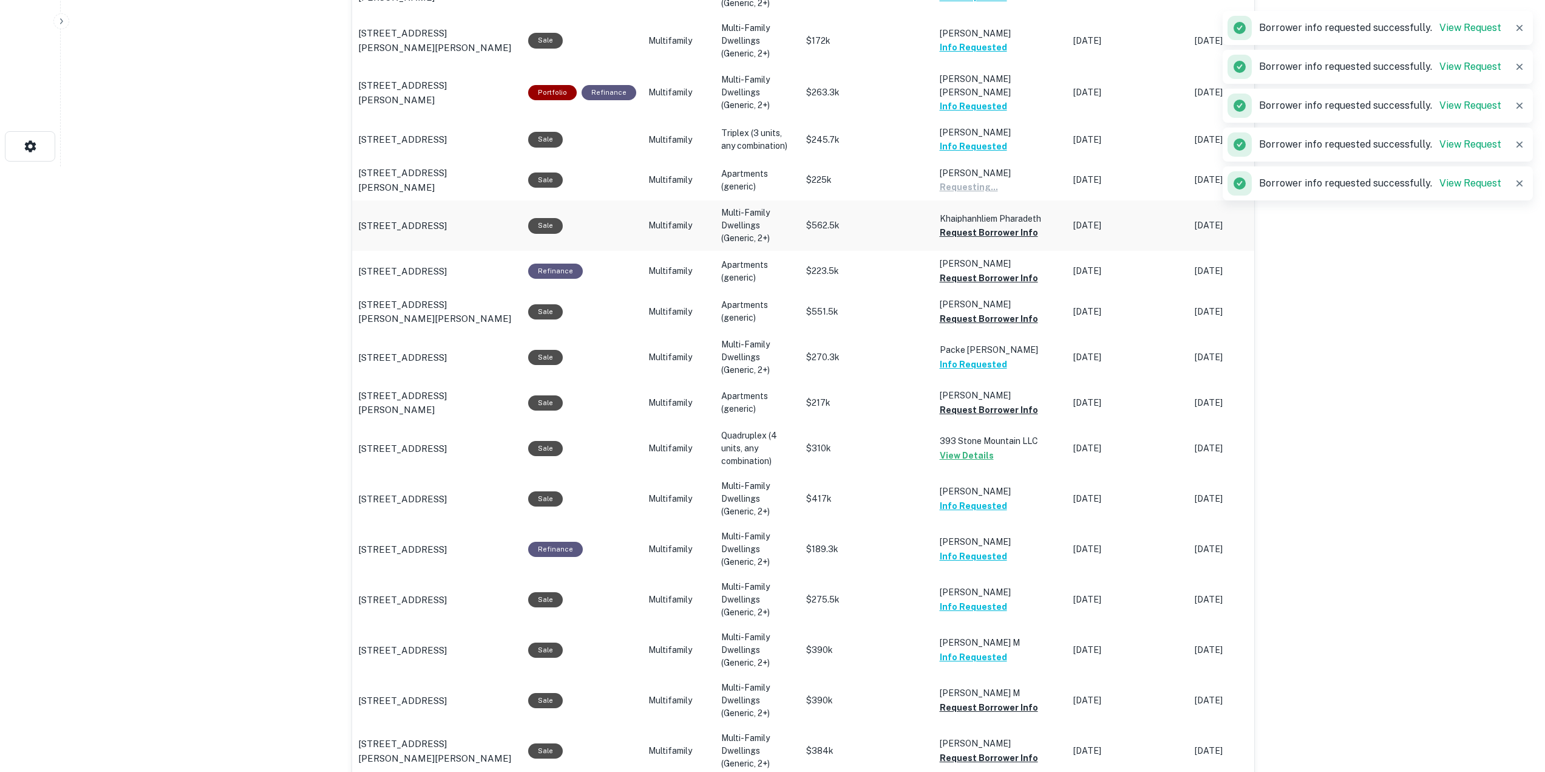
scroll to position [606, 0]
click at [962, 239] on button "Request Borrower Info" at bounding box center [989, 232] width 98 height 15
click at [978, 285] on button "Request Borrower Info" at bounding box center [989, 277] width 98 height 15
click at [983, 325] on button "Request Borrower Info" at bounding box center [989, 318] width 98 height 15
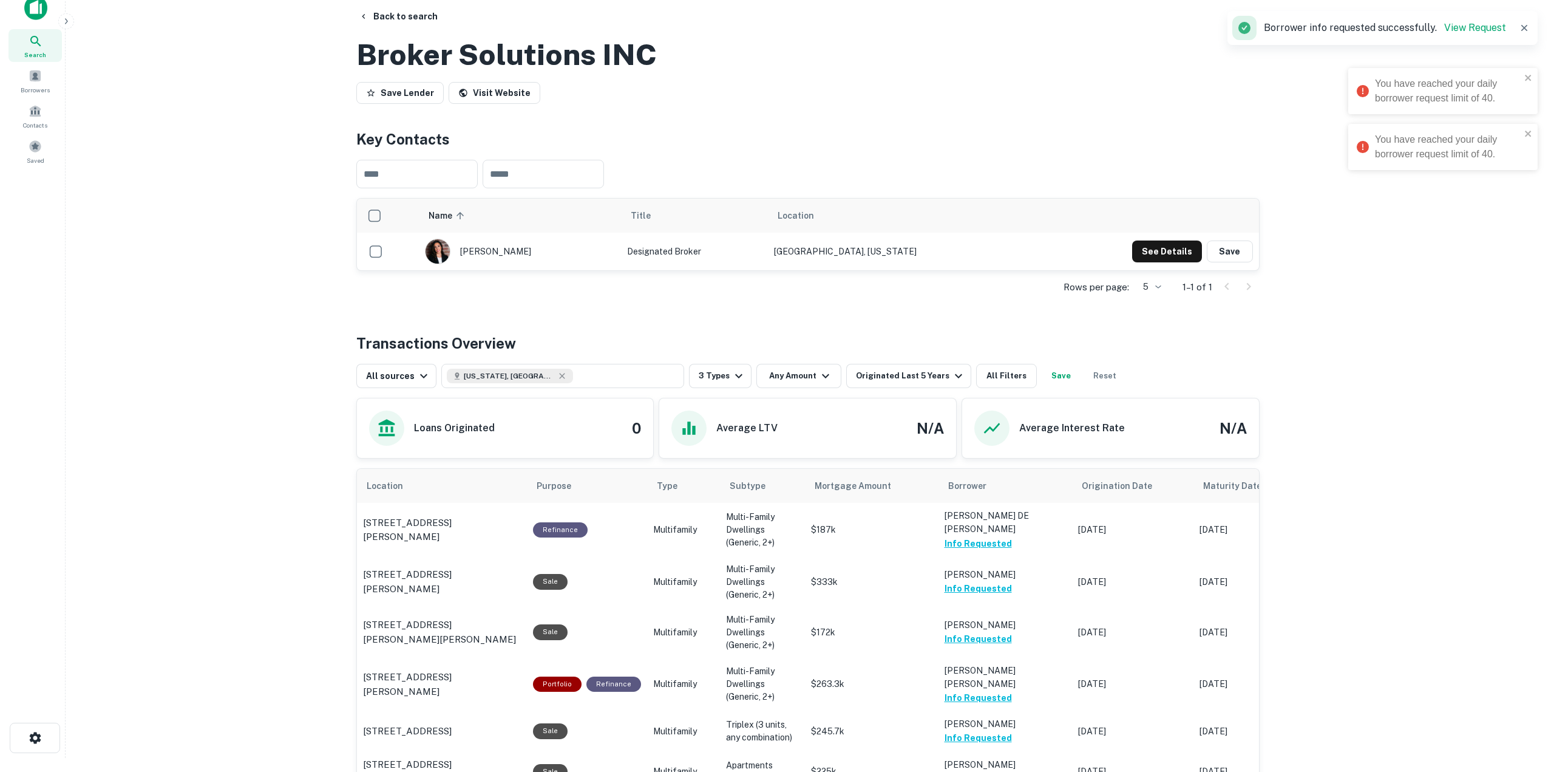
scroll to position [0, 0]
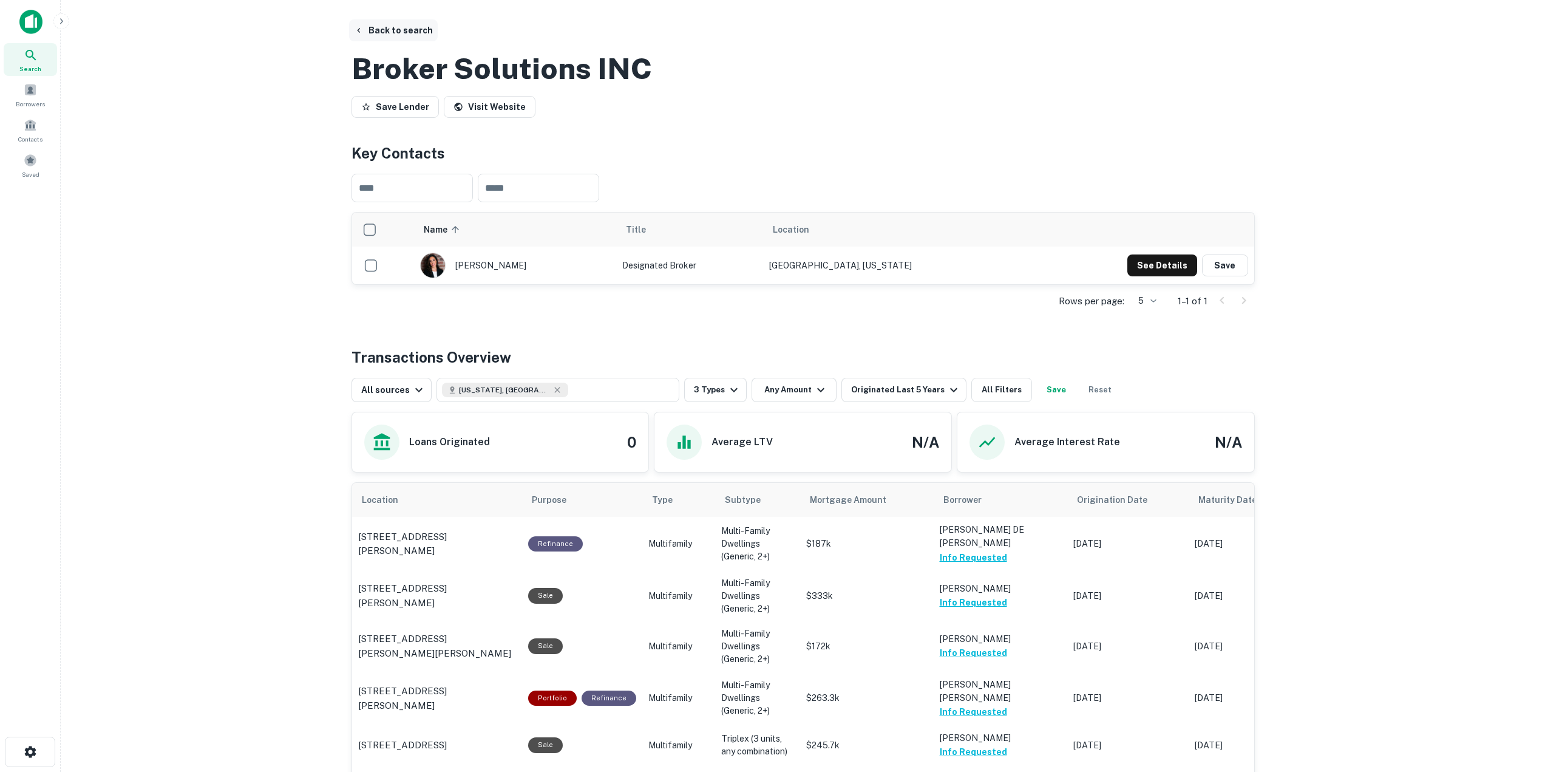
click at [410, 30] on button "Back to search" at bounding box center [393, 30] width 89 height 22
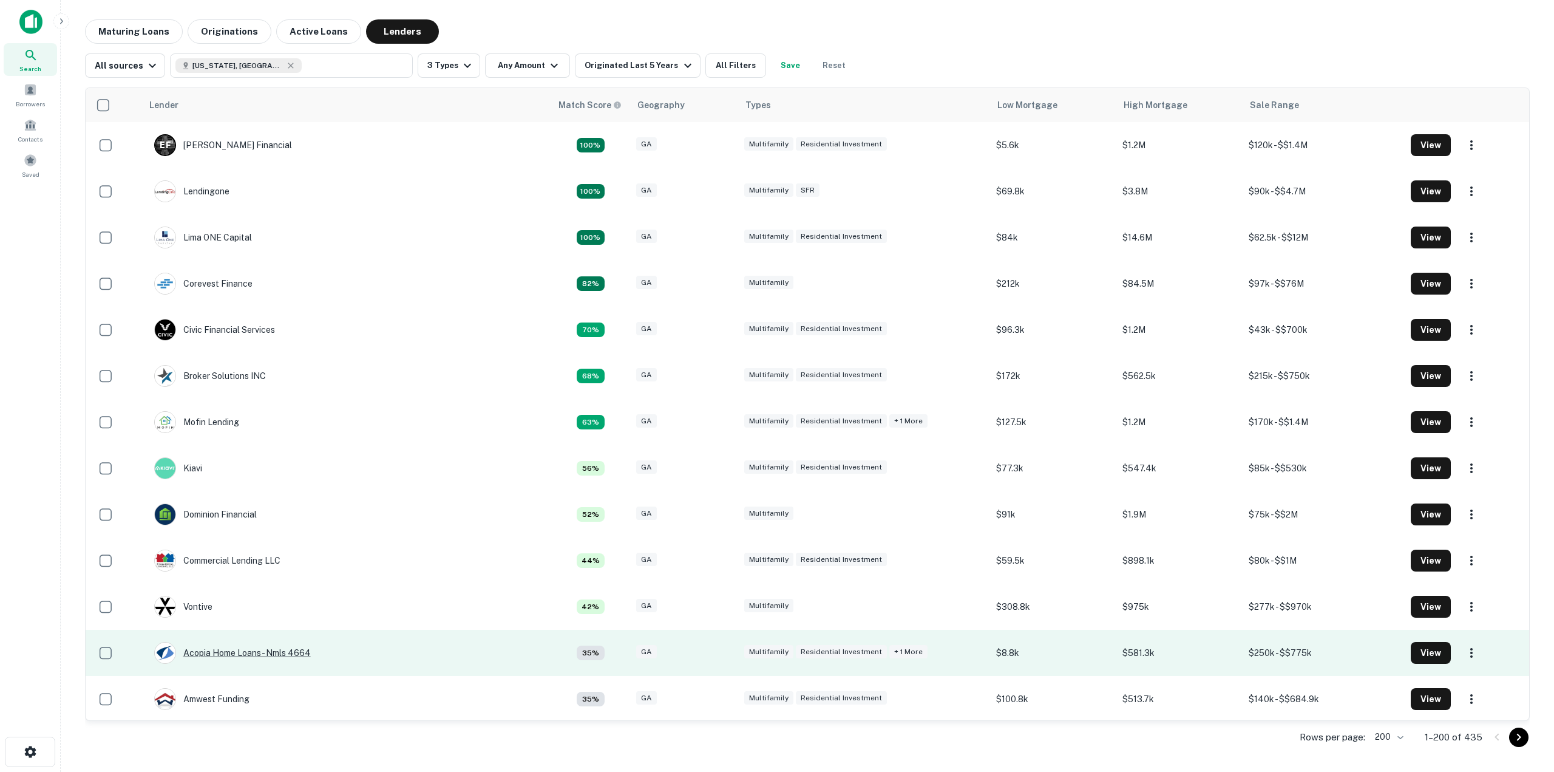
scroll to position [8, 0]
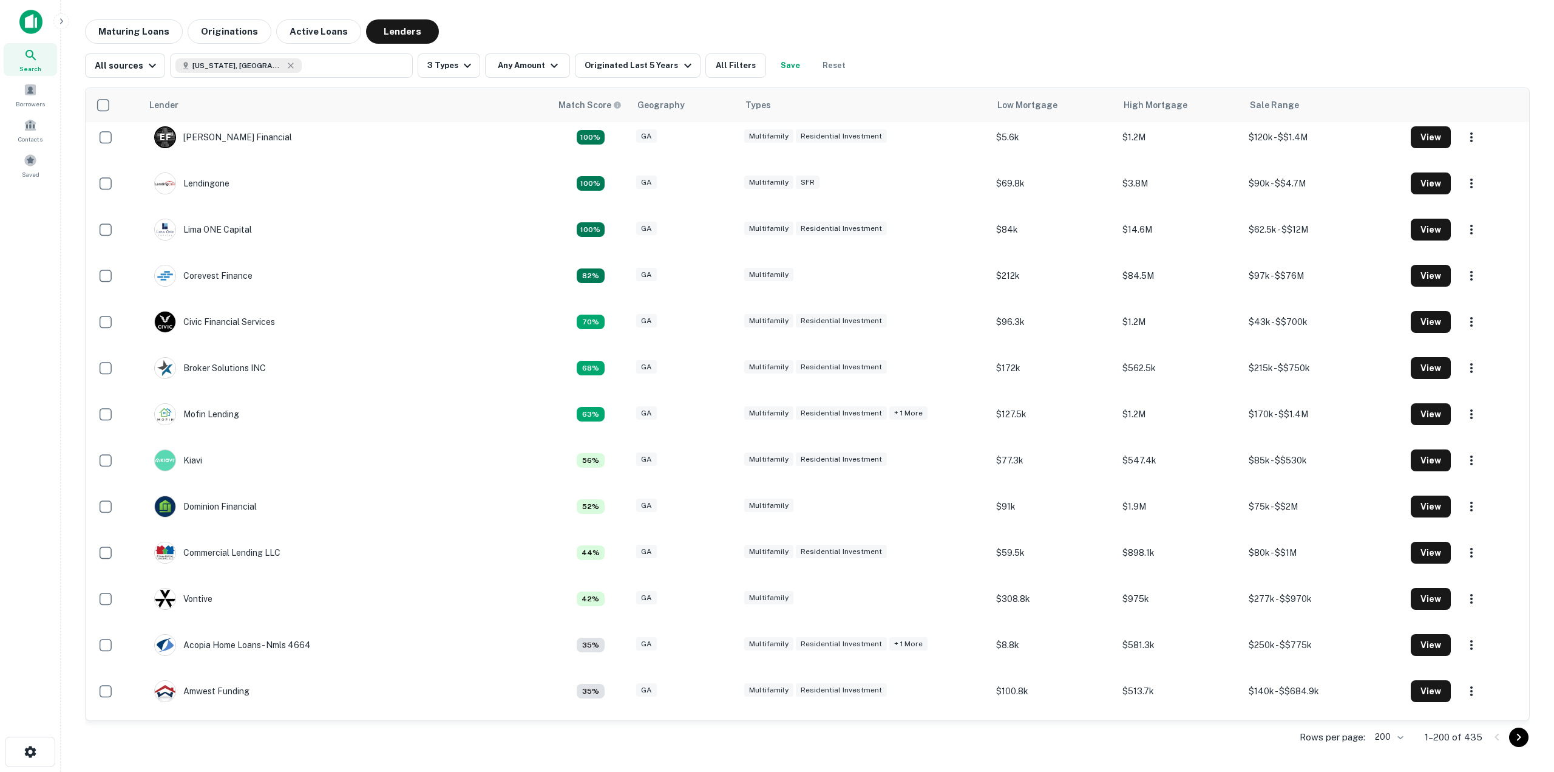
click at [719, 9] on main "Maturing Loans Originations Active Loans Lenders All sources [US_STATE], [GEOGR…" at bounding box center [807, 386] width 1493 height 772
click at [1031, 53] on div "All sources [US_STATE], [GEOGRAPHIC_DATA] 3 Types Any Amount Originated Last 5 …" at bounding box center [807, 61] width 1445 height 34
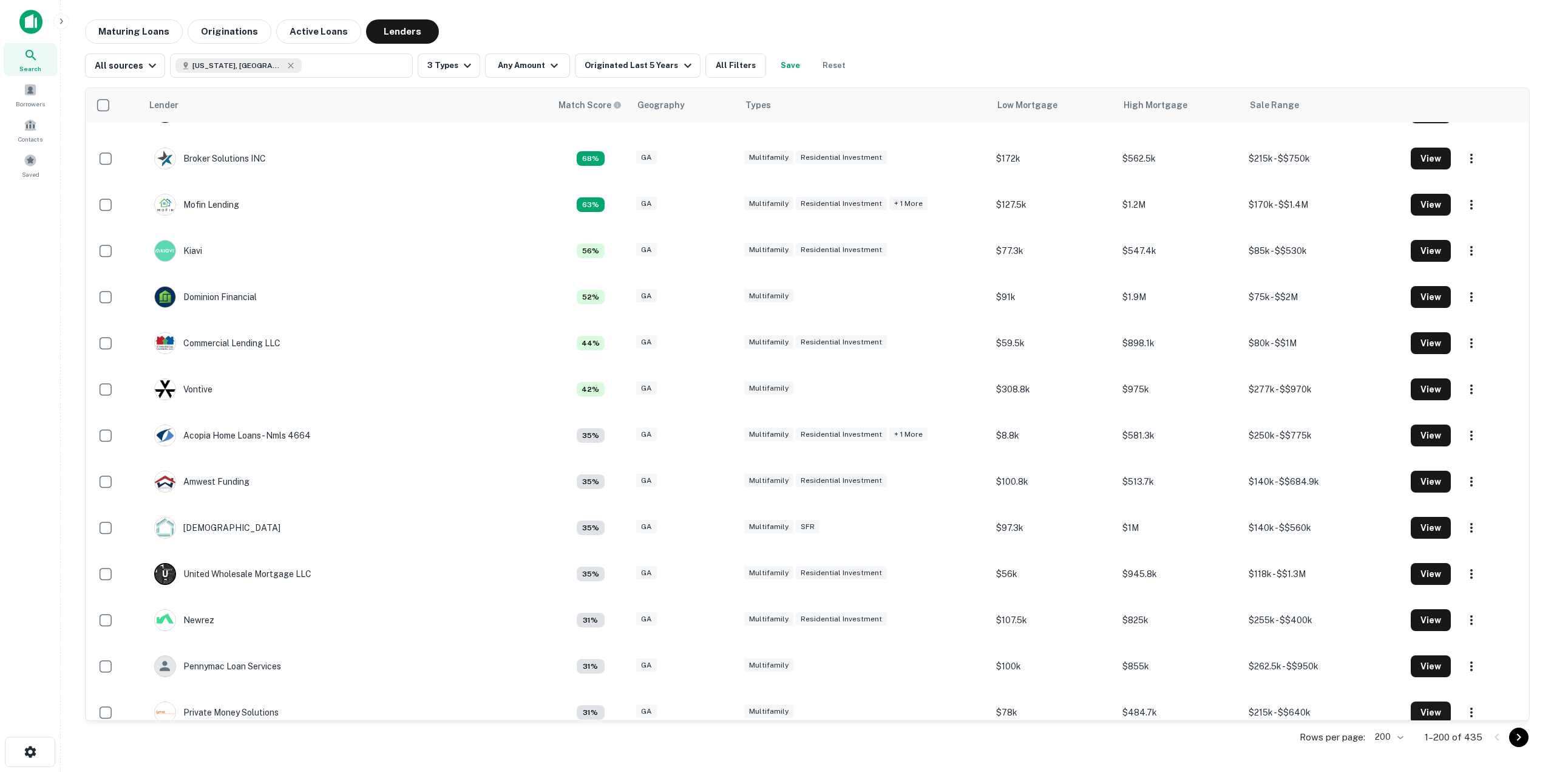
scroll to position [97, 0]
